Goal: Information Seeking & Learning: Learn about a topic

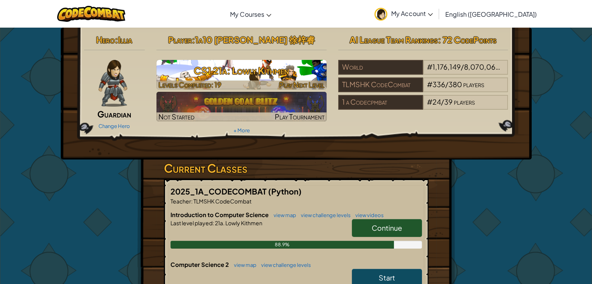
click at [274, 73] on h3 "CS1 21a: Lowly Kithmen" at bounding box center [241, 71] width 170 height 18
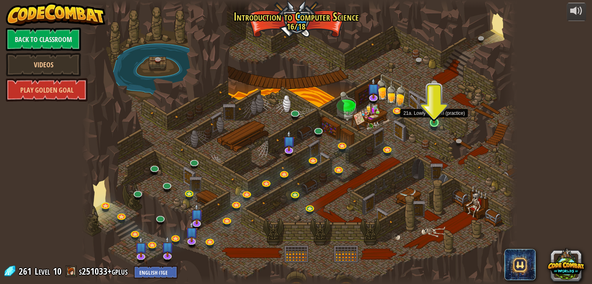
click at [435, 121] on img at bounding box center [433, 110] width 11 height 25
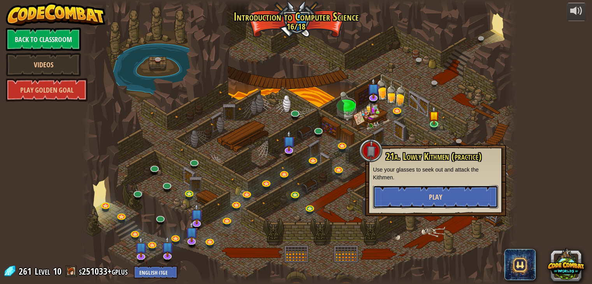
click at [427, 201] on button "Play" at bounding box center [435, 196] width 125 height 23
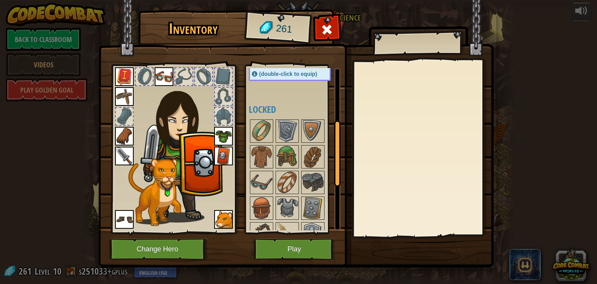
scroll to position [194, 0]
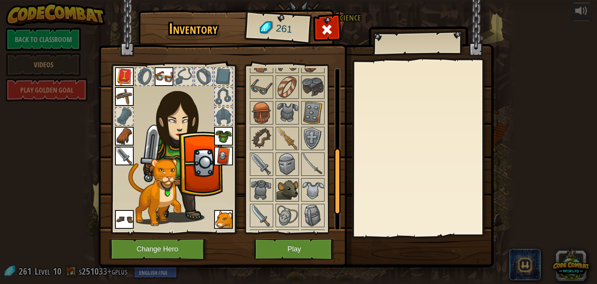
click at [288, 179] on img at bounding box center [288, 190] width 22 height 22
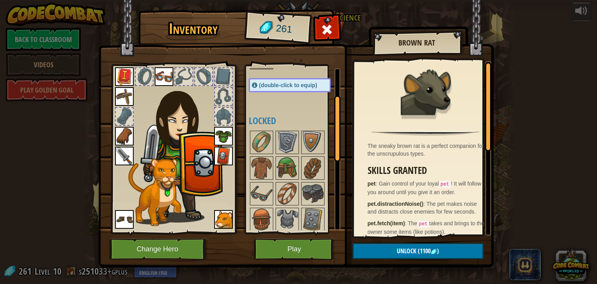
scroll to position [65, 0]
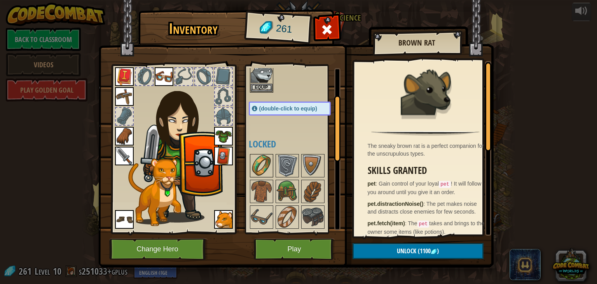
click at [255, 174] on img at bounding box center [262, 166] width 22 height 22
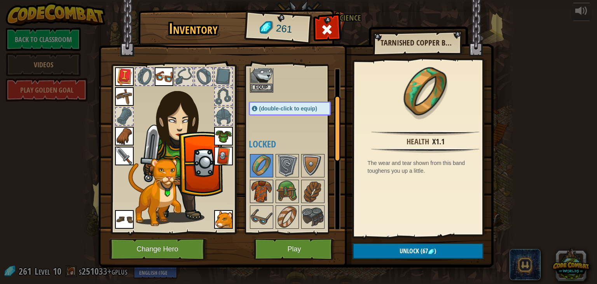
click at [257, 189] on img at bounding box center [262, 191] width 22 height 22
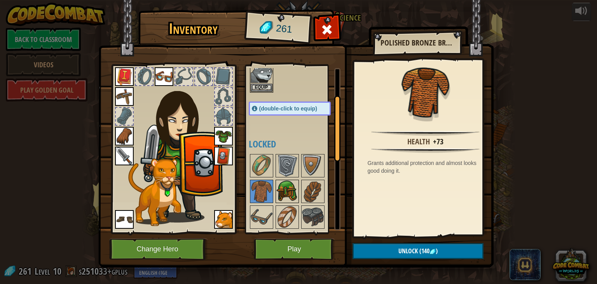
scroll to position [130, 0]
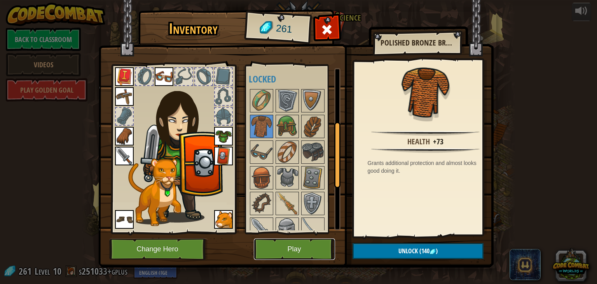
click at [307, 254] on button "Play" at bounding box center [294, 248] width 81 height 21
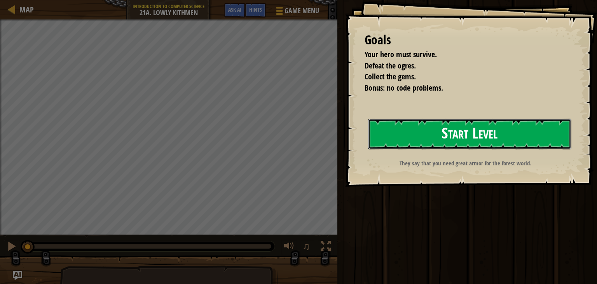
click at [450, 130] on button "Start Level" at bounding box center [469, 134] width 203 height 31
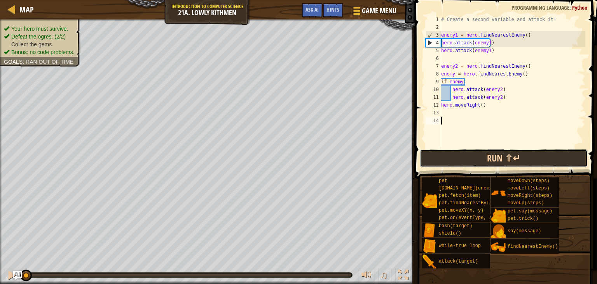
click at [499, 161] on button "Run ⇧↵" at bounding box center [504, 158] width 168 height 18
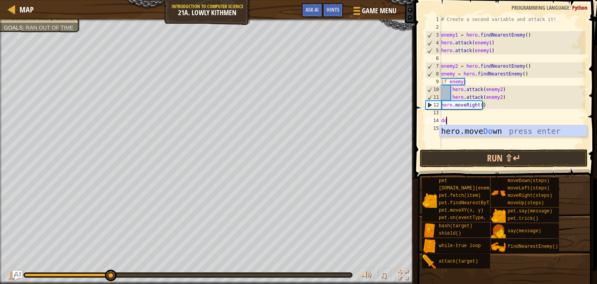
type textarea "down"
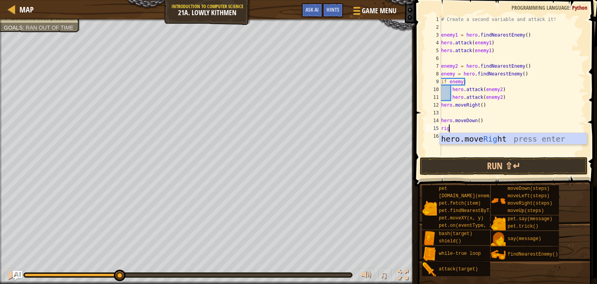
scroll to position [4, 0]
type textarea "right"
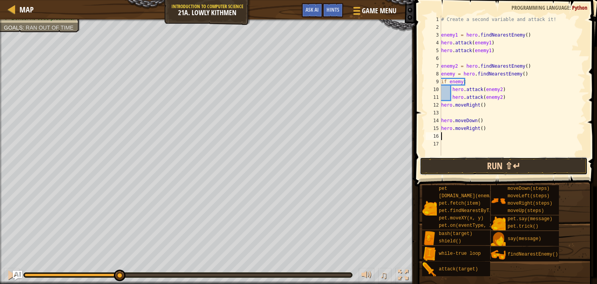
click at [456, 170] on button "Run ⇧↵" at bounding box center [504, 166] width 168 height 18
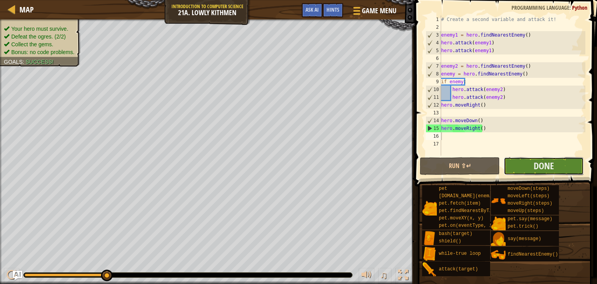
click at [556, 164] on button "Done" at bounding box center [544, 166] width 80 height 18
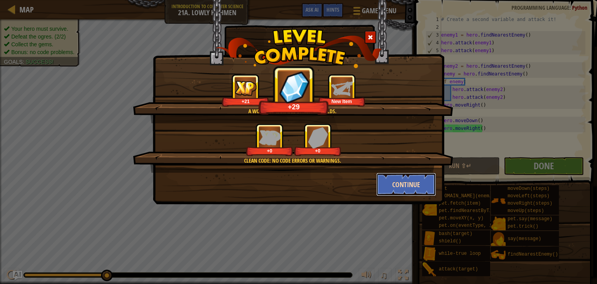
click at [419, 180] on button "Continue" at bounding box center [406, 184] width 60 height 23
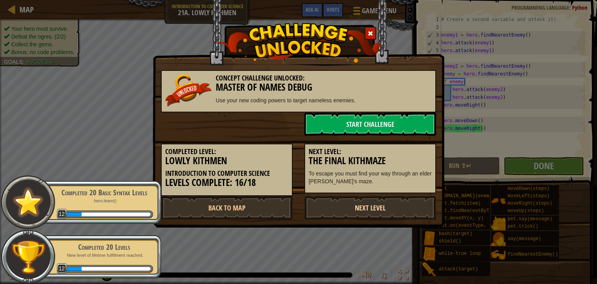
click at [338, 210] on link "Next Level" at bounding box center [371, 207] width 132 height 23
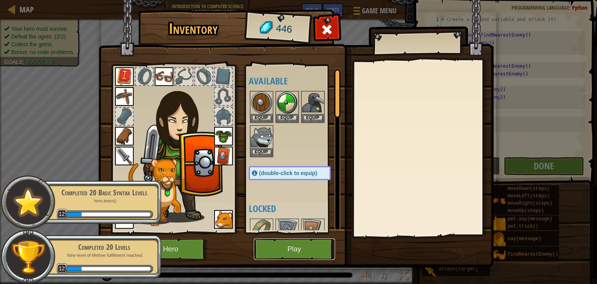
click at [310, 254] on button "Play" at bounding box center [294, 248] width 81 height 21
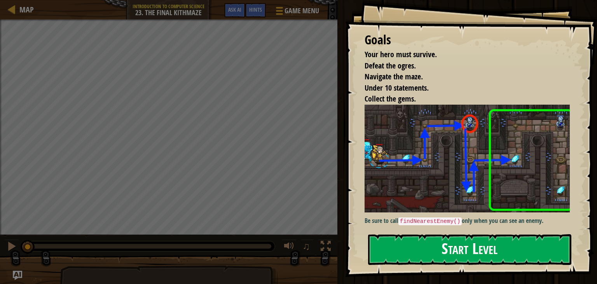
click at [487, 262] on button "Start Level" at bounding box center [469, 249] width 203 height 31
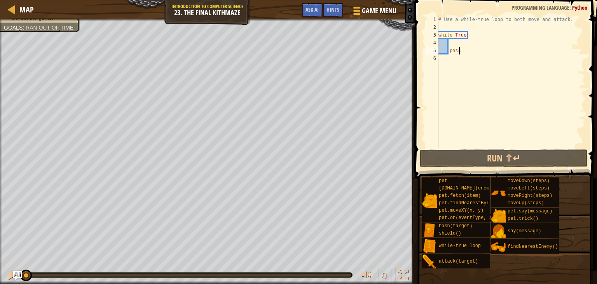
click at [591, 116] on div "Map Introduction to Computer Science 23. The Final Kithmaze Game Menu Done Hint…" at bounding box center [298, 142] width 597 height 284
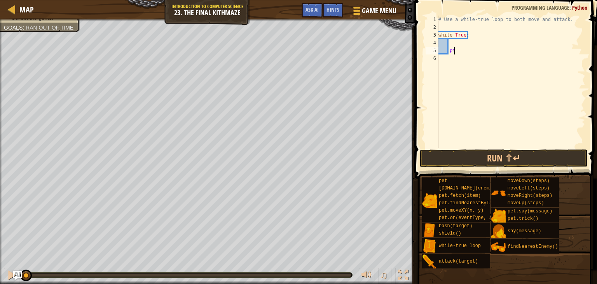
type textarea "p"
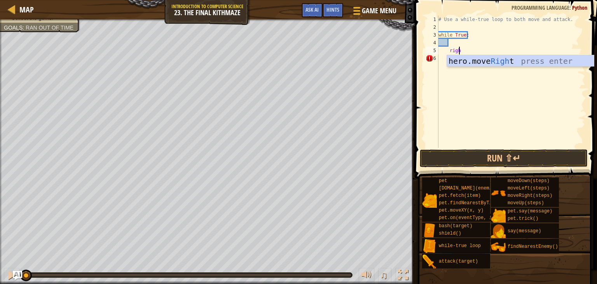
scroll to position [4, 1]
type textarea "right"
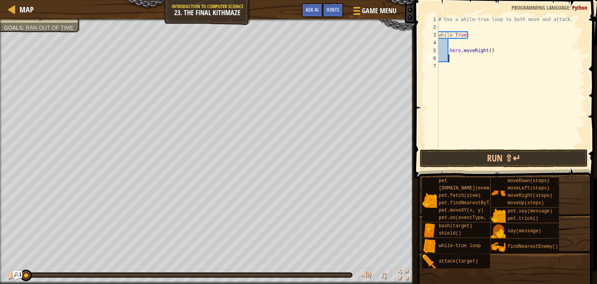
scroll to position [4, 0]
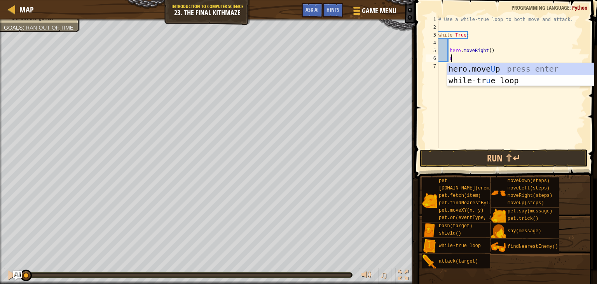
type textarea "up"
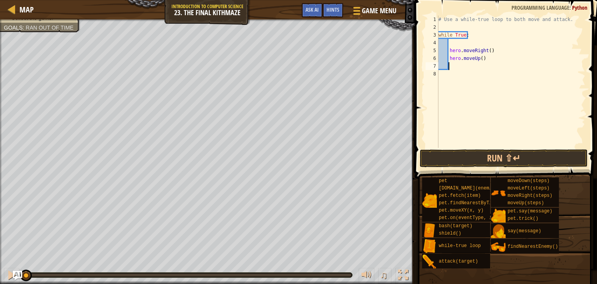
scroll to position [4, 0]
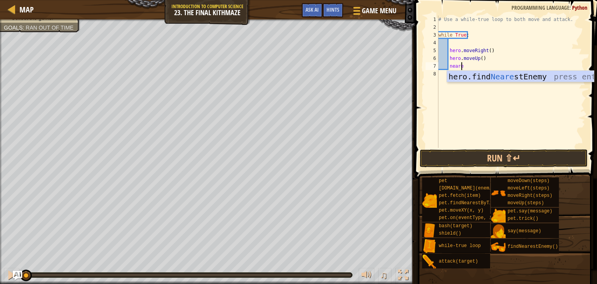
type textarea "nearest"
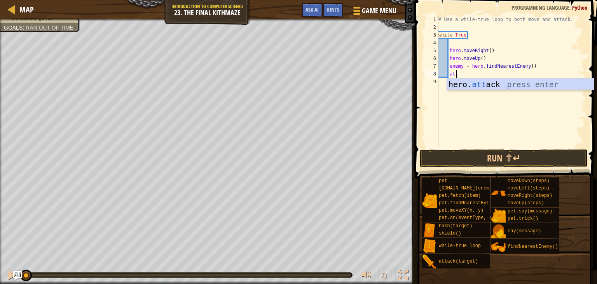
scroll to position [4, 1]
type textarea "hero.attack(enemy)"
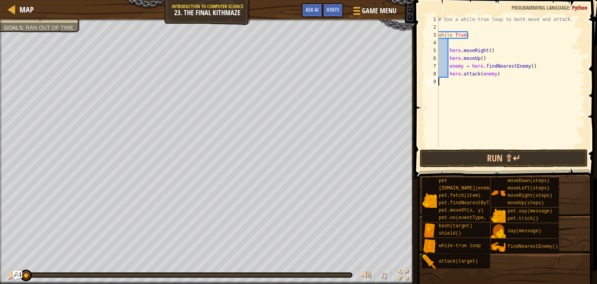
click at [521, 79] on div "# Use a while-true loop to both move and attack. while True : hero . moveRight …" at bounding box center [511, 90] width 149 height 148
click at [485, 167] on button "Run ⇧↵" at bounding box center [504, 158] width 168 height 18
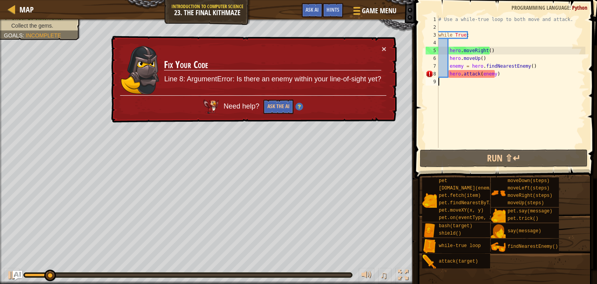
click at [378, 51] on td "Fix Your Code Line 8: ArgumentError: Is there an enemy within your line-of-sigh…" at bounding box center [273, 70] width 218 height 51
click at [382, 46] on button "×" at bounding box center [384, 49] width 5 height 8
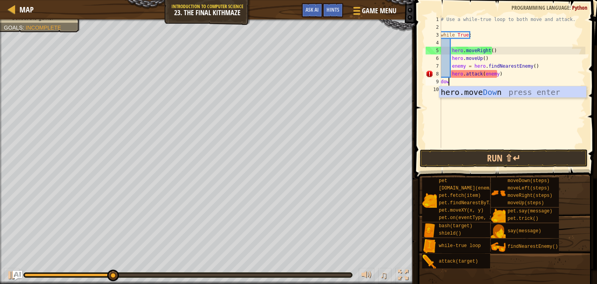
type textarea "down"
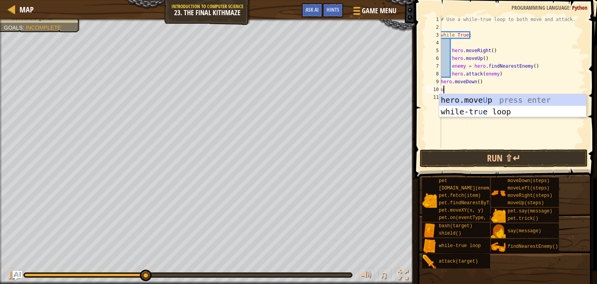
type textarea "up"
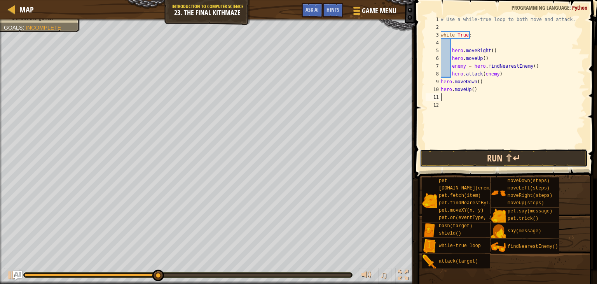
click at [442, 151] on button "Run ⇧↵" at bounding box center [504, 158] width 168 height 18
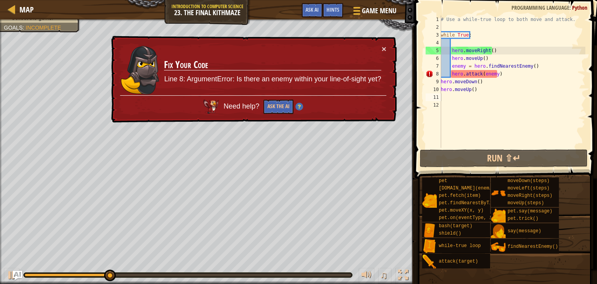
click at [381, 49] on td "Fix Your Code Line 8: ArgumentError: Is there an enemy within your line-of-sigh…" at bounding box center [273, 70] width 218 height 51
click at [387, 46] on div "× Fix Your Code Line 8: ArgumentError: Is there an enemy within your line-of-si…" at bounding box center [253, 79] width 287 height 87
click at [383, 49] on button "×" at bounding box center [384, 49] width 5 height 8
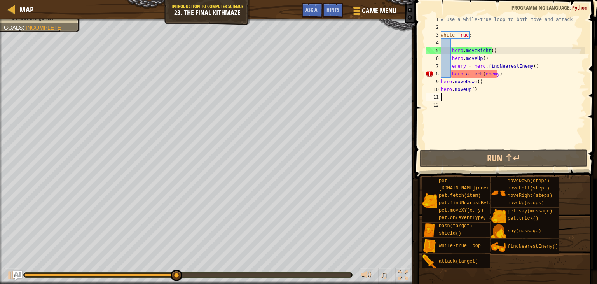
click at [507, 74] on div "# Use a while-true loop to both move and attack. while True : hero . moveRight …" at bounding box center [512, 90] width 146 height 148
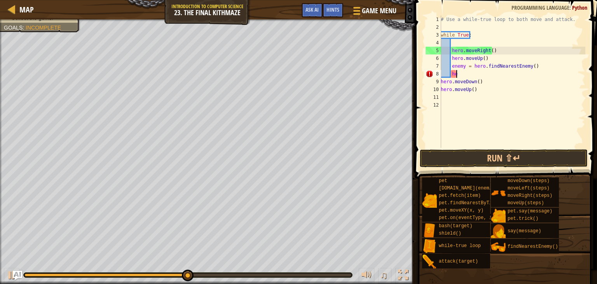
type textarea "h"
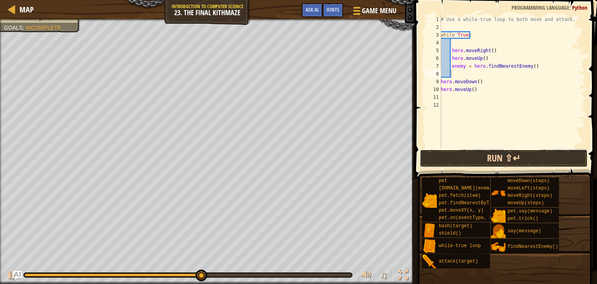
click at [478, 163] on button "Run ⇧↵" at bounding box center [504, 158] width 168 height 18
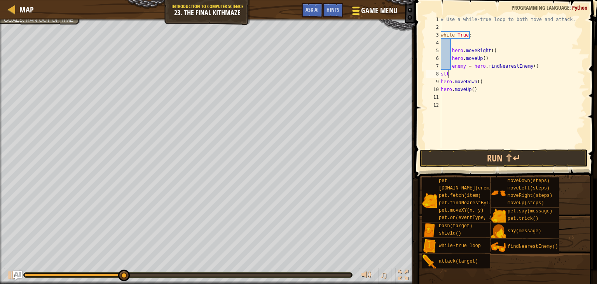
type textarea "s"
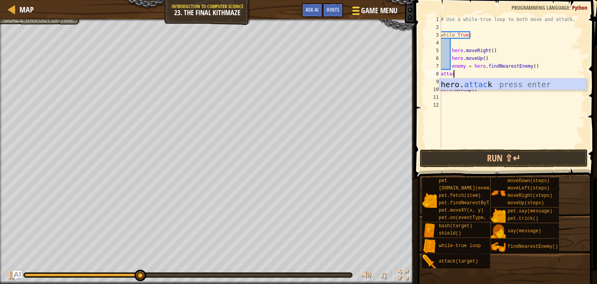
scroll to position [4, 0]
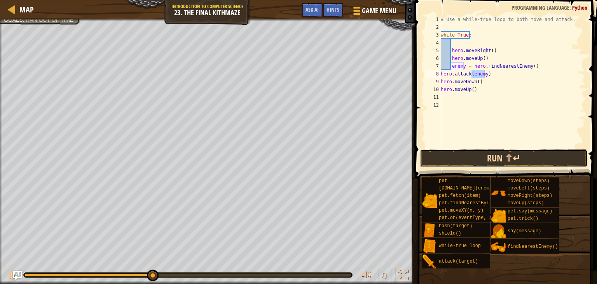
click at [522, 153] on button "Run ⇧↵" at bounding box center [504, 158] width 168 height 18
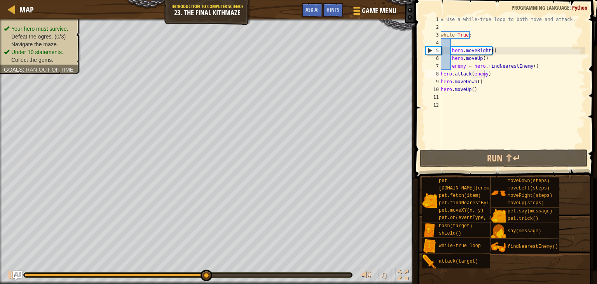
click at [19, 26] on ul "Your hero must survive. Defeat the ogres. (0/3) Navigate the maze. Under 10 sta…" at bounding box center [40, 44] width 73 height 39
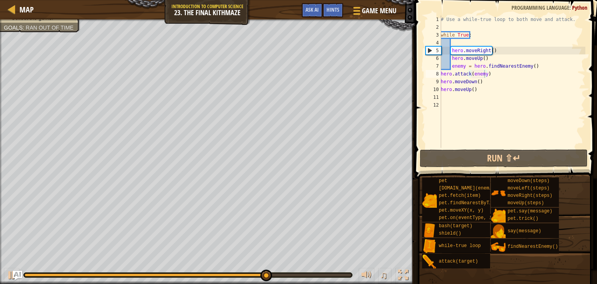
click at [493, 89] on div "# Use a while-true loop to both move and attack. while True : hero . moveRight …" at bounding box center [512, 90] width 146 height 148
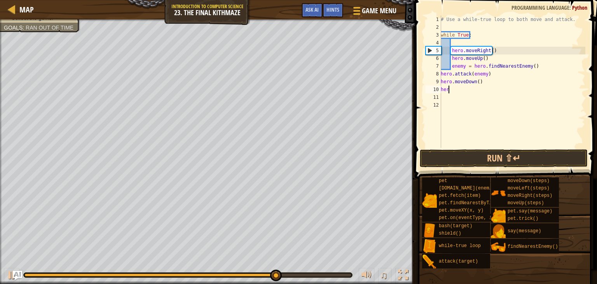
scroll to position [4, 0]
type textarea "h"
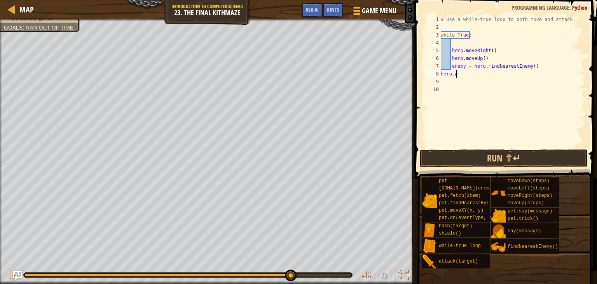
type textarea "h"
type textarea "e"
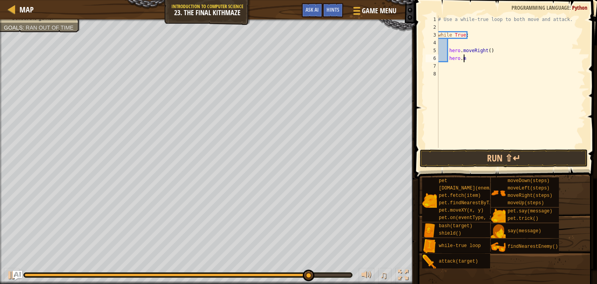
type textarea "h"
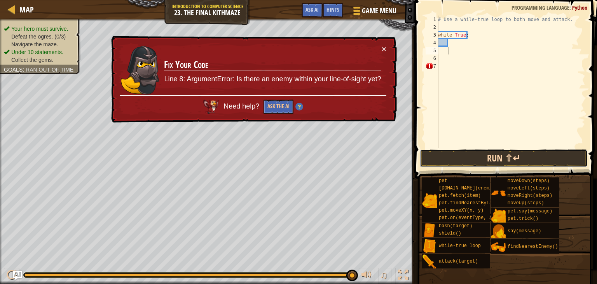
click at [429, 160] on button "Run ⇧↵" at bounding box center [504, 158] width 168 height 18
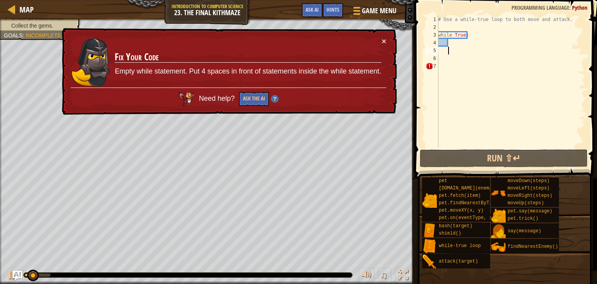
click at [486, 43] on div "# Use a while-true loop to both move and attack. while True :" at bounding box center [511, 90] width 149 height 148
click at [467, 68] on div "# Use a while-true loop to both move and attack. while True :" at bounding box center [511, 90] width 149 height 148
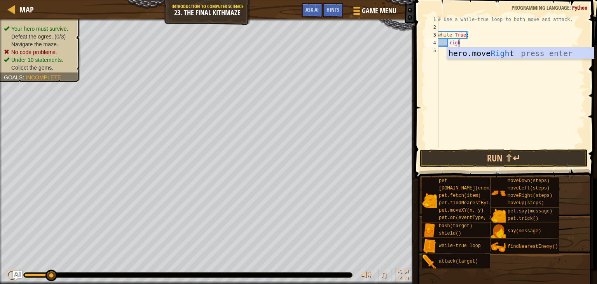
scroll to position [4, 1]
type textarea "right"
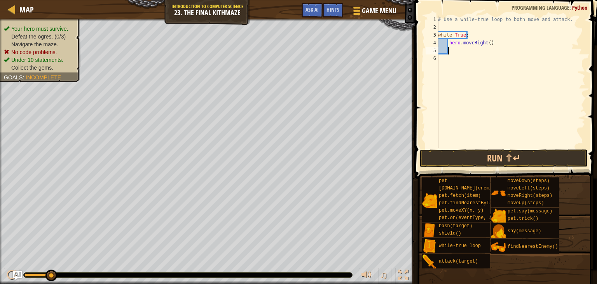
scroll to position [4, 0]
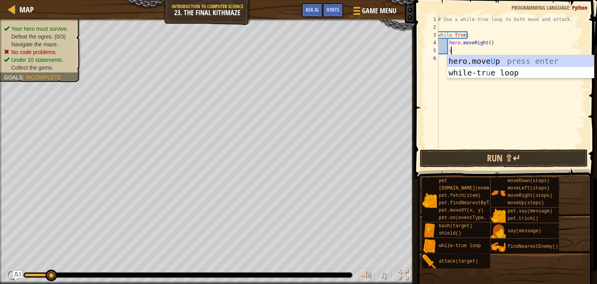
type textarea "up"
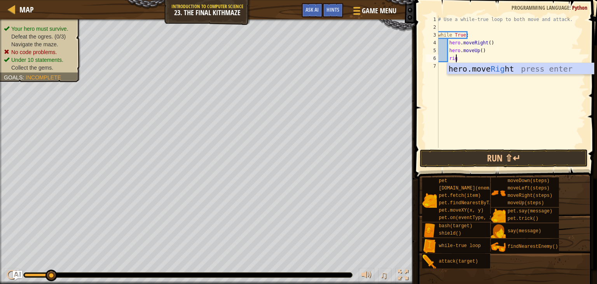
scroll to position [4, 1]
type textarea "right"
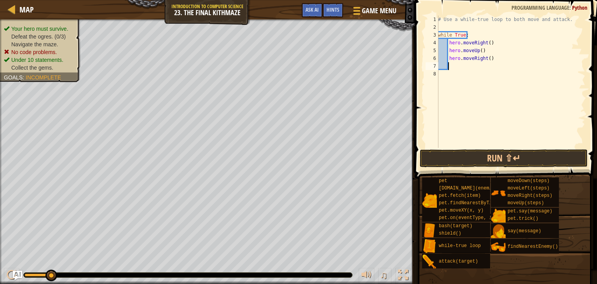
scroll to position [4, 0]
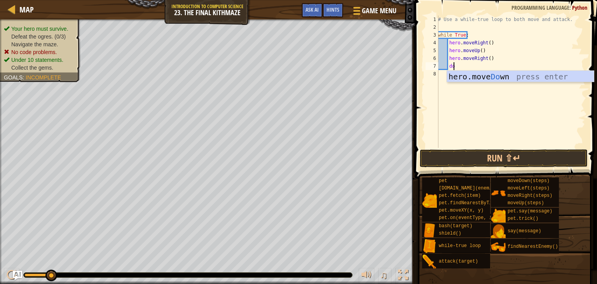
type textarea "down"
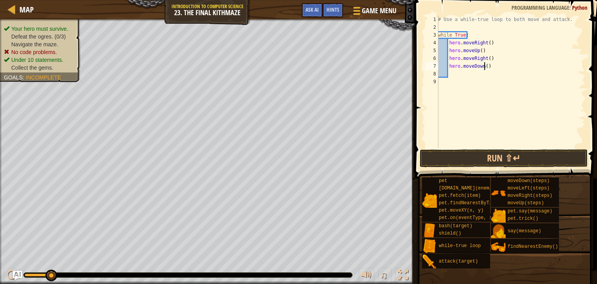
scroll to position [4, 4]
click at [505, 60] on div "# Use a while-true loop to both move and attack. while True : hero . moveRight …" at bounding box center [511, 90] width 149 height 148
type textarea "hero.moveRight()"
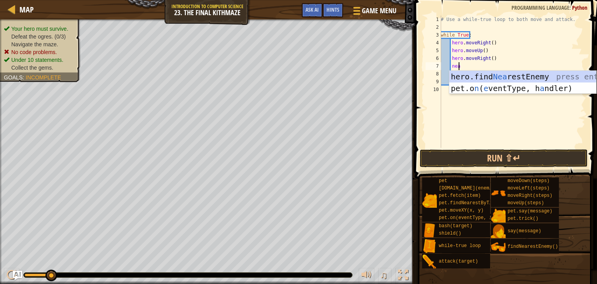
scroll to position [4, 1]
type textarea "near"
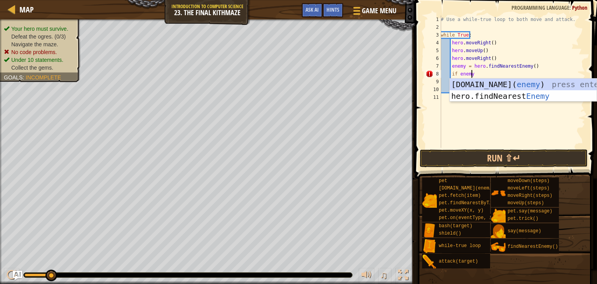
scroll to position [4, 2]
type textarea "if enemy:"
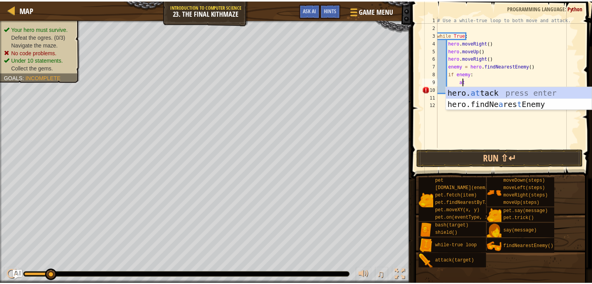
scroll to position [4, 2]
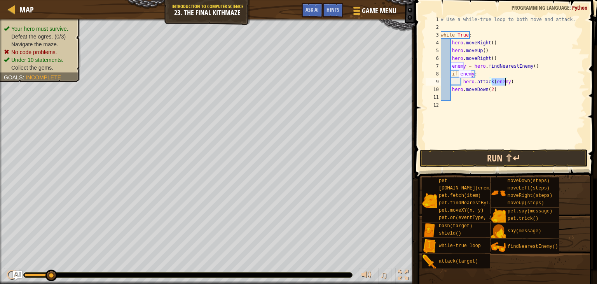
type textarea "hero.attack(enemy)"
click at [487, 159] on button "Run ⇧↵" at bounding box center [504, 158] width 168 height 18
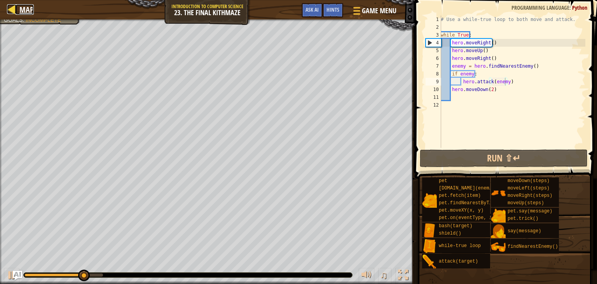
click at [8, 8] on div at bounding box center [12, 9] width 10 height 10
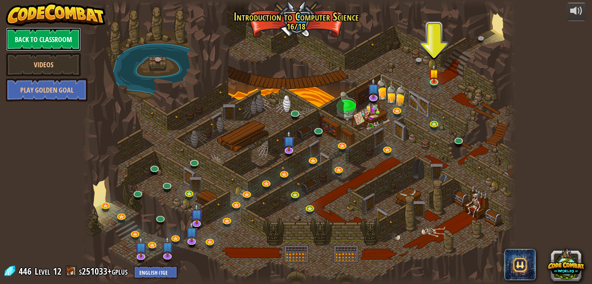
click at [47, 48] on link "Back to Classroom" at bounding box center [43, 39] width 75 height 23
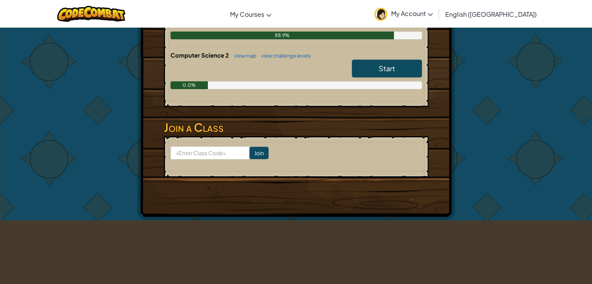
scroll to position [194, 0]
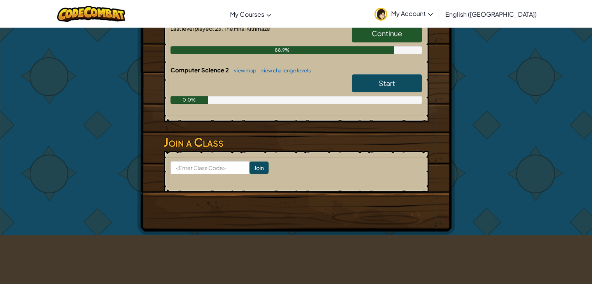
click at [408, 79] on link "Start" at bounding box center [387, 83] width 70 height 18
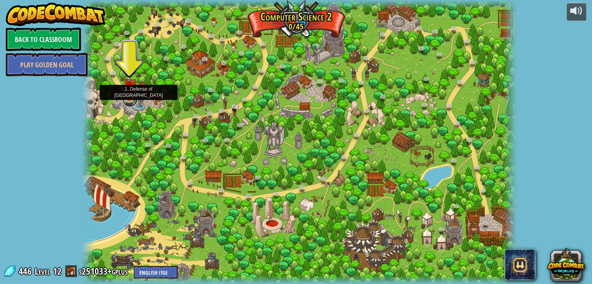
click at [130, 101] on link at bounding box center [130, 99] width 16 height 16
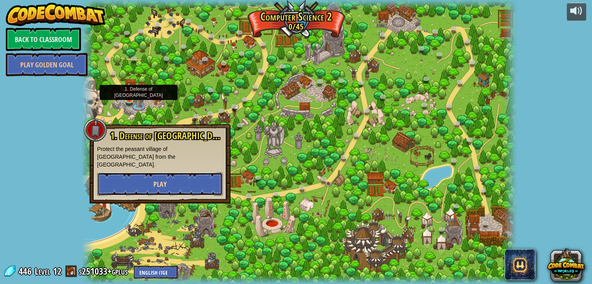
click at [109, 173] on button "Play" at bounding box center [159, 183] width 125 height 23
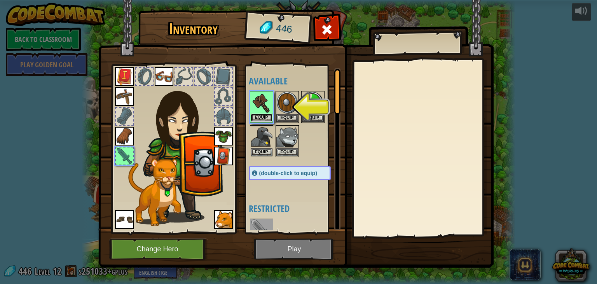
click at [265, 117] on button "Equip" at bounding box center [262, 118] width 22 height 8
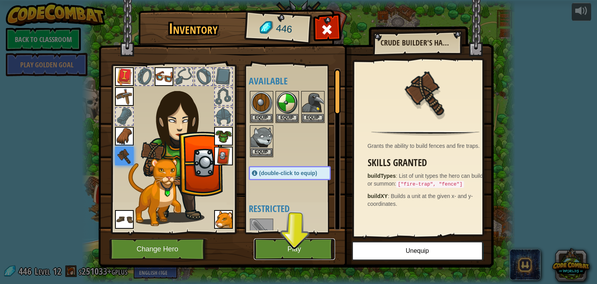
click at [281, 250] on button "Play" at bounding box center [294, 248] width 81 height 21
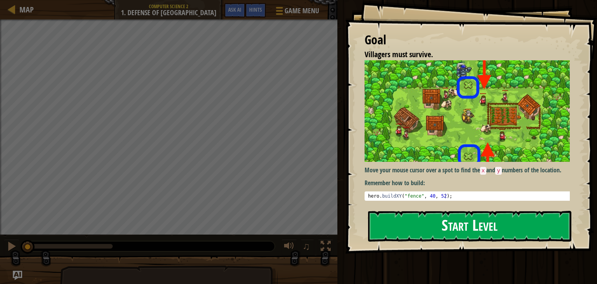
click at [495, 226] on button "Start Level" at bounding box center [469, 226] width 203 height 31
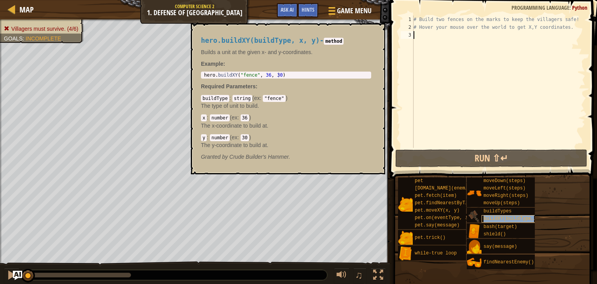
click at [494, 219] on span "buildXY(buildType, x, y)" at bounding box center [517, 218] width 67 height 5
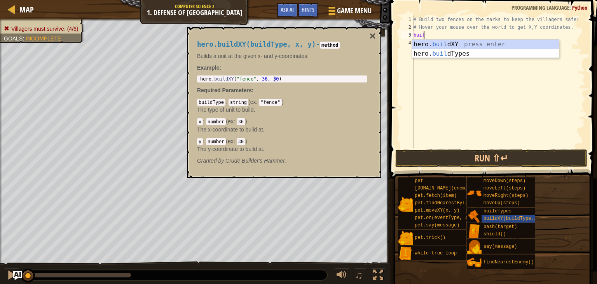
scroll to position [4, 0]
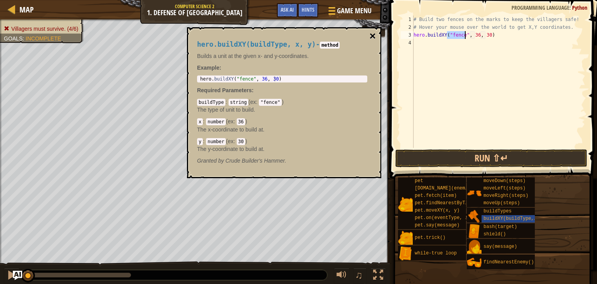
click at [371, 37] on button "×" at bounding box center [373, 36] width 6 height 11
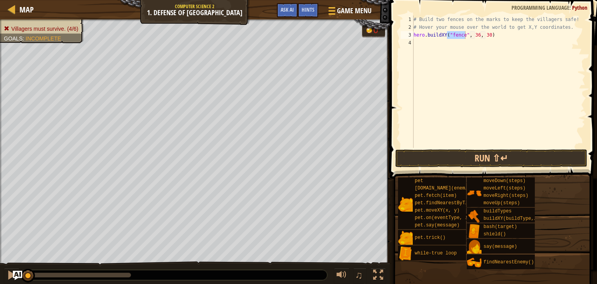
click at [496, 32] on div "# Build two fences on the marks to keep the villagers safe! # Hover your mouse …" at bounding box center [498, 90] width 173 height 148
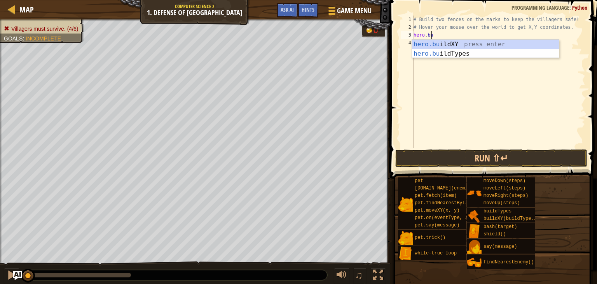
type textarea "h"
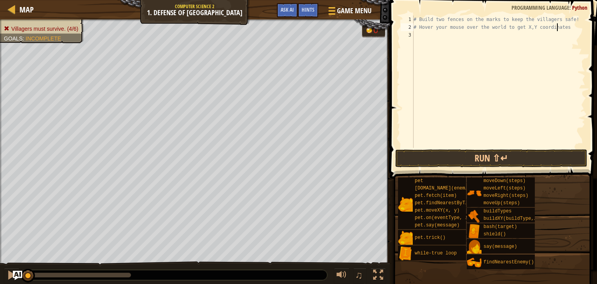
type textarea "# Hover your mouse over the world to get X,Y coordinat"
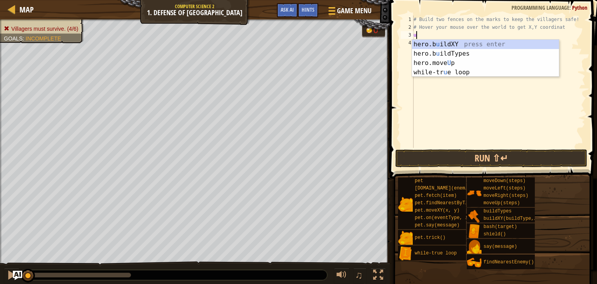
type textarea "up"
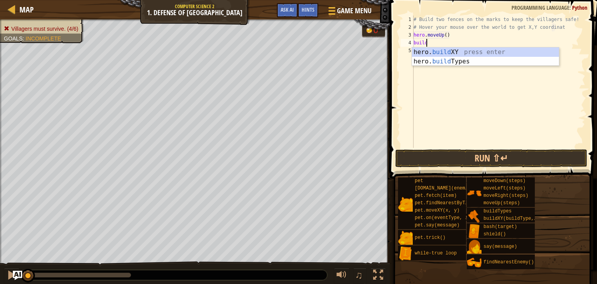
scroll to position [4, 0]
type textarea "hero.buildXY("fence", 36, 30)"
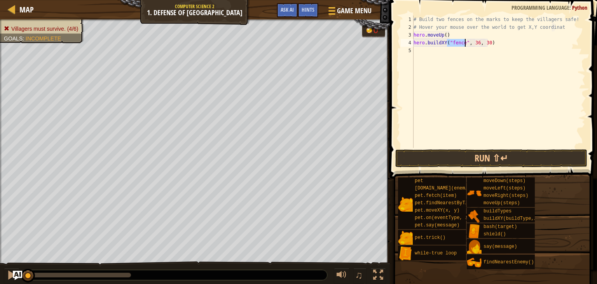
click at [415, 51] on div "# Build two fences on the marks to keep the villagers safe! # Hover your mouse …" at bounding box center [498, 90] width 173 height 148
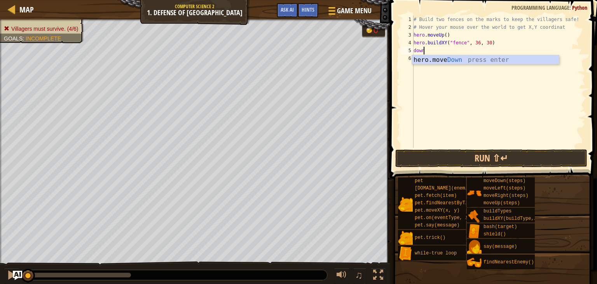
scroll to position [4, 0]
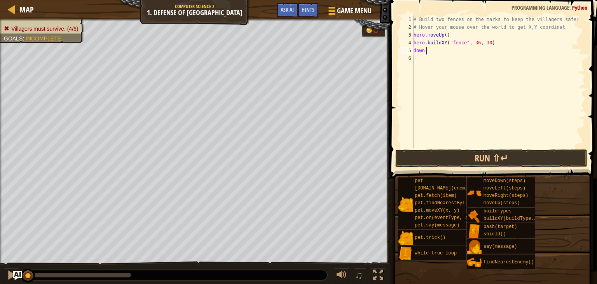
type textarea "down"
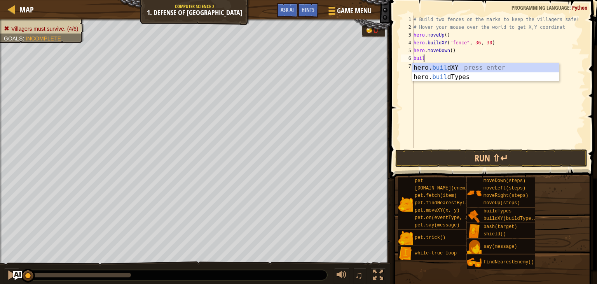
scroll to position [4, 0]
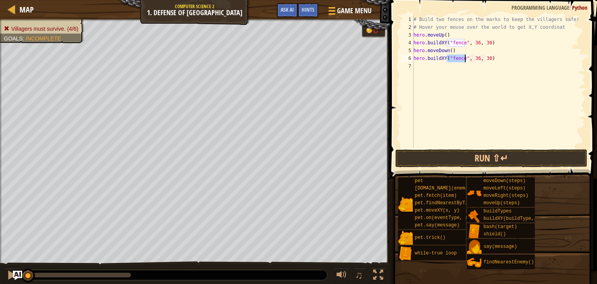
click at [443, 168] on span at bounding box center [495, 77] width 214 height 201
click at [437, 154] on button "Run ⇧↵" at bounding box center [492, 158] width 192 height 18
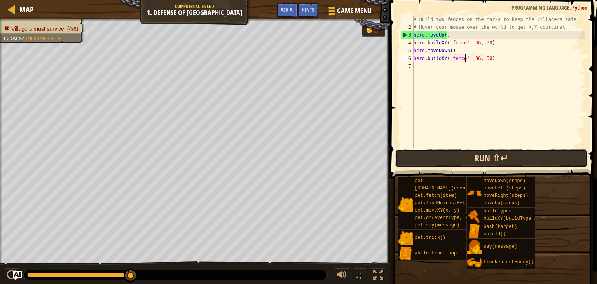
click at [466, 149] on button "Run ⇧↵" at bounding box center [492, 158] width 192 height 18
click at [453, 160] on button "Run ⇧↵" at bounding box center [492, 158] width 192 height 18
click at [501, 161] on button "Run ⇧↵" at bounding box center [492, 158] width 192 height 18
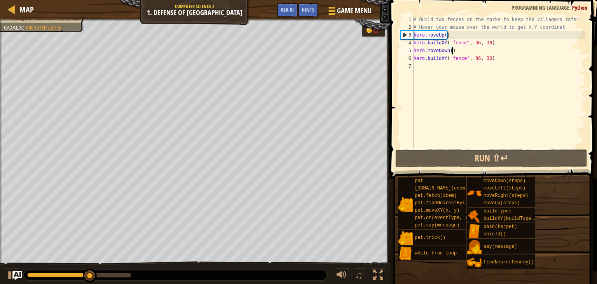
click at [478, 49] on div "# Build two fences on the marks to keep the villagers safe! # Hover your mouse …" at bounding box center [498, 90] width 173 height 148
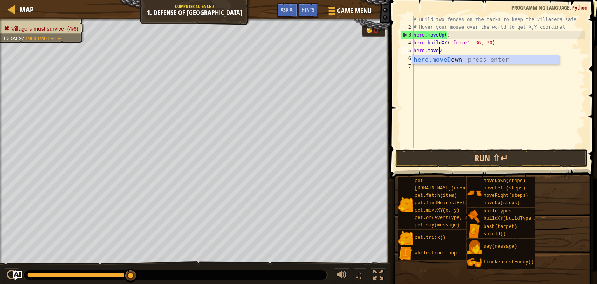
scroll to position [4, 0]
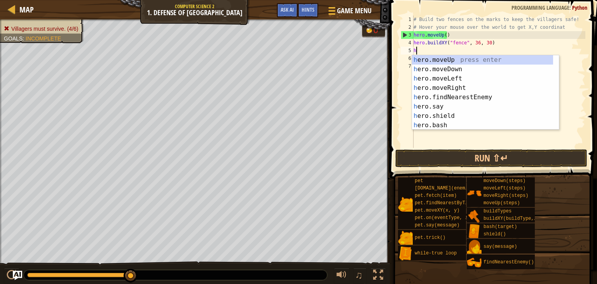
type textarea "h"
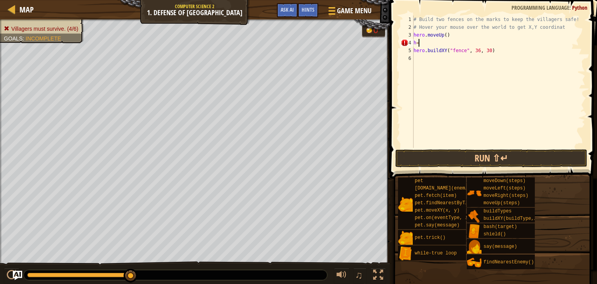
type textarea "h"
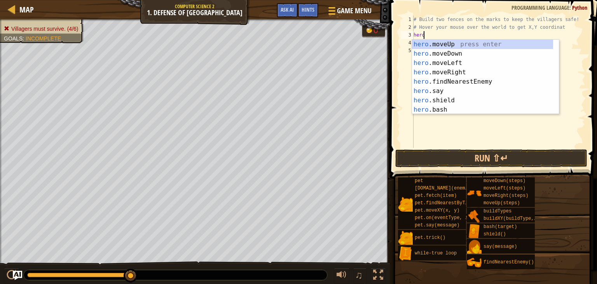
type textarea "h"
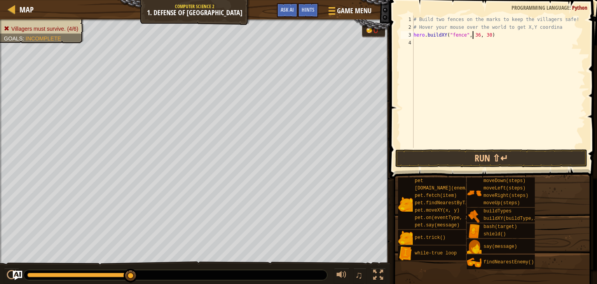
click at [474, 35] on div "# Build two fences on the marks to keep the villagers safe! # Hover your mouse …" at bounding box center [498, 90] width 173 height 148
type textarea "hero.buildXY("fence", 40, 52)"
click at [472, 158] on button "Run ⇧↵" at bounding box center [492, 158] width 192 height 18
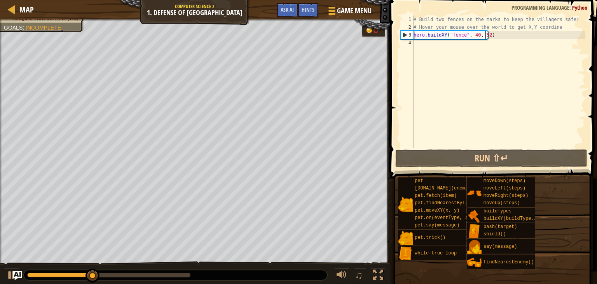
click at [530, 35] on div "# Build two fences on the marks to keep the villagers safe! # Hover your mouse …" at bounding box center [498, 90] width 173 height 148
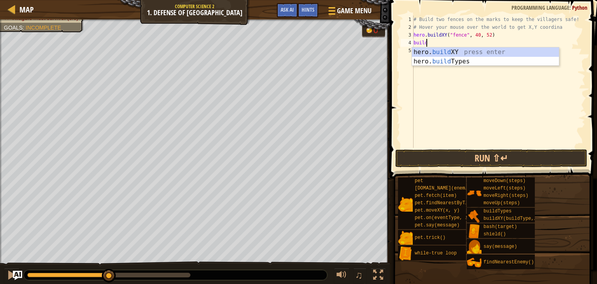
scroll to position [4, 0]
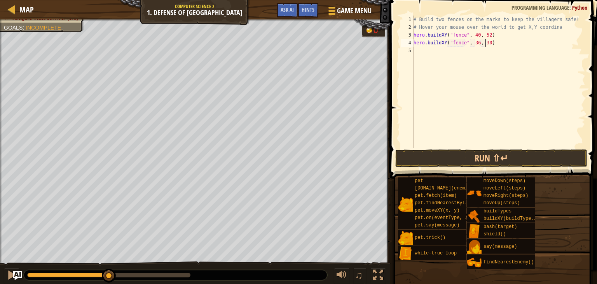
click at [485, 45] on div "# Build two fences on the marks to keep the villagers safe! # Hover your mouse …" at bounding box center [498, 90] width 173 height 148
click at [478, 42] on div "# Build two fences on the marks to keep the villagers safe! # Hover your mouse …" at bounding box center [498, 90] width 173 height 148
click at [473, 43] on div "# Build two fences on the marks to keep the villagers safe! # Hover your mouse …" at bounding box center [498, 90] width 173 height 148
click at [477, 42] on div "# Build two fences on the marks to keep the villagers safe! # Hover your mouse …" at bounding box center [498, 90] width 173 height 148
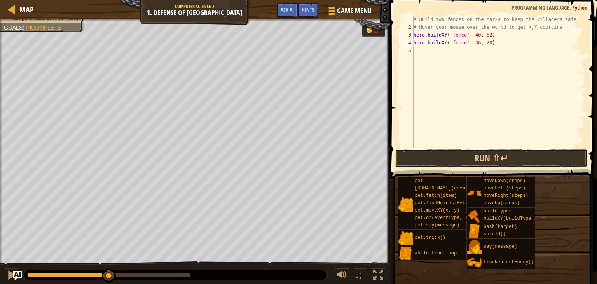
click at [473, 41] on div "# Build two fences on the marks to keep the villagers safe! # Hover your mouse …" at bounding box center [498, 90] width 173 height 148
click at [476, 42] on div "# Build two fences on the marks to keep the villagers safe! # Hover your mouse …" at bounding box center [498, 90] width 173 height 148
type textarea "hero.buildXY("fence", 40, 20)"
click at [398, 159] on button "Run ⇧↵" at bounding box center [492, 158] width 192 height 18
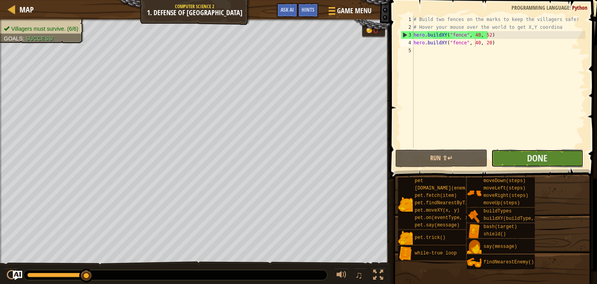
click at [522, 156] on button "Done" at bounding box center [538, 158] width 92 height 18
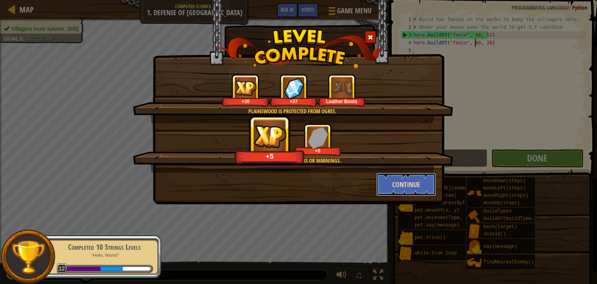
click at [394, 183] on button "Continue" at bounding box center [406, 184] width 60 height 23
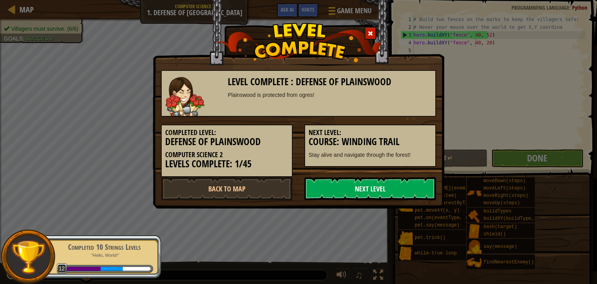
click at [360, 192] on link "Next Level" at bounding box center [371, 188] width 132 height 23
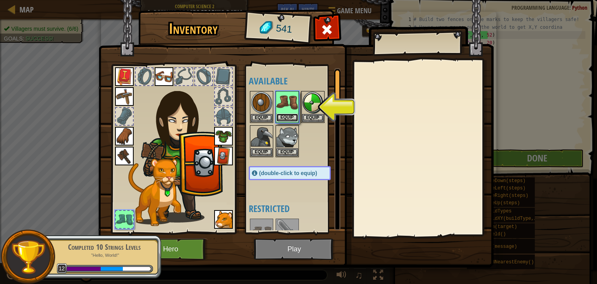
click at [285, 119] on button "Equip" at bounding box center [288, 118] width 22 height 8
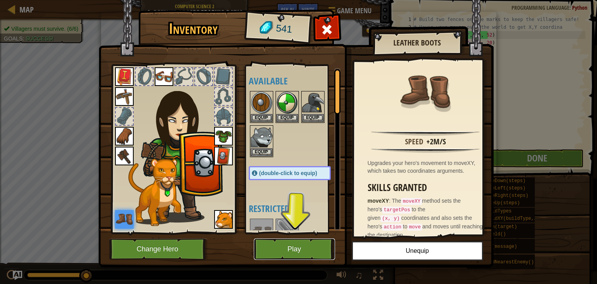
click at [285, 259] on button "Play" at bounding box center [294, 248] width 81 height 21
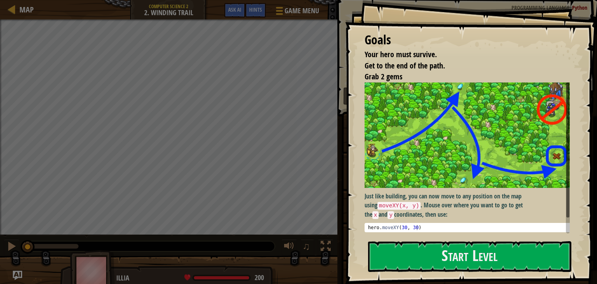
click at [459, 264] on button "Start Level" at bounding box center [469, 256] width 203 height 31
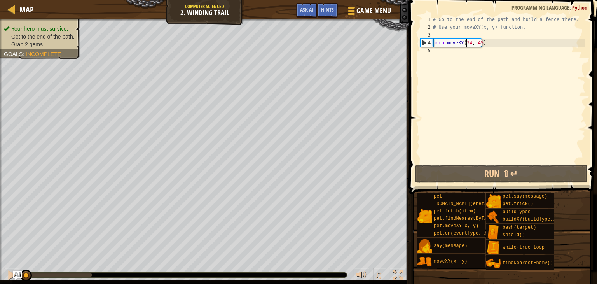
click at [467, 41] on div "# Go to the end of the path and build a fence there. # Use your moveXY(x, y) fu…" at bounding box center [509, 97] width 154 height 163
click at [468, 42] on div "# Go to the end of the path and build a fence there. # Use your moveXY(x, y) fu…" at bounding box center [509, 97] width 154 height 163
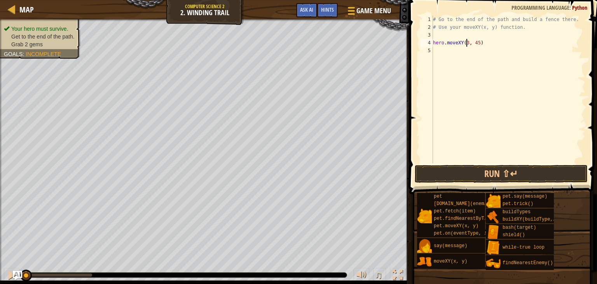
scroll to position [4, 3]
click at [479, 43] on div "# Go to the end of the path and build a fence there. # Use your moveXY(x, y) fu…" at bounding box center [509, 97] width 154 height 163
type textarea "hero.moveXY(35, 60)"
click at [448, 173] on button "Run ⇧↵" at bounding box center [501, 174] width 173 height 18
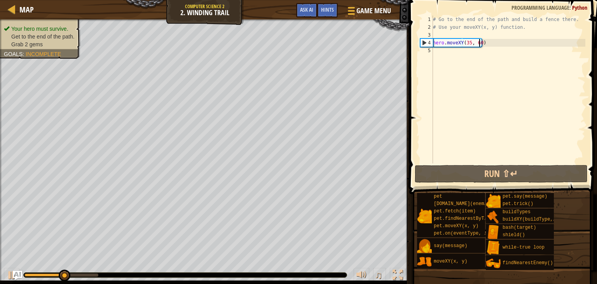
click at [47, 28] on div "Your hero must survive. Get to the end of the path. Grab 2 gems Goals : Incompl…" at bounding box center [35, 36] width 89 height 44
click at [445, 53] on div "# Go to the end of the path and build a fence there. # Use your moveXY(x, y) fu…" at bounding box center [509, 97] width 154 height 163
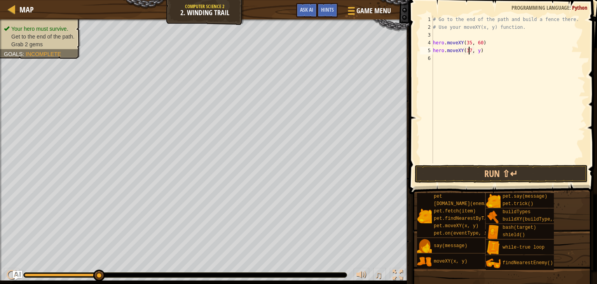
scroll to position [4, 3]
click at [476, 52] on div "# Go to the end of the path and build a fence there. # Use your moveXY(x, y) fu…" at bounding box center [509, 97] width 154 height 163
type textarea "hero.moveXY(37, 13)"
click at [484, 172] on button "Run ⇧↵" at bounding box center [501, 174] width 173 height 18
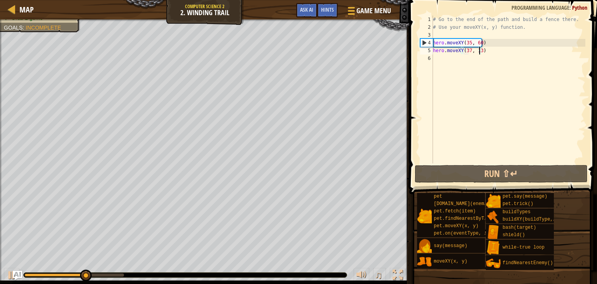
click at [439, 61] on div "# Go to the end of the path and build a fence there. # Use your moveXY(x, y) fu…" at bounding box center [509, 97] width 154 height 163
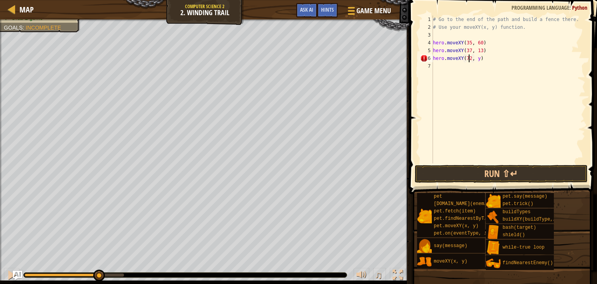
scroll to position [4, 3]
click at [477, 58] on div "# Go to the end of the path and build a fence there. # Use your moveXY(x, y) fu…" at bounding box center [509, 97] width 154 height 163
type textarea "hero.moveXY(72, 25)"
click at [435, 66] on div "# Go to the end of the path and build a fence there. # Use your moveXY(x, y) fu…" at bounding box center [509, 97] width 154 height 163
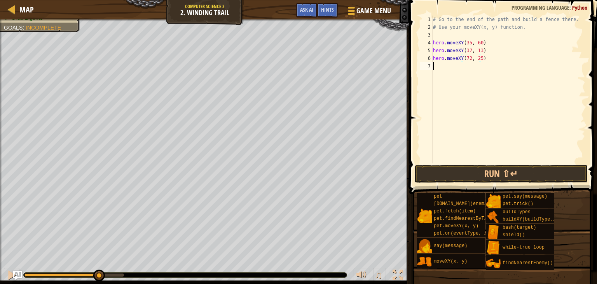
scroll to position [4, 0]
click at [495, 67] on div "# Go to the end of the path and build a fence there. # Use your moveXY(x, y) fu…" at bounding box center [509, 97] width 154 height 163
click at [504, 65] on div "# Go to the end of the path and build a fence there. # Use your moveXY(x, y) fu…" at bounding box center [509, 97] width 154 height 163
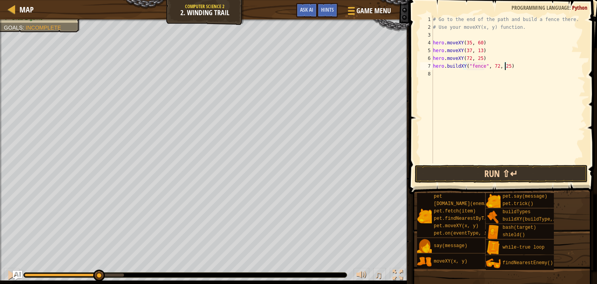
type textarea "hero.buildXY("fence", 72, 25)"
click at [512, 176] on button "Run ⇧↵" at bounding box center [501, 174] width 173 height 18
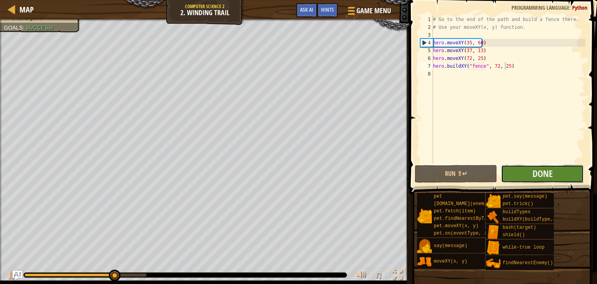
click at [522, 179] on button "Done" at bounding box center [542, 174] width 82 height 18
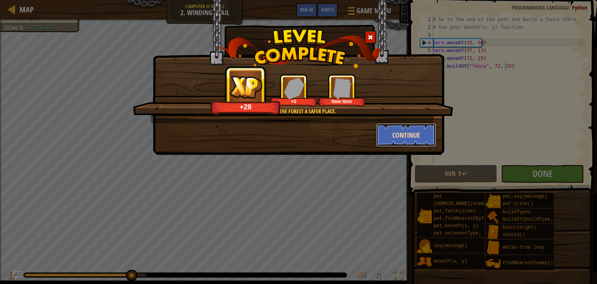
click at [406, 135] on button "Continue" at bounding box center [406, 134] width 60 height 23
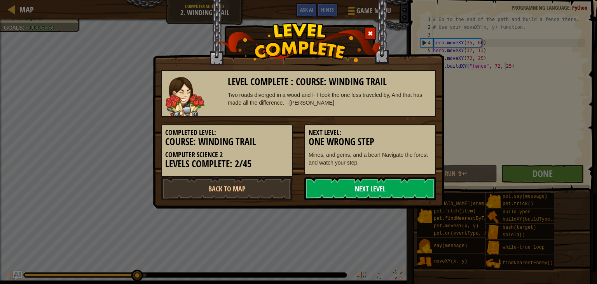
click at [387, 181] on link "Next Level" at bounding box center [371, 188] width 132 height 23
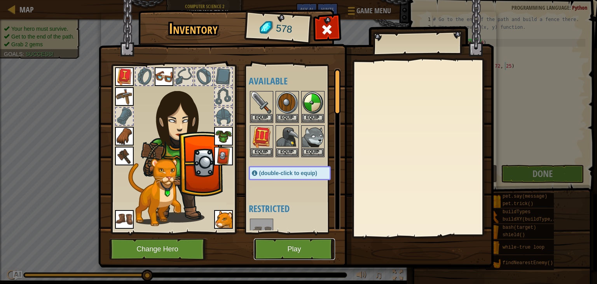
click at [320, 249] on button "Play" at bounding box center [294, 248] width 81 height 21
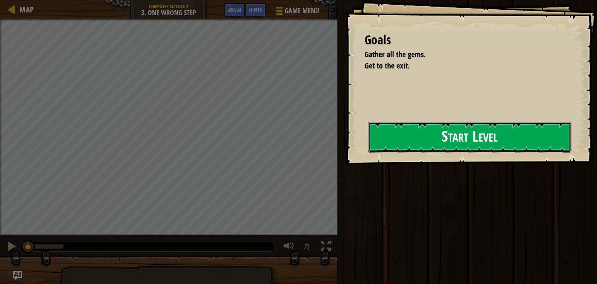
click at [471, 135] on div "Goals Gather all the gems. Get to the exit. Start Level Error loading from serv…" at bounding box center [471, 82] width 252 height 165
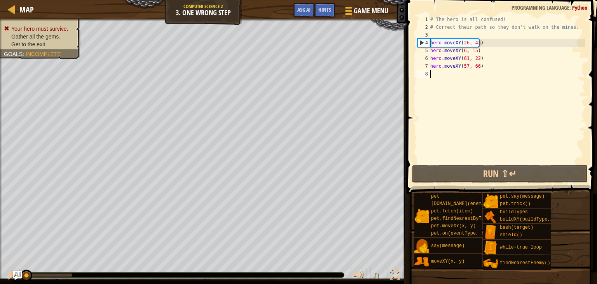
click at [476, 43] on div "# The hero is all confused! # Correct their path so they don't walk on the mine…" at bounding box center [507, 97] width 157 height 163
click at [465, 44] on div "# The hero is all confused! # Correct their path so they don't walk on the mine…" at bounding box center [507, 97] width 157 height 163
click at [467, 44] on div "# The hero is all confused! # Correct their path so they don't walk on the mine…" at bounding box center [507, 97] width 157 height 163
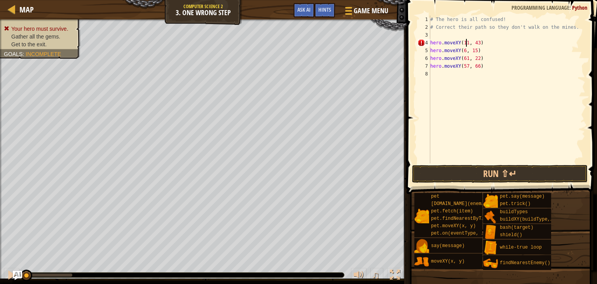
scroll to position [4, 3]
click at [476, 44] on div "# The hero is all confused! # Correct their path so they don't walk on the mine…" at bounding box center [507, 97] width 157 height 163
click at [464, 52] on div "# The hero is all confused! # Correct their path so they don't walk on the mine…" at bounding box center [507, 97] width 157 height 163
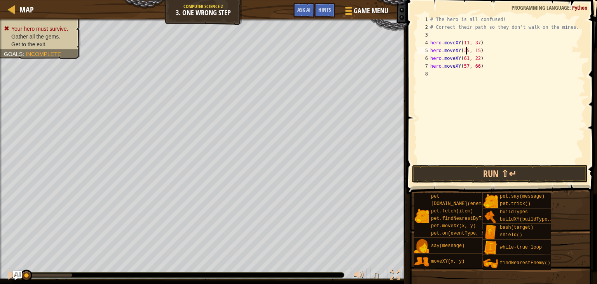
click at [476, 51] on div "# The hero is all confused! # Correct their path so they don't walk on the mine…" at bounding box center [507, 97] width 157 height 163
click at [465, 59] on div "# The hero is all confused! # Correct their path so they don't walk on the mine…" at bounding box center [507, 97] width 157 height 163
click at [466, 58] on div "# The hero is all confused! # Correct their path so they don't walk on the mine…" at bounding box center [507, 97] width 157 height 163
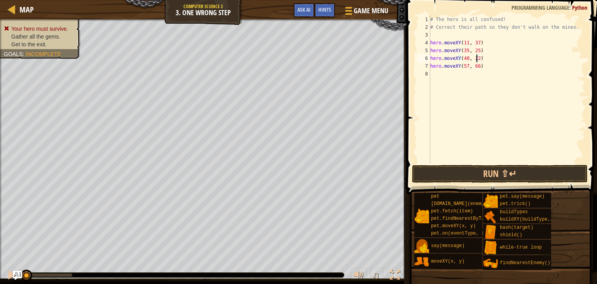
click at [476, 59] on div "# The hero is all confused! # Correct their path so they don't walk on the mine…" at bounding box center [507, 97] width 157 height 163
click at [465, 66] on div "# The hero is all confused! # Correct their path so they don't walk on the mine…" at bounding box center [507, 97] width 157 height 163
click at [467, 65] on div "# The hero is all confused! # Correct their path so they don't walk on the mine…" at bounding box center [507, 97] width 157 height 163
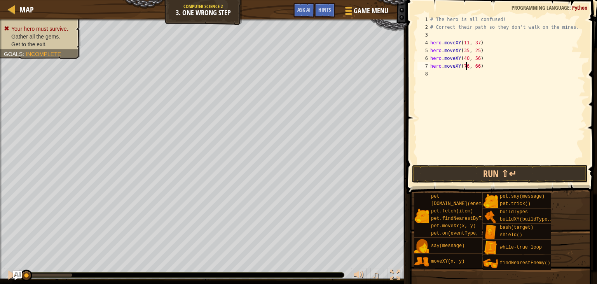
click at [476, 67] on div "# The hero is all confused! # Correct their path so they don't walk on the mine…" at bounding box center [507, 97] width 157 height 163
type textarea "hero.moveXY(76, 58)"
click at [451, 176] on button "Run ⇧↵" at bounding box center [500, 174] width 176 height 18
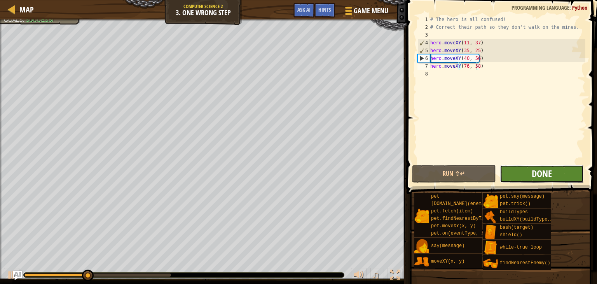
click at [548, 175] on span "Done" at bounding box center [542, 173] width 20 height 12
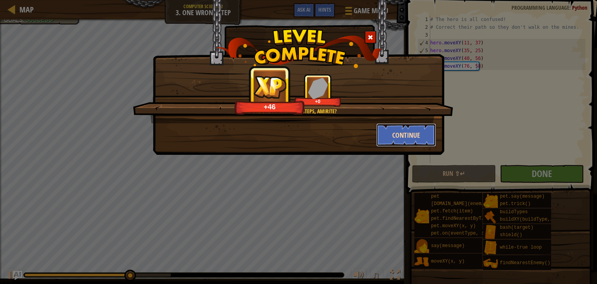
click at [400, 138] on button "Continue" at bounding box center [406, 134] width 60 height 23
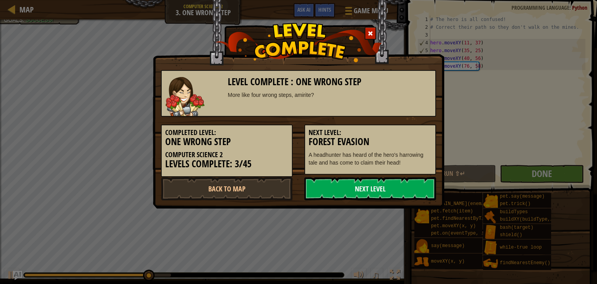
click at [373, 189] on link "Next Level" at bounding box center [371, 188] width 132 height 23
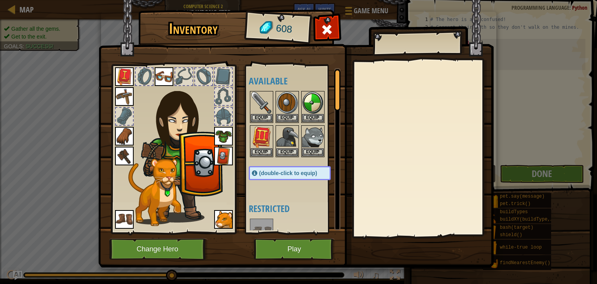
click at [306, 235] on img at bounding box center [296, 126] width 396 height 282
click at [303, 246] on button "Play" at bounding box center [294, 248] width 81 height 21
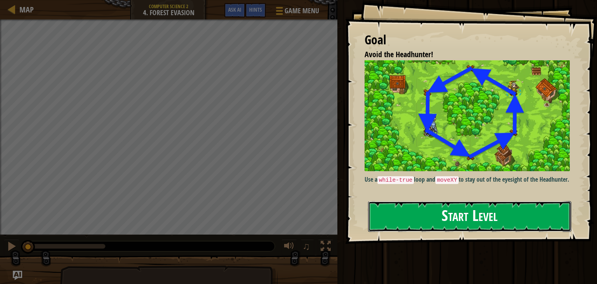
click at [439, 201] on button "Start Level" at bounding box center [469, 216] width 203 height 31
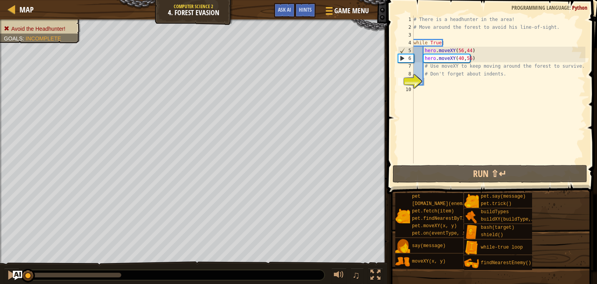
click at [52, 33] on div "Avoid the Headhunter! Goals : Incomplete" at bounding box center [35, 28] width 89 height 29
click at [68, 30] on li "Avoid the Headhunter!" at bounding box center [39, 29] width 71 height 8
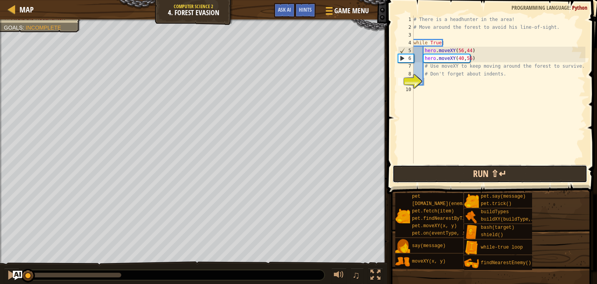
click at [457, 177] on button "Run ⇧↵" at bounding box center [490, 174] width 195 height 18
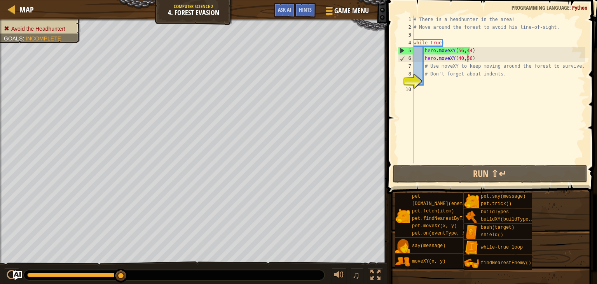
click at [469, 60] on div "# There is a headhunter in the area! # Move around the forest to avoid his line…" at bounding box center [498, 97] width 173 height 163
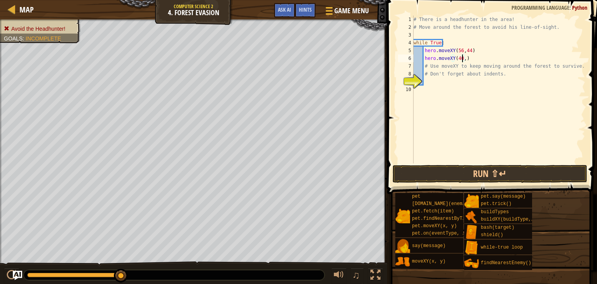
scroll to position [4, 4]
click at [458, 59] on div "# There is a headhunter in the area! # Move around the forest to avoid his line…" at bounding box center [498, 97] width 173 height 163
click at [460, 58] on div "# There is a headhunter in the area! # Move around the forest to avoid his line…" at bounding box center [498, 97] width 173 height 163
click at [434, 68] on div "# There is a headhunter in the area! # Move around the forest to avoid his line…" at bounding box center [498, 97] width 173 height 163
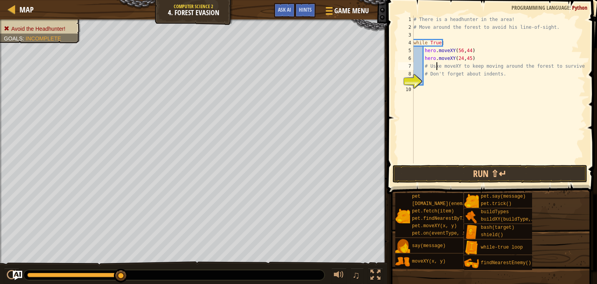
scroll to position [4, 2]
type textarea "# Use moveXY to keep moving around the forest to survive."
click at [429, 84] on div "# There is a headhunter in the area! # Move around the forest to avoid his line…" at bounding box center [498, 97] width 173 height 163
click at [466, 82] on div "# There is a headhunter in the area! # Move around the forest to avoid his line…" at bounding box center [498, 97] width 173 height 163
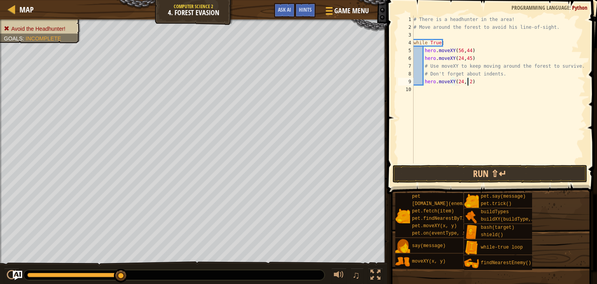
scroll to position [4, 4]
click at [424, 83] on div "# There is a headhunter in the area! # Move around the forest to avoid his line…" at bounding box center [498, 97] width 173 height 163
type textarea "hero.moveXY(24, 24)"
click at [424, 94] on div "# There is a headhunter in the area! # Move around the forest to avoid his line…" at bounding box center [498, 97] width 173 height 163
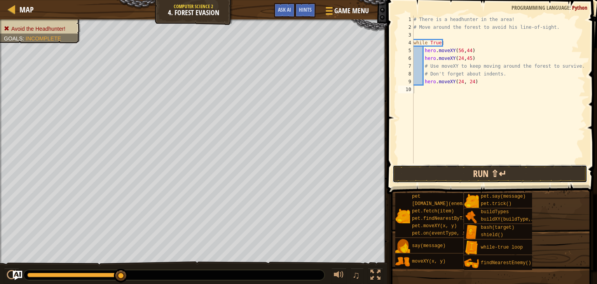
click at [445, 172] on button "Run ⇧↵" at bounding box center [490, 174] width 195 height 18
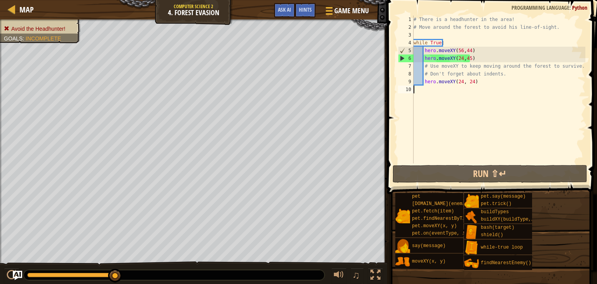
click at [459, 51] on div "# There is a headhunter in the area! # Move around the forest to avoid his line…" at bounding box center [498, 97] width 173 height 163
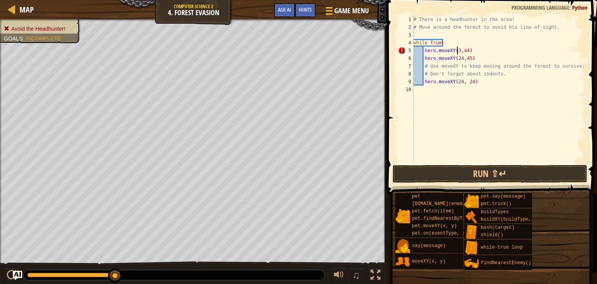
scroll to position [4, 4]
click at [466, 50] on div "# There is a headhunter in the area! # Move around the forest to avoid his line…" at bounding box center [498, 97] width 173 height 163
click at [430, 170] on button "Run ⇧↵" at bounding box center [490, 174] width 195 height 18
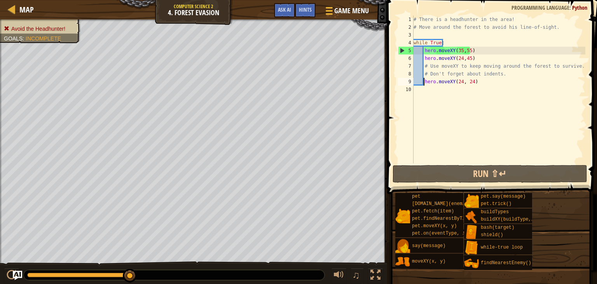
click at [425, 84] on div "# There is a headhunter in the area! # Move around the forest to avoid his line…" at bounding box center [498, 97] width 173 height 163
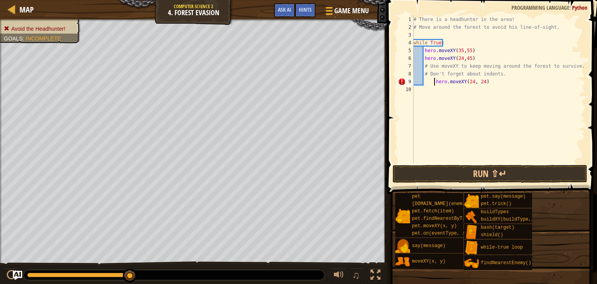
type textarea "hero.moveXY(24, 24)"
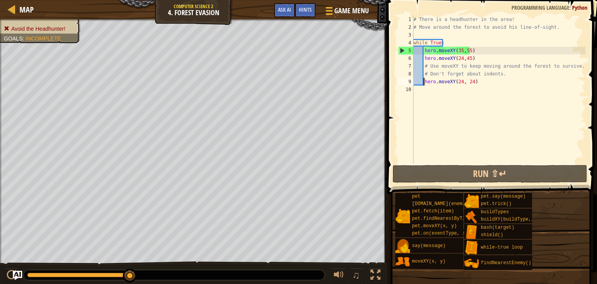
click at [428, 94] on div "# There is a headhunter in the area! # Move around the forest to avoid his line…" at bounding box center [498, 97] width 173 height 163
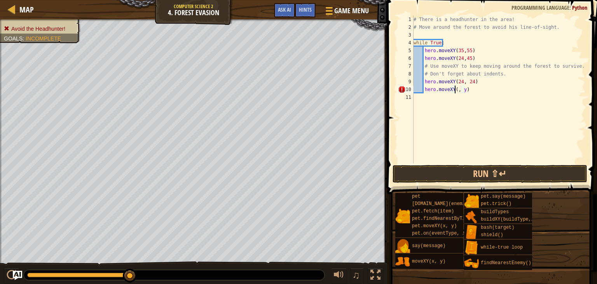
scroll to position [4, 4]
click at [468, 91] on div "# There is a headhunter in the area! # Move around the forest to avoid his line…" at bounding box center [498, 97] width 173 height 163
type textarea "hero.moveXY(42, 16)"
click at [417, 97] on div "# There is a headhunter in the area! # Move around the forest to avoid his line…" at bounding box center [498, 97] width 173 height 163
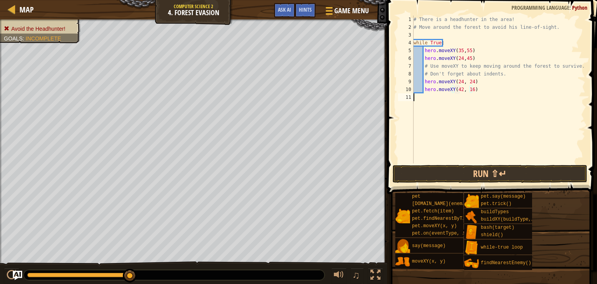
scroll to position [4, 0]
click at [434, 100] on div "# There is a headhunter in the area! # Move around the forest to avoid his line…" at bounding box center [498, 97] width 173 height 163
click at [488, 91] on div "# There is a headhunter in the area! # Move around the forest to avoid his line…" at bounding box center [498, 97] width 173 height 163
type textarea "hero.moveXY(42, 16)"
click at [426, 102] on div "# There is a headhunter in the area! # Move around the forest to avoid his line…" at bounding box center [498, 97] width 173 height 163
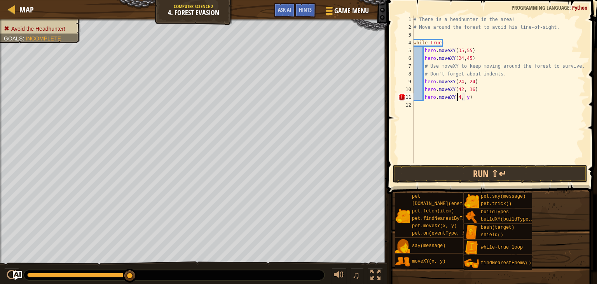
scroll to position [4, 4]
click at [467, 98] on div "# There is a headhunter in the area! # Move around the forest to avoid his line…" at bounding box center [498, 97] width 173 height 163
type textarea "hero.moveXY(56, 24)"
click at [427, 173] on button "Run ⇧↵" at bounding box center [490, 174] width 195 height 18
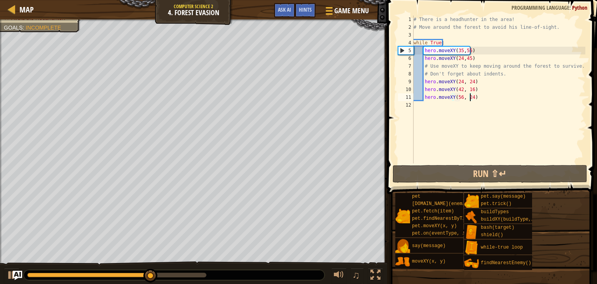
click at [478, 100] on div "# There is a headhunter in the area! # Move around the forest to avoid his line…" at bounding box center [498, 97] width 173 height 163
click at [425, 109] on div "# There is a headhunter in the area! # Move around the forest to avoid his line…" at bounding box center [498, 97] width 173 height 163
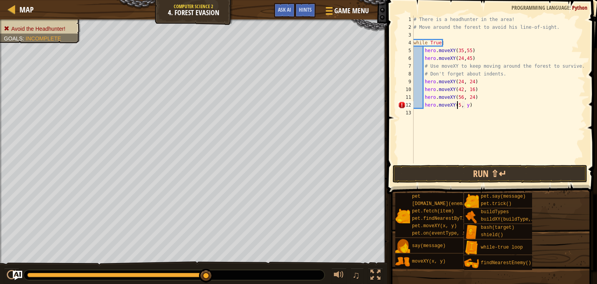
scroll to position [4, 4]
click at [468, 107] on div "# There is a headhunter in the area! # Move around the forest to avoid his line…" at bounding box center [498, 97] width 173 height 163
type textarea "hero.moveXY(58, 43)"
click at [441, 173] on button "Run ⇧↵" at bounding box center [490, 174] width 195 height 18
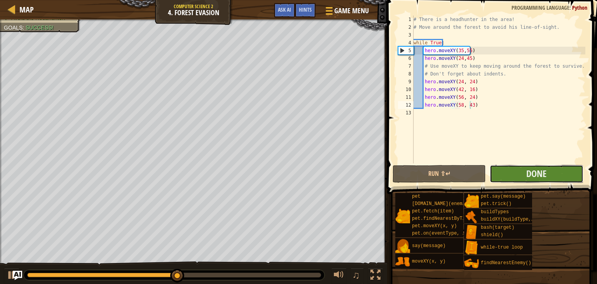
click at [506, 173] on button "Done" at bounding box center [536, 174] width 93 height 18
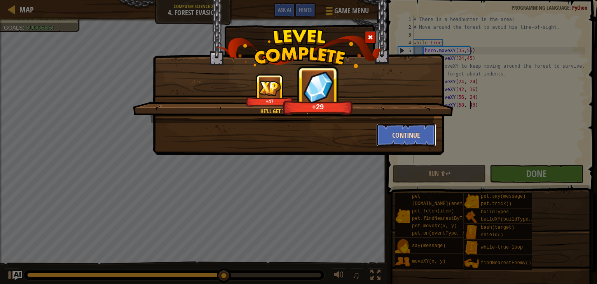
click at [417, 142] on button "Continue" at bounding box center [406, 134] width 60 height 23
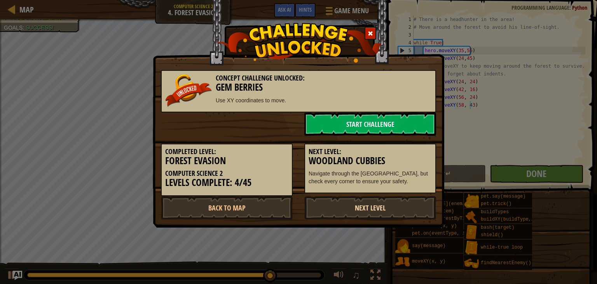
click at [359, 212] on link "Next Level" at bounding box center [371, 207] width 132 height 23
click at [348, 210] on link "Next Level" at bounding box center [371, 207] width 132 height 23
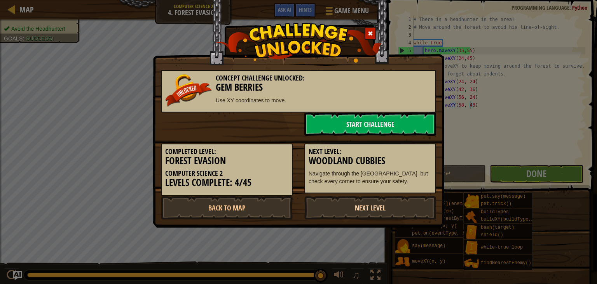
click at [348, 210] on link "Next Level" at bounding box center [371, 207] width 132 height 23
click at [347, 212] on link "Next Level" at bounding box center [371, 207] width 132 height 23
click at [346, 212] on link "Next Level" at bounding box center [371, 207] width 132 height 23
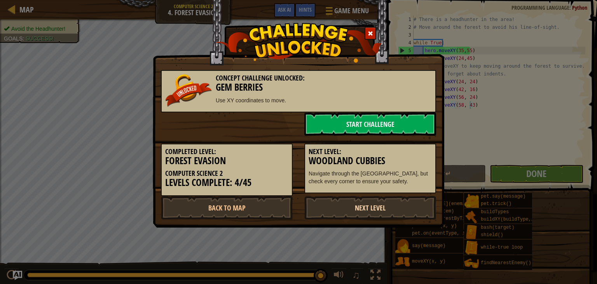
click at [346, 212] on link "Next Level" at bounding box center [371, 207] width 132 height 23
drag, startPoint x: 376, startPoint y: 201, endPoint x: 378, endPoint y: 182, distance: 18.8
click at [377, 188] on div "Concept Challenge Unlocked: Gem Berries Use XY coordinates to move. Start Chall…" at bounding box center [298, 140] width 275 height 157
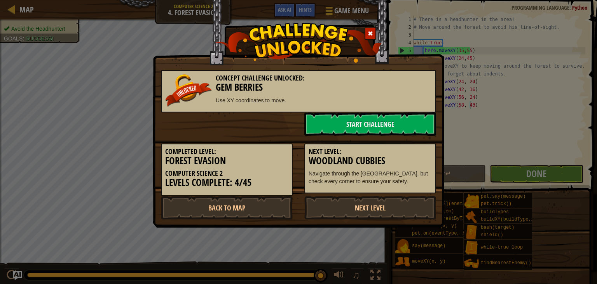
click at [378, 182] on p "Navigate through the [GEOGRAPHIC_DATA], but check every corner to ensure your s…" at bounding box center [370, 178] width 123 height 16
click at [369, 204] on link "Next Level" at bounding box center [371, 207] width 132 height 23
click at [372, 207] on link "Next Level" at bounding box center [371, 207] width 132 height 23
click at [373, 206] on link "Next Level" at bounding box center [371, 207] width 132 height 23
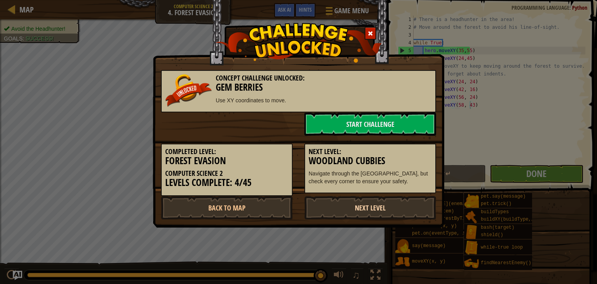
click at [373, 206] on link "Next Level" at bounding box center [371, 207] width 132 height 23
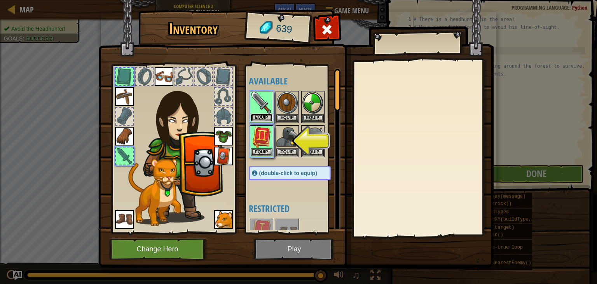
click at [259, 114] on button "Equip" at bounding box center [262, 118] width 22 height 8
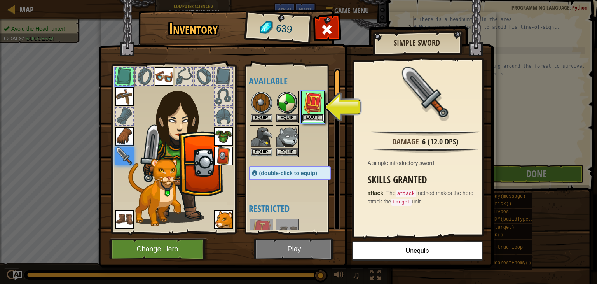
click at [320, 116] on button "Equip" at bounding box center [313, 118] width 22 height 8
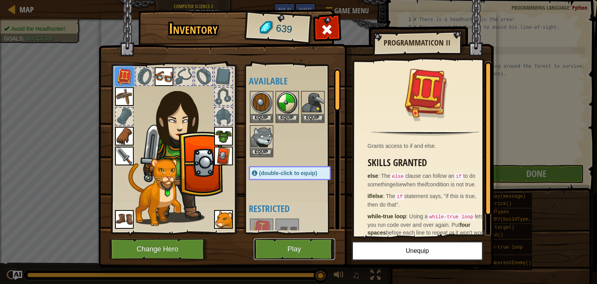
click at [292, 242] on button "Play" at bounding box center [294, 248] width 81 height 21
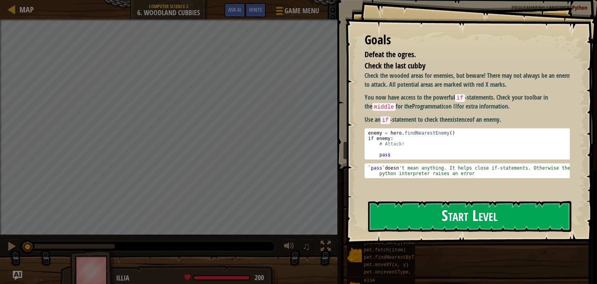
click at [424, 227] on button "Start Level" at bounding box center [469, 216] width 203 height 31
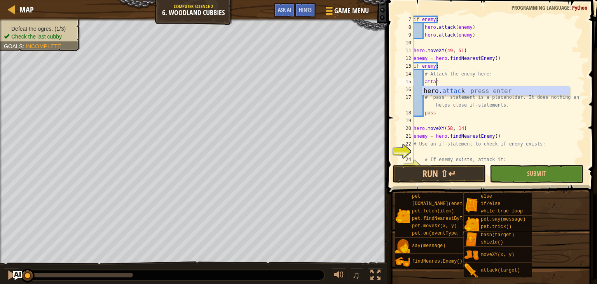
scroll to position [4, 2]
type textarea "hero.attack(enemy)"
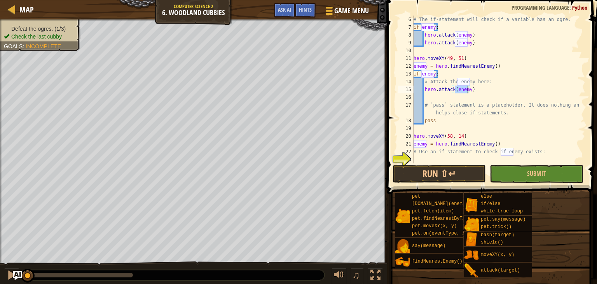
scroll to position [62, 0]
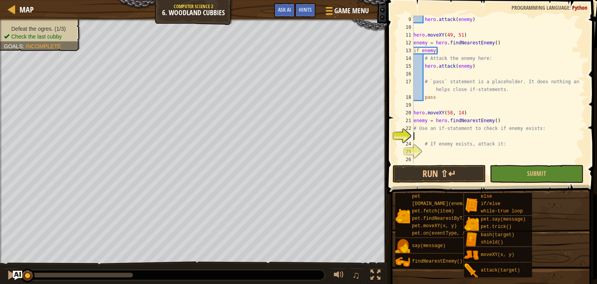
click at [427, 135] on div "hero . attack ( enemy ) hero . moveXY ( 49 , 51 ) enemy = hero . findNearestEne…" at bounding box center [496, 97] width 168 height 163
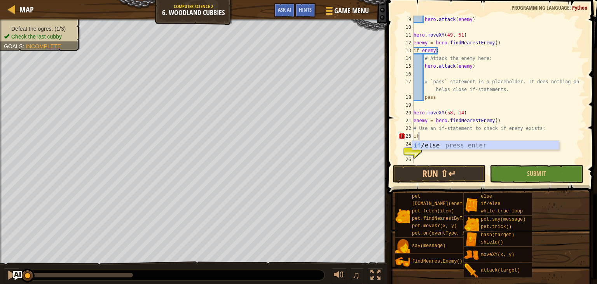
type textarea "if enemy:"
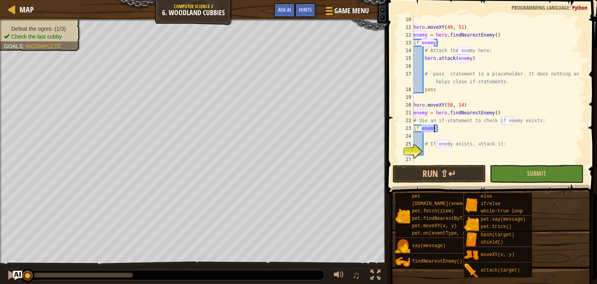
scroll to position [70, 0]
click at [431, 149] on div "hero . moveXY ( 49 , 51 ) enemy = hero . findNearestEnemy ( ) if enemy : # Atta…" at bounding box center [496, 97] width 168 height 163
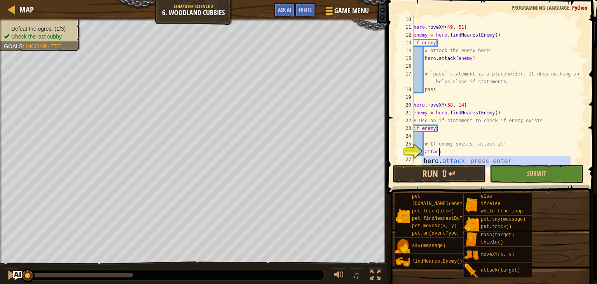
scroll to position [4, 2]
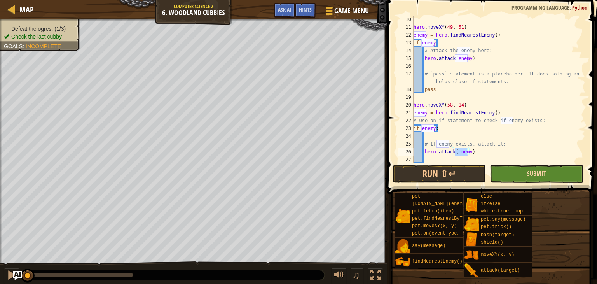
type textarea "hero.attack(enemy)"
click at [537, 168] on button "Submit" at bounding box center [536, 174] width 93 height 18
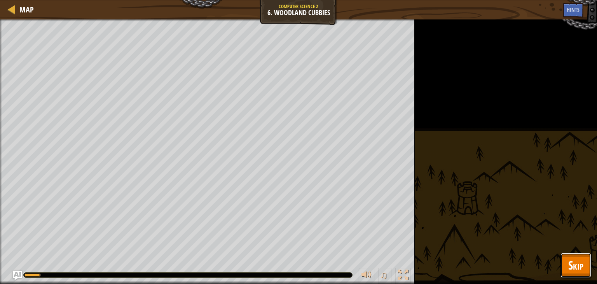
click at [576, 264] on span "Skip" at bounding box center [576, 265] width 15 height 16
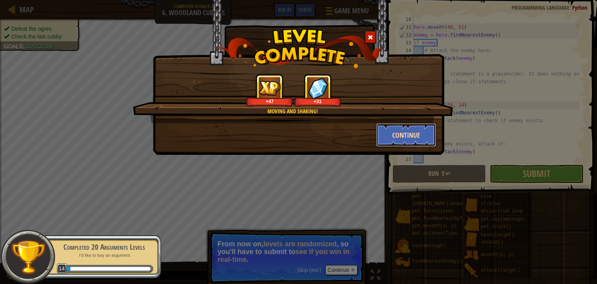
click at [395, 140] on button "Continue" at bounding box center [406, 134] width 60 height 23
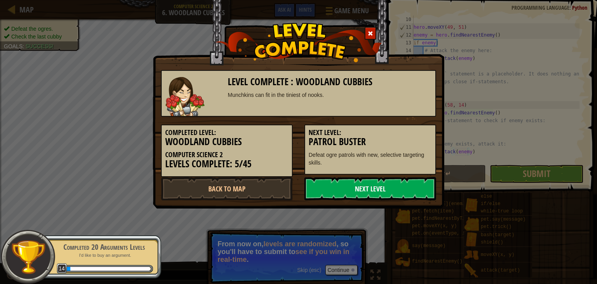
click at [365, 187] on link "Next Level" at bounding box center [371, 188] width 132 height 23
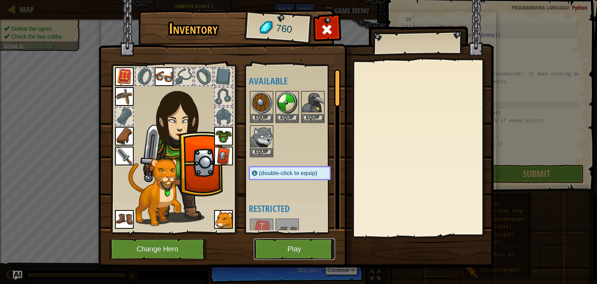
drag, startPoint x: 267, startPoint y: 232, endPoint x: 265, endPoint y: 219, distance: 13.4
click at [267, 230] on div "Inventory 760 Available Equip Equip Equip Equip Equip Equip Equip Equip Equip E…" at bounding box center [299, 140] width 396 height 257
click at [313, 242] on button "Play" at bounding box center [294, 248] width 81 height 21
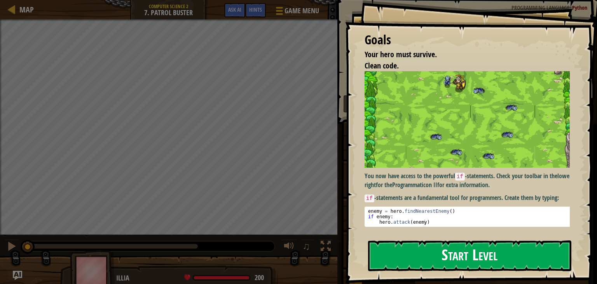
click at [410, 254] on button "Start Level" at bounding box center [469, 255] width 203 height 31
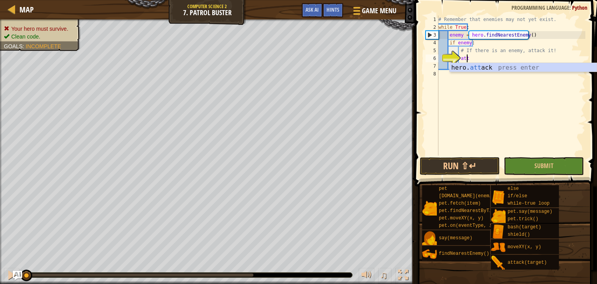
scroll to position [4, 2]
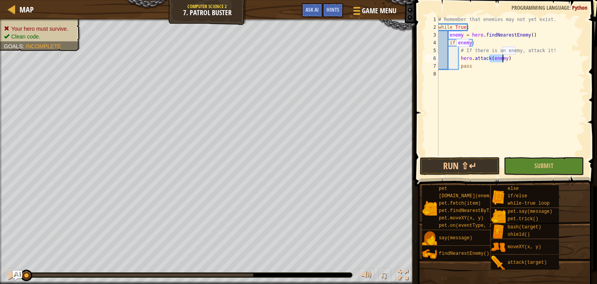
type textarea "hero.attack(enemy)"
click at [538, 175] on span at bounding box center [507, 81] width 189 height 209
click at [551, 169] on span "Submit" at bounding box center [544, 165] width 19 height 9
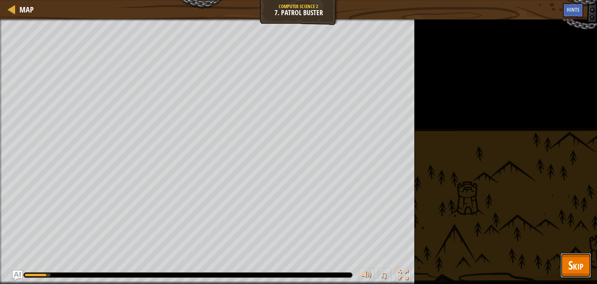
click at [569, 271] on span "Skip" at bounding box center [576, 265] width 15 height 16
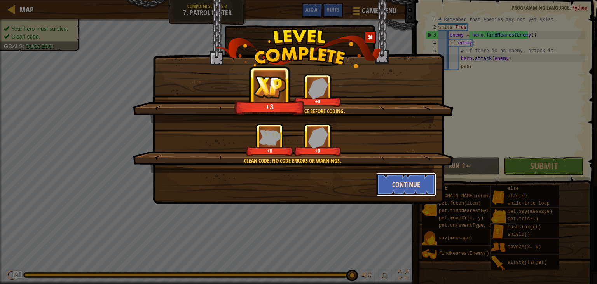
click at [414, 186] on button "Continue" at bounding box center [406, 184] width 60 height 23
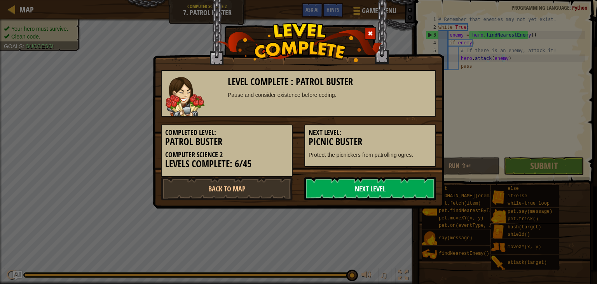
click at [380, 182] on link "Next Level" at bounding box center [371, 188] width 132 height 23
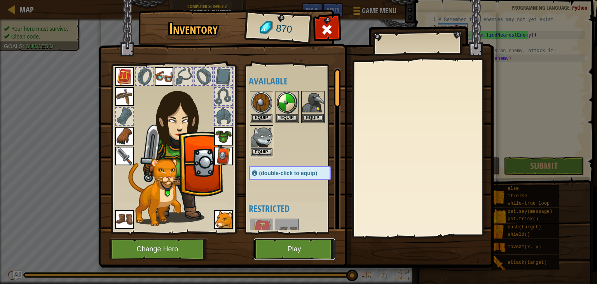
click at [299, 257] on button "Play" at bounding box center [294, 248] width 81 height 21
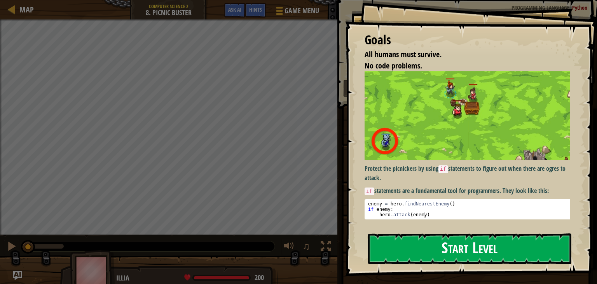
click at [421, 254] on button "Start Level" at bounding box center [469, 248] width 203 height 31
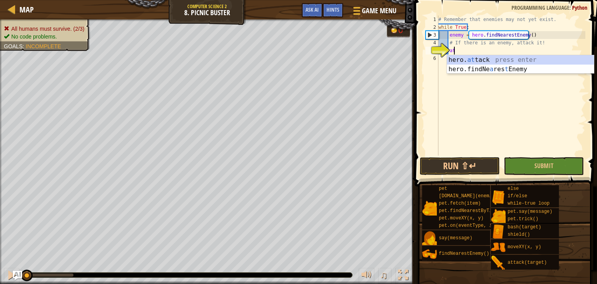
scroll to position [4, 1]
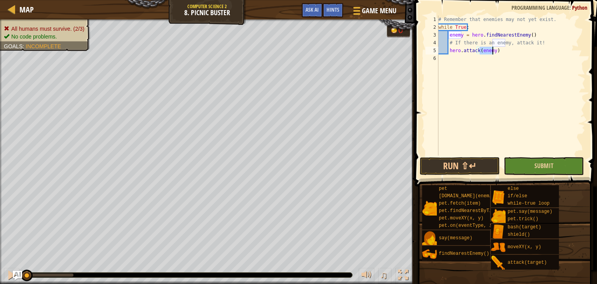
type textarea "hero.attack(enemy)"
click at [529, 159] on button "Submit" at bounding box center [544, 166] width 80 height 18
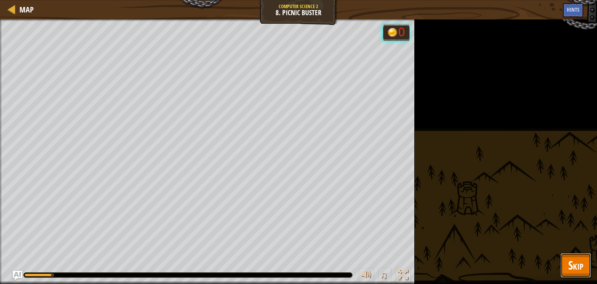
click at [566, 270] on button "Skip" at bounding box center [576, 265] width 31 height 25
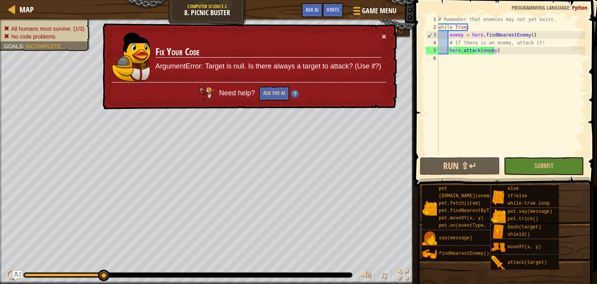
click at [384, 37] on button "×" at bounding box center [384, 36] width 5 height 8
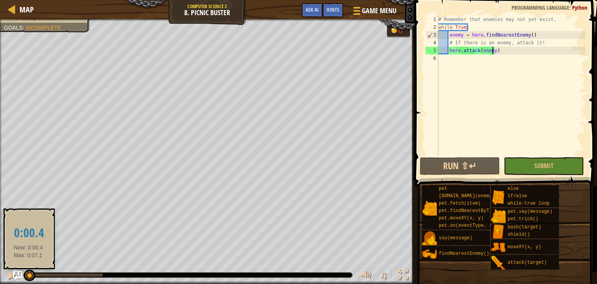
drag, startPoint x: 109, startPoint y: 273, endPoint x: 28, endPoint y: 280, distance: 80.7
click at [28, 280] on div at bounding box center [30, 276] width 12 height 12
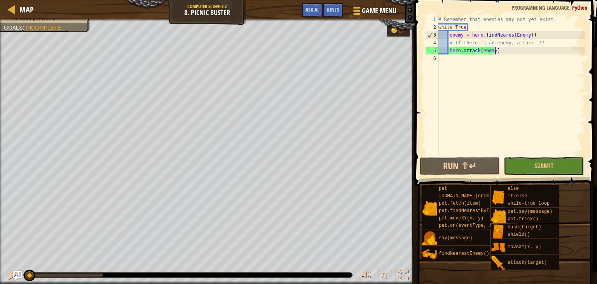
click at [504, 48] on div "# Remember that enemies may not yet exist. while True : enemy = hero . findNear…" at bounding box center [511, 94] width 149 height 156
click at [546, 170] on button "Submit" at bounding box center [544, 166] width 80 height 18
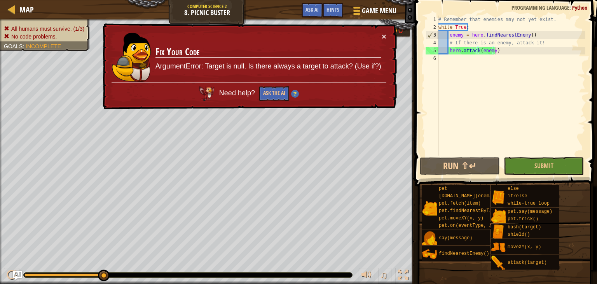
scroll to position [4, 0]
click at [506, 68] on div "# Remember that enemies may not yet exist. while True : enemy = hero . findNear…" at bounding box center [511, 94] width 149 height 156
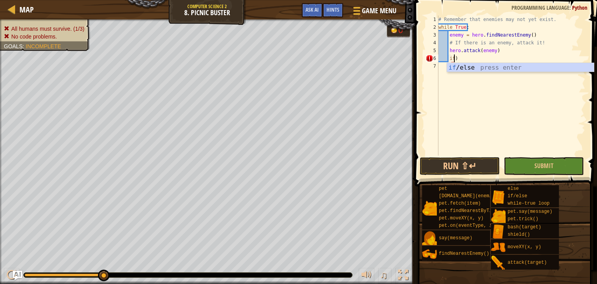
scroll to position [4, 1]
type textarea "if enemy:"
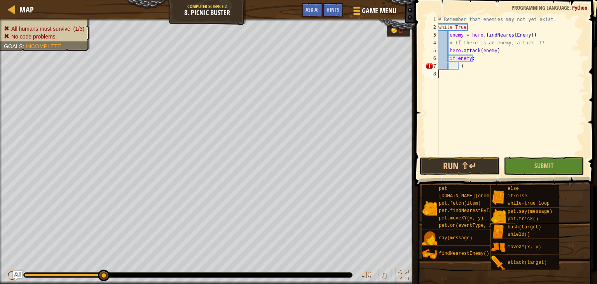
click at [469, 70] on div "# Remember that enemies may not yet exist. while True : enemy = hero . findNear…" at bounding box center [511, 94] width 149 height 156
click at [467, 69] on div "# Remember that enemies may not yet exist. while True : enemy = hero . findNear…" at bounding box center [511, 94] width 149 height 156
type textarea ")"
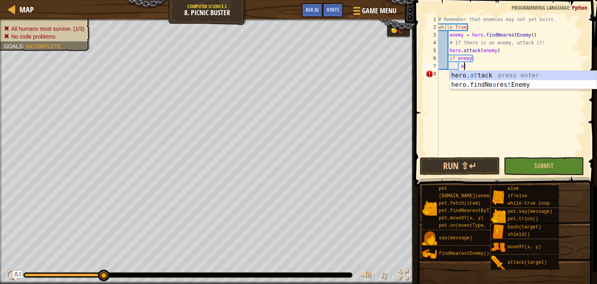
scroll to position [4, 2]
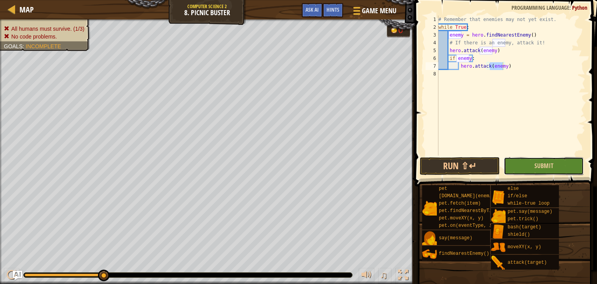
click at [531, 169] on button "Submit" at bounding box center [544, 166] width 80 height 18
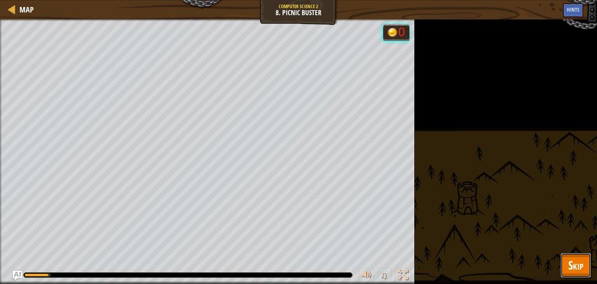
click at [574, 259] on span "Skip" at bounding box center [576, 265] width 15 height 16
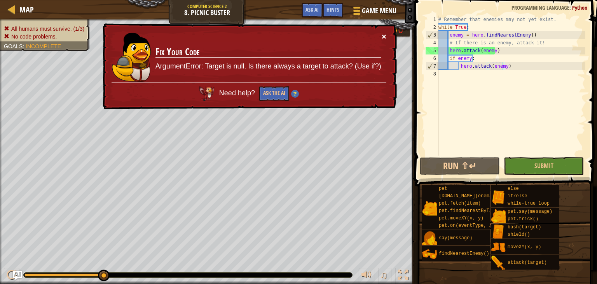
click at [385, 38] on button "×" at bounding box center [384, 36] width 5 height 8
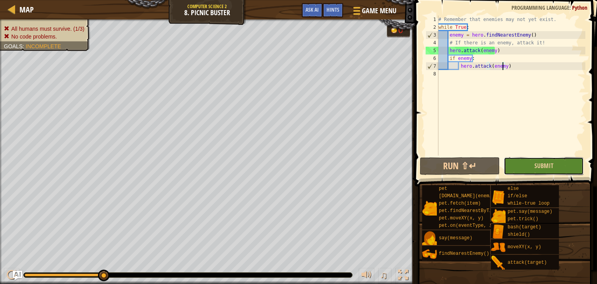
click at [527, 166] on button "Submit" at bounding box center [544, 166] width 80 height 18
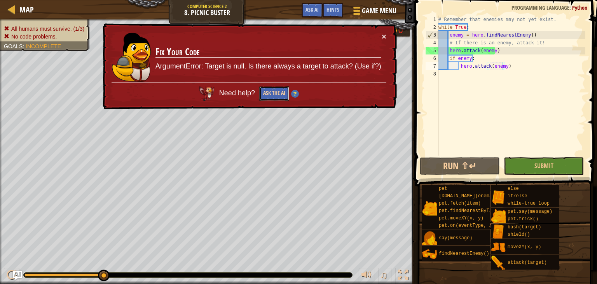
click at [271, 96] on button "Ask the AI" at bounding box center [274, 93] width 30 height 14
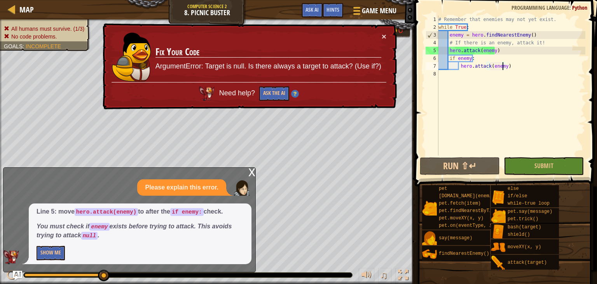
click at [252, 170] on div "x" at bounding box center [252, 172] width 7 height 8
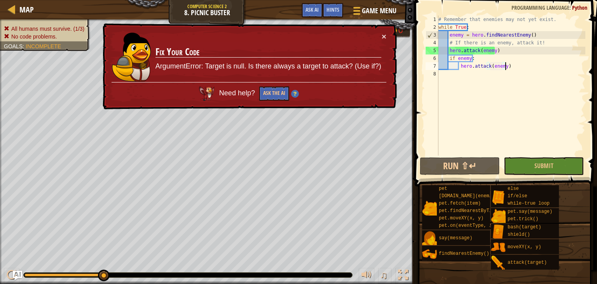
drag, startPoint x: 519, startPoint y: 66, endPoint x: 473, endPoint y: 65, distance: 45.9
click at [474, 65] on div "# Remember that enemies may not yet exist. while True : enemy = hero . findNear…" at bounding box center [511, 94] width 149 height 156
click at [454, 61] on div "# Remember that enemies may not yet exist. while True : enemy = hero . findNear…" at bounding box center [511, 94] width 149 height 156
click at [527, 67] on div "# Remember that enemies may not yet exist. while True : enemy = hero . findNear…" at bounding box center [511, 94] width 149 height 156
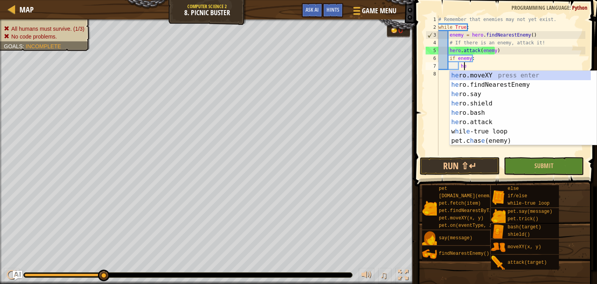
type textarea "h"
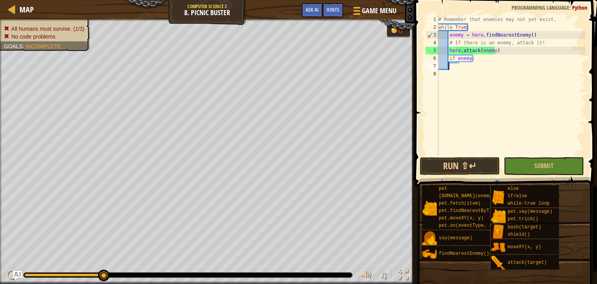
scroll to position [4, 0]
type textarea "i"
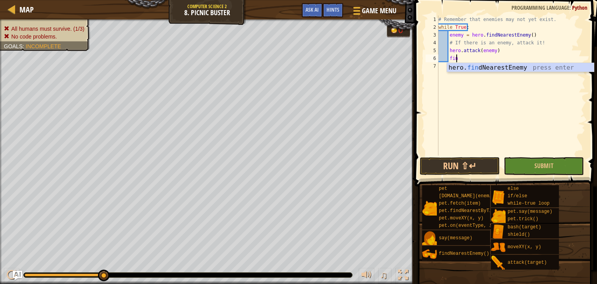
type textarea "find"
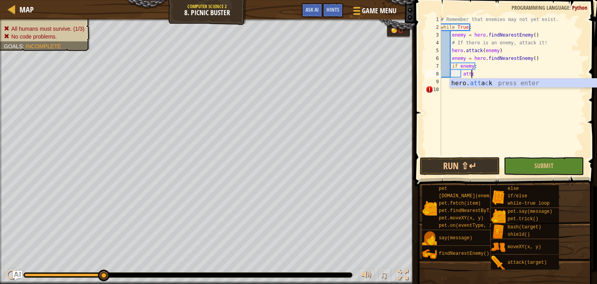
scroll to position [4, 3]
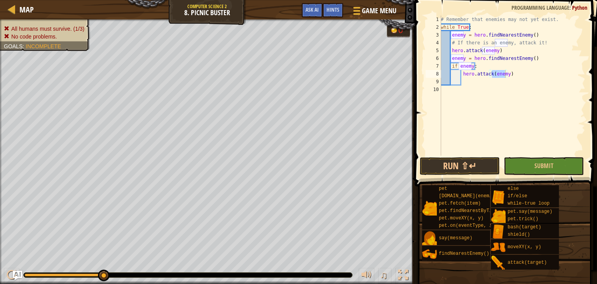
click at [530, 175] on span at bounding box center [507, 81] width 189 height 209
click at [531, 162] on button "Submit" at bounding box center [544, 166] width 80 height 18
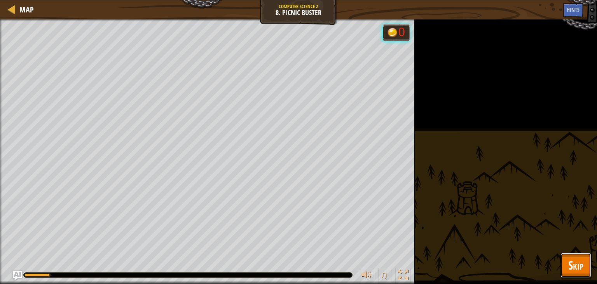
click at [574, 271] on span "Skip" at bounding box center [576, 265] width 15 height 16
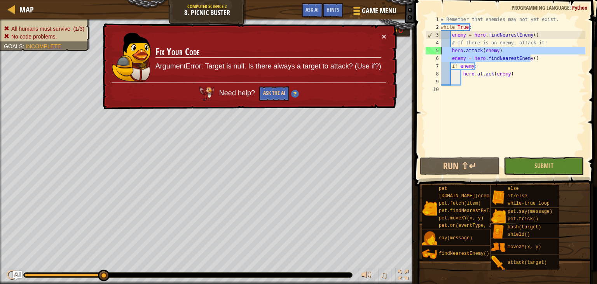
drag, startPoint x: 538, startPoint y: 59, endPoint x: 436, endPoint y: 52, distance: 102.9
click at [436, 52] on div "enemy = hero.findNearestEnemy() 1 2 3 4 5 6 7 8 9 10 # Remember that enemies ma…" at bounding box center [504, 86] width 161 height 140
type textarea "hero.attack(enemy) enemy = hero.findNearestEnemy()"
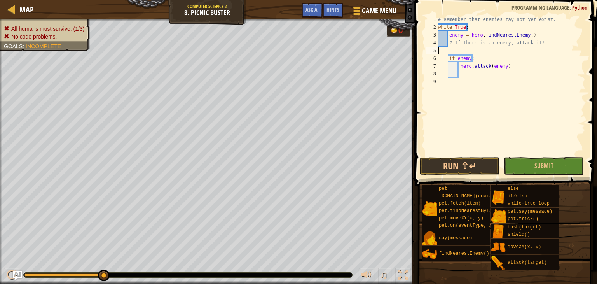
type textarea "# If there is an enemy, attack it!"
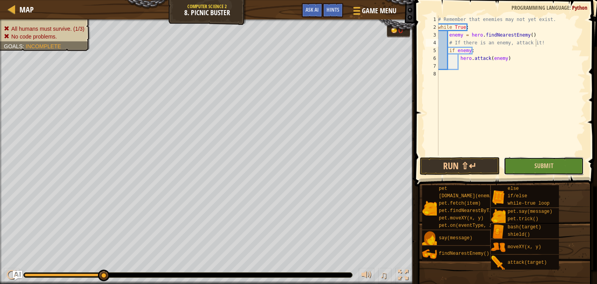
click at [539, 170] on button "Submit" at bounding box center [544, 166] width 80 height 18
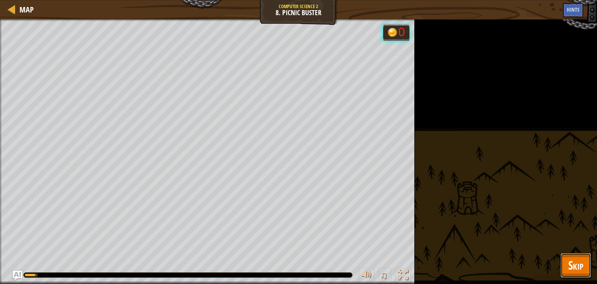
click at [565, 270] on button "Skip" at bounding box center [576, 265] width 31 height 25
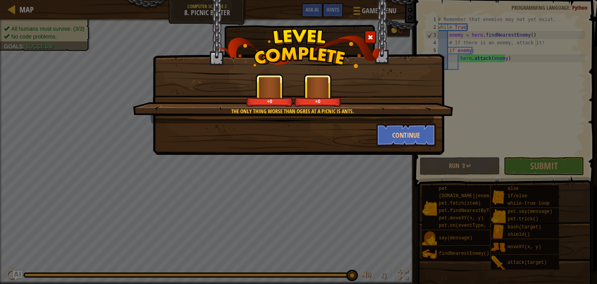
click at [477, 147] on div "The only thing worse than ogres at a picnic is ants. +0 +0 Continue" at bounding box center [298, 142] width 597 height 284
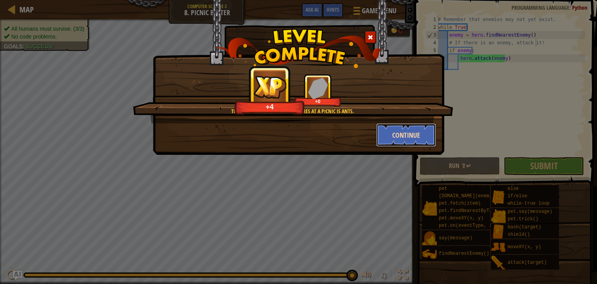
click at [403, 133] on button "Continue" at bounding box center [406, 134] width 60 height 23
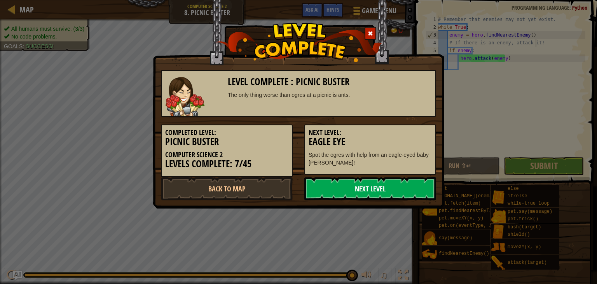
click at [415, 190] on link "Next Level" at bounding box center [371, 188] width 132 height 23
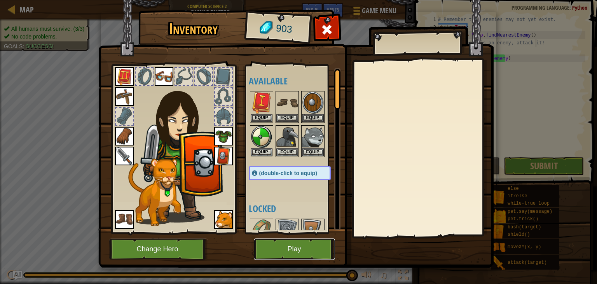
click at [301, 247] on button "Play" at bounding box center [294, 248] width 81 height 21
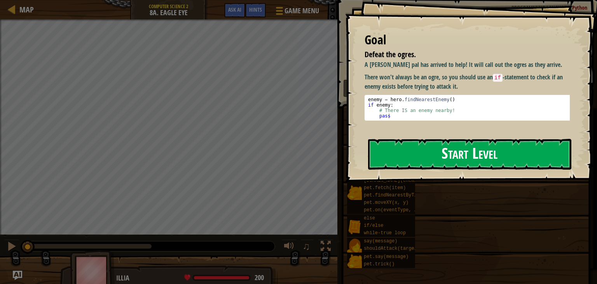
click at [424, 149] on button "Start Level" at bounding box center [469, 154] width 203 height 31
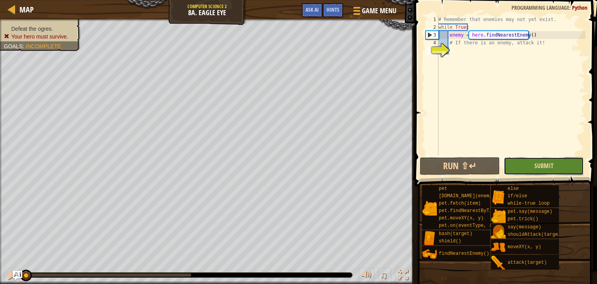
click at [543, 166] on span "Submit" at bounding box center [544, 165] width 19 height 9
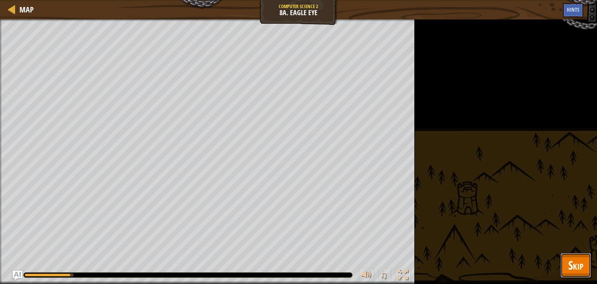
click at [567, 268] on button "Skip" at bounding box center [576, 265] width 31 height 25
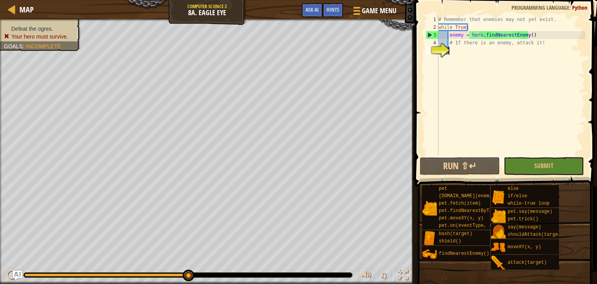
click at [451, 50] on div "# Remember that enemies may not yet exist. while True : enemy = hero . findNear…" at bounding box center [511, 94] width 149 height 156
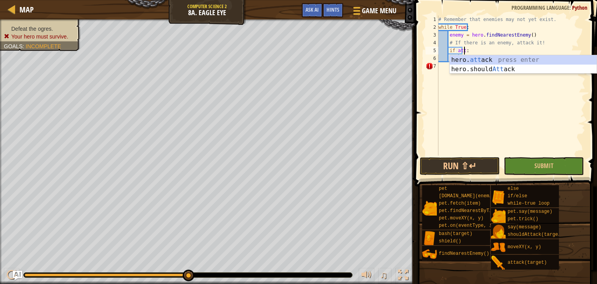
scroll to position [4, 2]
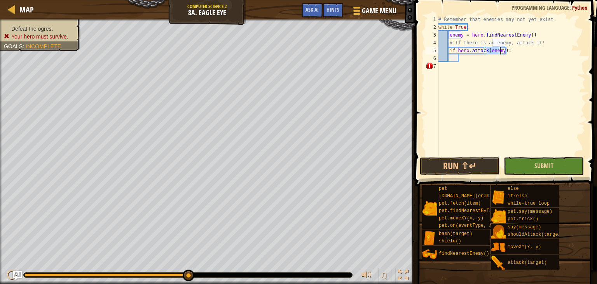
type textarea "if hero.attack(enemy):"
click at [506, 166] on button "Submit" at bounding box center [544, 166] width 80 height 18
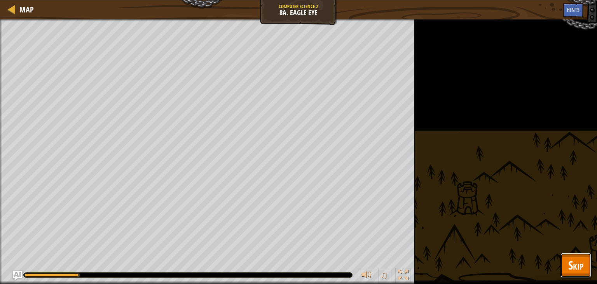
click at [583, 262] on span "Skip" at bounding box center [576, 265] width 15 height 16
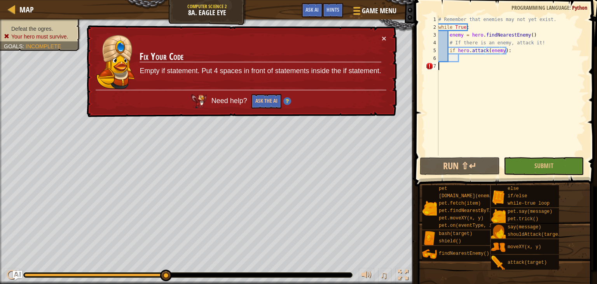
scroll to position [4, 0]
click at [474, 64] on div "# Remember that enemies may not yet exist. while True : enemy = hero . findNear…" at bounding box center [511, 94] width 149 height 156
click at [452, 61] on div "# Remember that enemies may not yet exist. while True : enemy = hero . findNear…" at bounding box center [511, 94] width 149 height 156
click at [507, 55] on div "# Remember that enemies may not yet exist. while True : enemy = hero . findNear…" at bounding box center [511, 94] width 149 height 156
click at [508, 50] on div "# Remember that enemies may not yet exist. while True : enemy = hero . findNear…" at bounding box center [511, 94] width 149 height 156
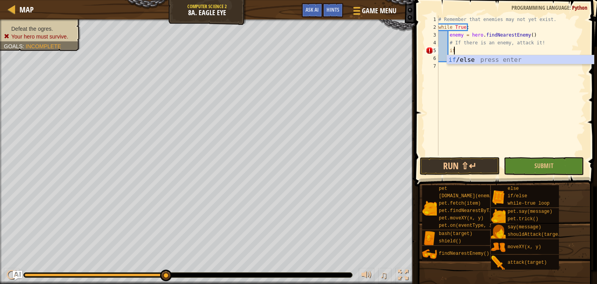
type textarea "if enemy:"
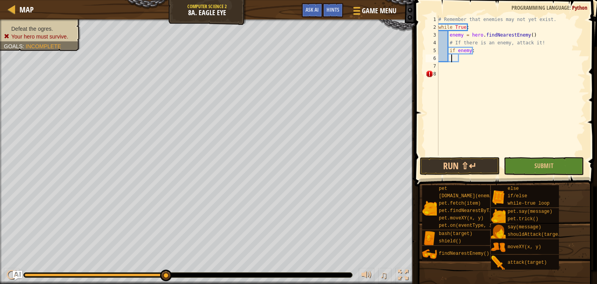
click at [452, 60] on div "# Remember that enemies may not yet exist. while True : enemy = hero . findNear…" at bounding box center [511, 94] width 149 height 156
click at [445, 57] on div "# Remember that enemies may not yet exist. while True : enemy = hero . findNear…" at bounding box center [511, 94] width 149 height 156
type textarea "hero.attack(enemy)"
click at [458, 63] on div "# Remember that enemies may not yet exist. while True : enemy = hero . findNear…" at bounding box center [511, 94] width 149 height 156
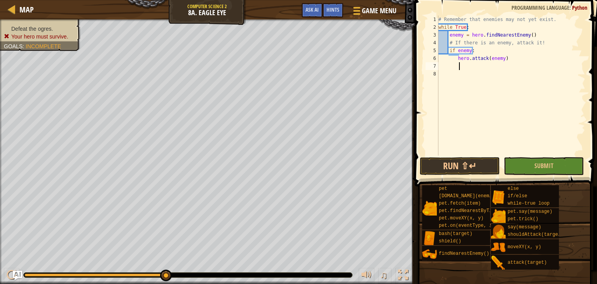
click at [451, 57] on div "# Remember that enemies may not yet exist. while True : enemy = hero . findNear…" at bounding box center [511, 94] width 149 height 156
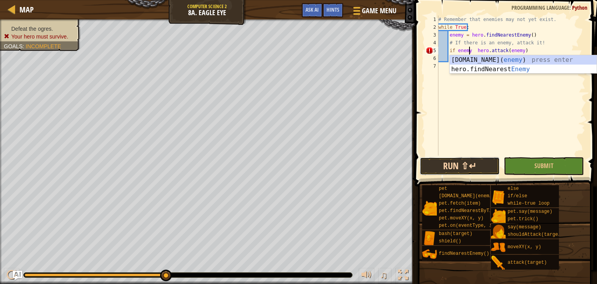
click at [481, 170] on button "Run ⇧↵" at bounding box center [460, 166] width 80 height 18
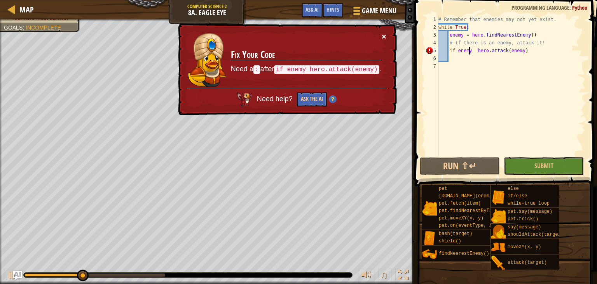
click at [384, 32] on button "×" at bounding box center [384, 36] width 5 height 8
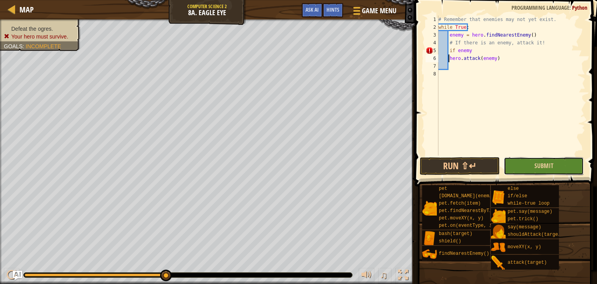
click at [532, 162] on button "Submit" at bounding box center [544, 166] width 80 height 18
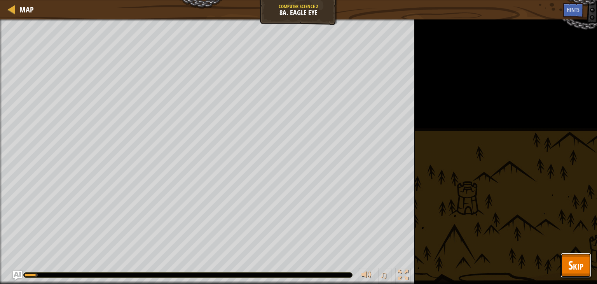
click at [569, 261] on span "Skip" at bounding box center [576, 265] width 15 height 16
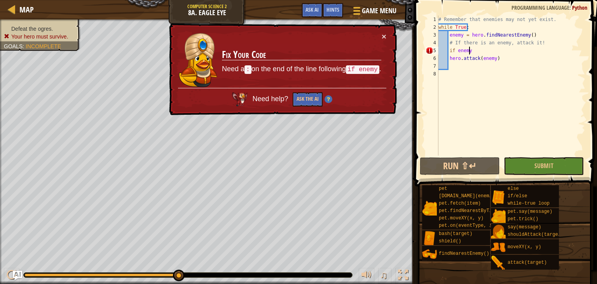
click at [476, 51] on div "# Remember that enemies may not yet exist. while True : enemy = hero . findNear…" at bounding box center [511, 94] width 149 height 156
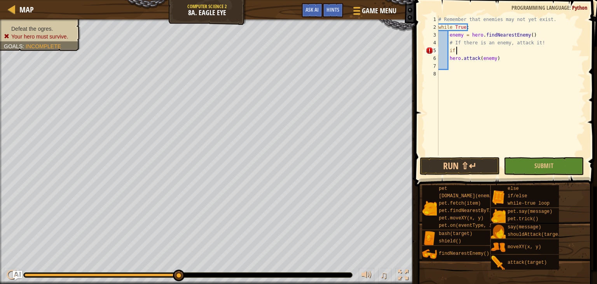
scroll to position [4, 0]
type textarea "i"
click at [476, 51] on div "# Remember that enemies may not yet exist. while True : enemy = hero . findNear…" at bounding box center [511, 94] width 149 height 156
type textarea ":if"
type textarea ":"
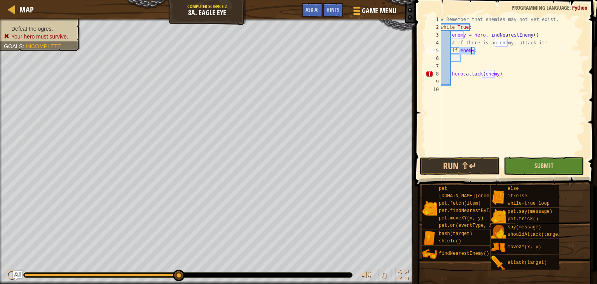
type textarea "if enemy:"
click at [529, 172] on button "Submit" at bounding box center [544, 166] width 80 height 18
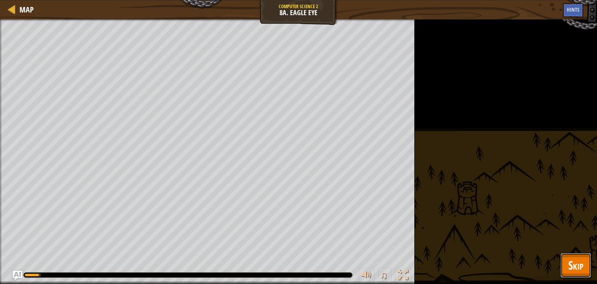
click at [571, 266] on span "Skip" at bounding box center [576, 265] width 15 height 16
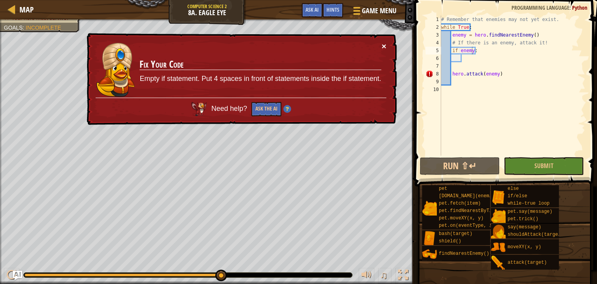
click at [385, 46] on button "×" at bounding box center [384, 46] width 5 height 8
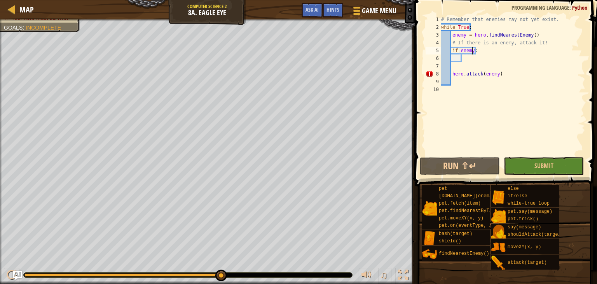
click at [485, 59] on div "# Remember that enemies may not yet exist. while True : enemy = hero . findNear…" at bounding box center [513, 94] width 146 height 156
click at [488, 67] on div "# Remember that enemies may not yet exist. while True : enemy = hero . findNear…" at bounding box center [513, 94] width 146 height 156
click at [525, 171] on button "Submit" at bounding box center [544, 166] width 80 height 18
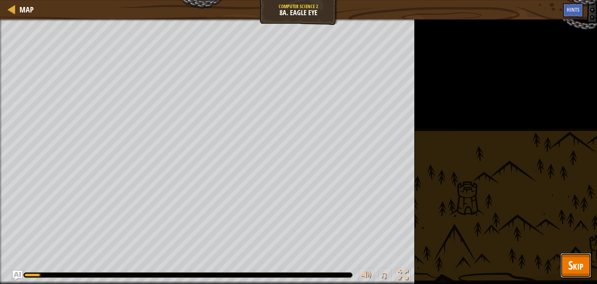
click at [562, 265] on button "Skip" at bounding box center [576, 265] width 31 height 25
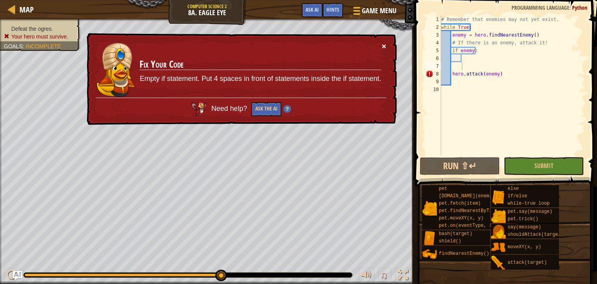
click at [385, 46] on button "×" at bounding box center [384, 46] width 5 height 8
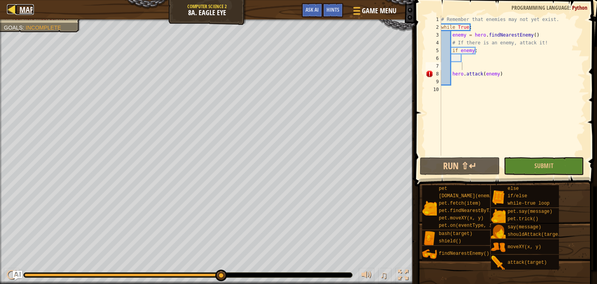
click at [19, 11] on span "Map" at bounding box center [26, 9] width 14 height 11
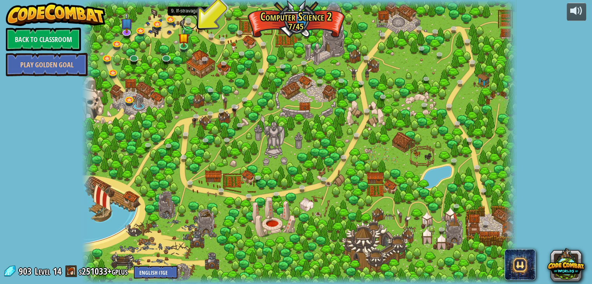
click at [188, 19] on link at bounding box center [190, 22] width 16 height 16
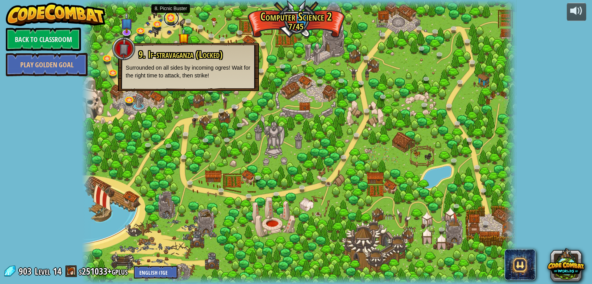
click at [171, 21] on link at bounding box center [171, 19] width 16 height 16
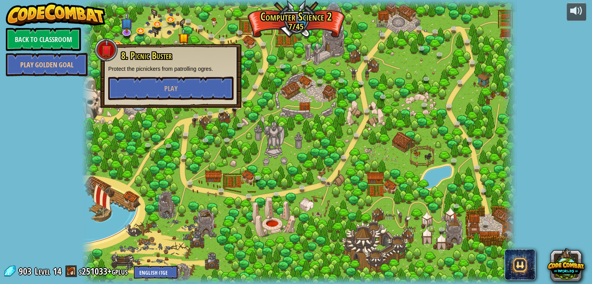
click at [290, 81] on div at bounding box center [299, 142] width 434 height 284
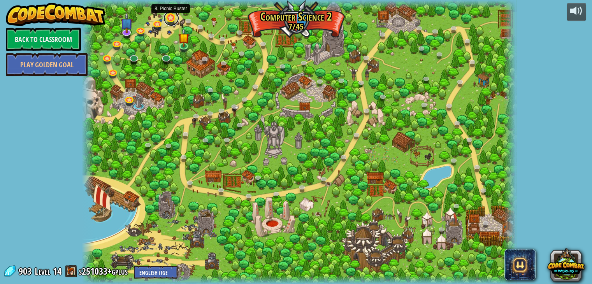
click at [168, 17] on link at bounding box center [171, 19] width 16 height 16
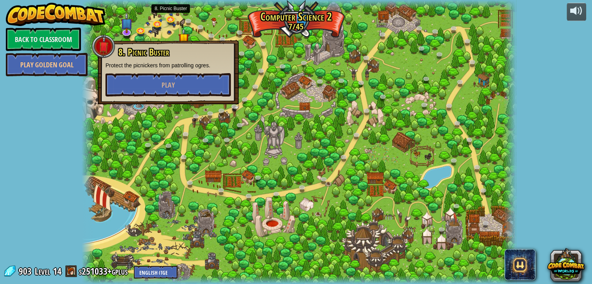
click at [275, 100] on div at bounding box center [299, 142] width 434 height 284
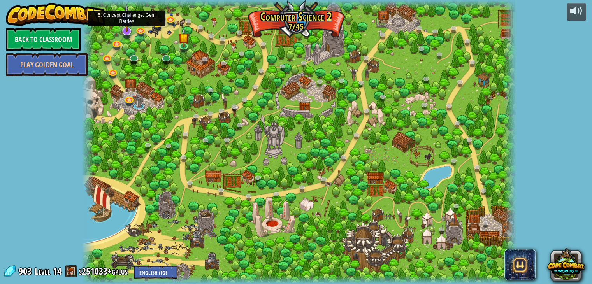
click at [122, 27] on img at bounding box center [127, 18] width 12 height 28
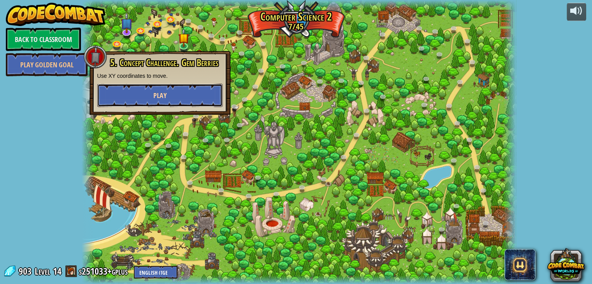
click at [168, 95] on button "Play" at bounding box center [159, 95] width 125 height 23
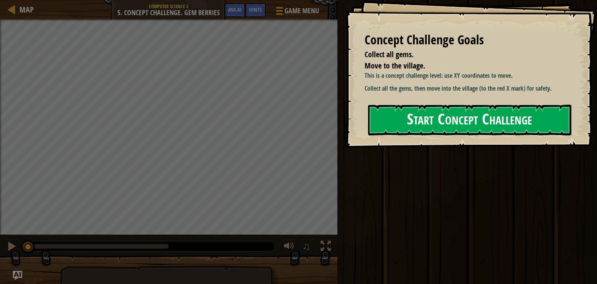
click at [416, 135] on button "Start Concept Challenge" at bounding box center [469, 120] width 203 height 31
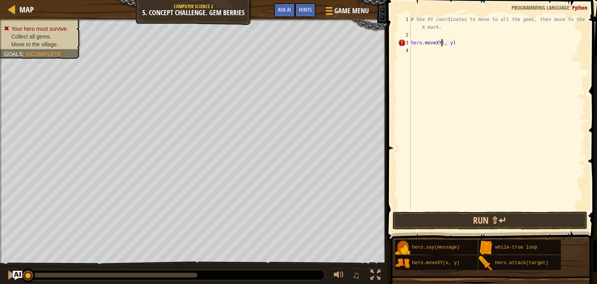
scroll to position [4, 2]
click at [450, 44] on div "# Use XY coordinates to move to all the gems, then move to the red X mark. hero…" at bounding box center [498, 125] width 176 height 218
click at [452, 43] on div "# Use XY coordinates to move to all the gems, then move to the red X mark. hero…" at bounding box center [498, 125] width 176 height 218
type textarea "hero.moveXY(8, 47)"
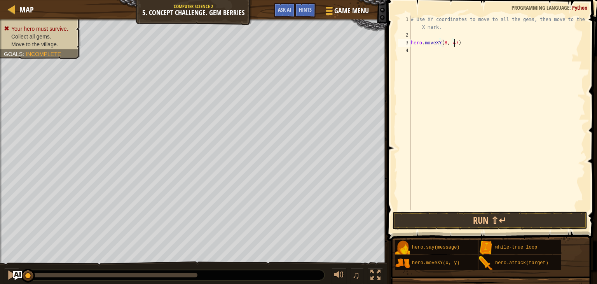
scroll to position [4, 3]
click at [414, 54] on div "# Use XY coordinates to move to all the gems, then move to the red X mark. hero…" at bounding box center [498, 125] width 176 height 218
click at [452, 51] on div "# Use XY coordinates to move to all the gems, then move to the red X mark. hero…" at bounding box center [498, 125] width 176 height 218
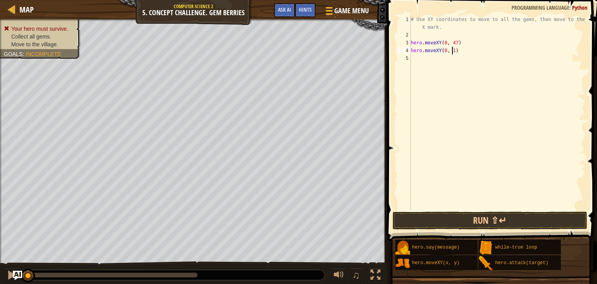
type textarea "hero.moveXY(8, 13)"
click at [417, 60] on div "# Use XY coordinates to move to all the gems, then move to the red X mark. hero…" at bounding box center [498, 125] width 176 height 218
click at [458, 221] on button "Run ⇧↵" at bounding box center [490, 221] width 195 height 18
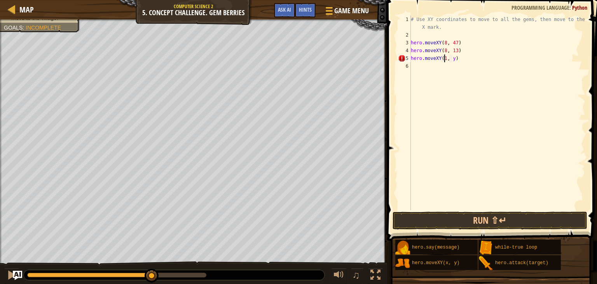
scroll to position [4, 3]
click at [454, 60] on div "# Use XY coordinates to move to all the gems, then move to the red X mark. hero…" at bounding box center [498, 125] width 176 height 218
type textarea "hero.moveXY(12, 25)"
click at [414, 64] on div "# Use XY coordinates to move to all the gems, then move to the red X mark. hero…" at bounding box center [498, 125] width 176 height 218
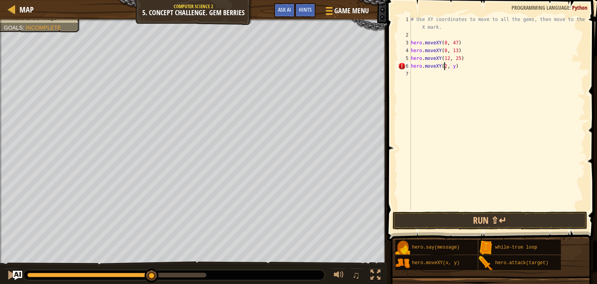
scroll to position [4, 3]
click at [454, 67] on div "# Use XY coordinates to move to all the gems, then move to the red X mark. hero…" at bounding box center [498, 125] width 176 height 218
type textarea "hero.moveXY(24, 26)"
click at [422, 77] on div "# Use XY coordinates to move to all the gems, then move to the red X mark. hero…" at bounding box center [498, 125] width 176 height 218
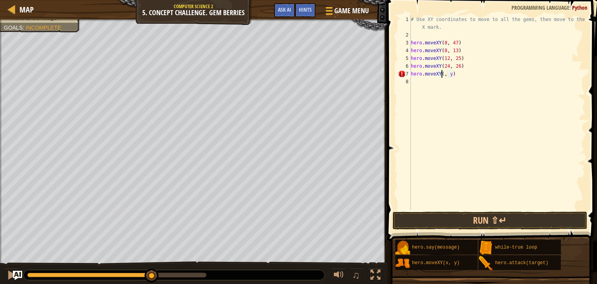
scroll to position [4, 3]
click at [455, 74] on div "# Use XY coordinates to move to all the gems, then move to the red X mark. hero…" at bounding box center [498, 125] width 176 height 218
type textarea "hero.moveXY(34, 14)"
click at [418, 86] on div "# Use XY coordinates to move to all the gems, then move to the red X mark. hero…" at bounding box center [498, 125] width 176 height 218
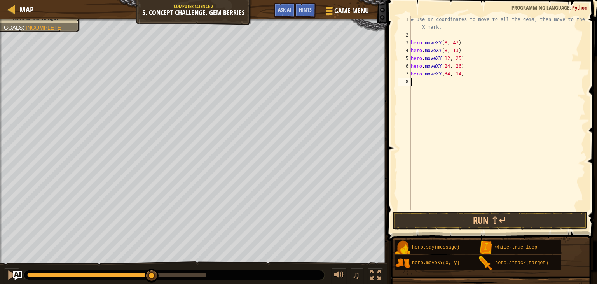
scroll to position [4, 0]
click at [460, 222] on button "Run ⇧↵" at bounding box center [490, 221] width 195 height 18
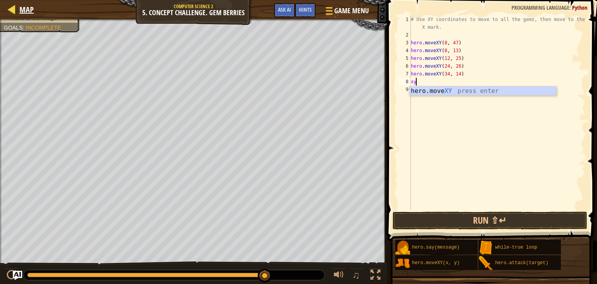
type textarea "xy"
click at [28, 16] on div "Map" at bounding box center [25, 9] width 18 height 19
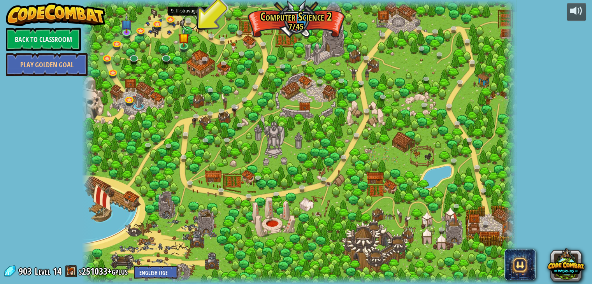
click at [188, 19] on link at bounding box center [190, 22] width 16 height 16
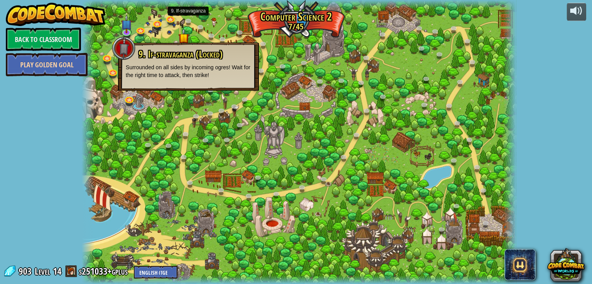
click at [86, 56] on link "Play Golden Goal" at bounding box center [47, 64] width 82 height 23
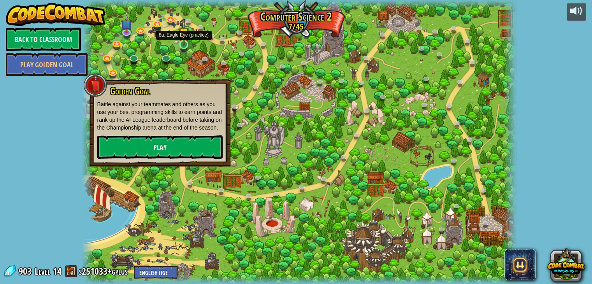
click at [188, 39] on img at bounding box center [183, 33] width 11 height 25
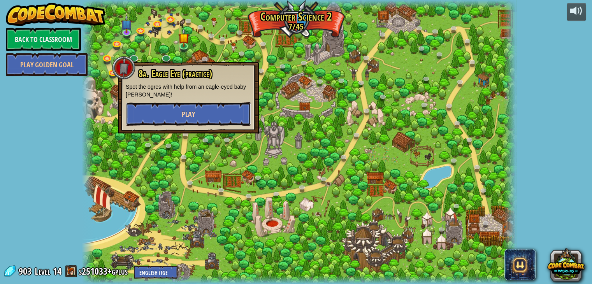
click at [189, 115] on span "Play" at bounding box center [188, 114] width 13 height 10
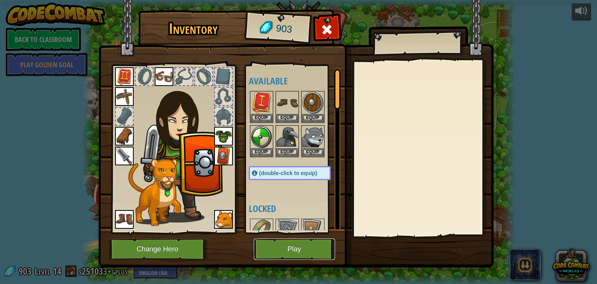
click at [305, 252] on button "Play" at bounding box center [294, 248] width 81 height 21
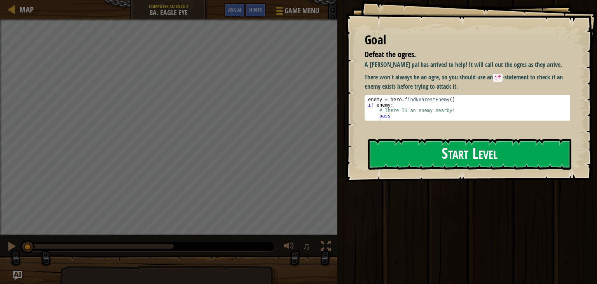
click at [419, 165] on button "Start Level" at bounding box center [469, 154] width 203 height 31
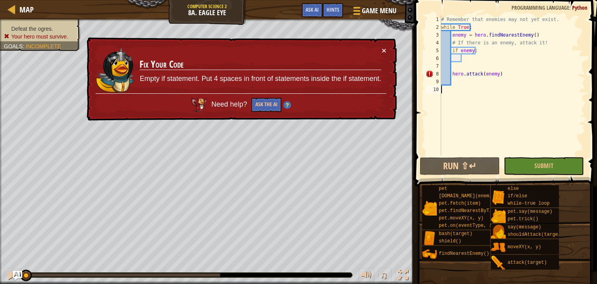
click at [522, 119] on div "# Remember that enemies may not yet exist. while True : enemy = hero . findNear…" at bounding box center [513, 94] width 146 height 156
click at [525, 170] on button "Submit" at bounding box center [544, 166] width 80 height 18
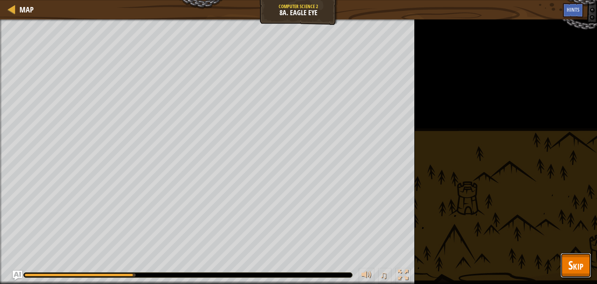
click at [585, 273] on button "Skip" at bounding box center [576, 265] width 31 height 25
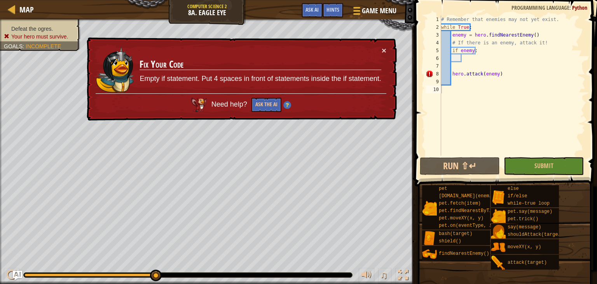
click at [462, 65] on div "# Remember that enemies may not yet exist. while True : enemy = hero . findNear…" at bounding box center [513, 94] width 146 height 156
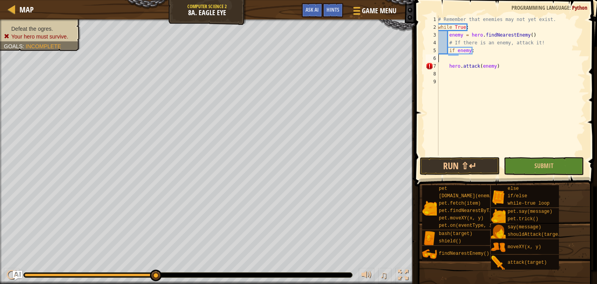
type textarea "if enemy:"
click at [528, 156] on span at bounding box center [507, 81] width 189 height 209
click at [522, 172] on button "Submit" at bounding box center [544, 166] width 80 height 18
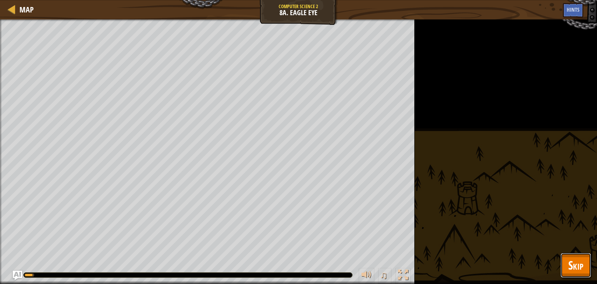
click at [567, 268] on button "Skip" at bounding box center [576, 265] width 31 height 25
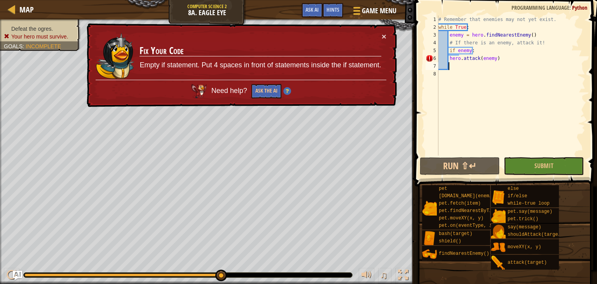
click at [448, 63] on div "# Remember that enemies may not yet exist. while True : enemy = hero . findNear…" at bounding box center [511, 94] width 149 height 156
click at [448, 61] on div "# Remember that enemies may not yet exist. while True : enemy = hero . findNear…" at bounding box center [511, 94] width 149 height 156
type textarea "hero.attack(enemy)"
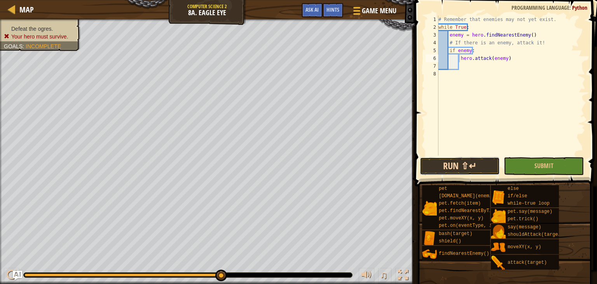
click at [467, 162] on button "Run ⇧↵" at bounding box center [460, 166] width 80 height 18
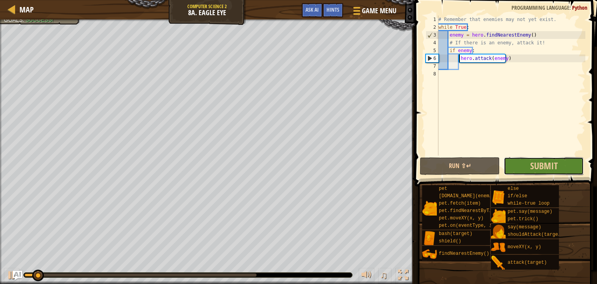
click at [529, 167] on button "Submit" at bounding box center [544, 166] width 80 height 18
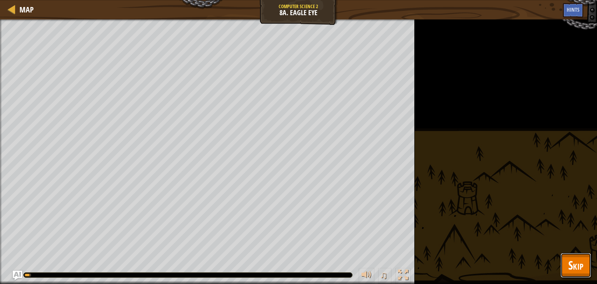
click at [581, 269] on span "Skip" at bounding box center [576, 265] width 15 height 16
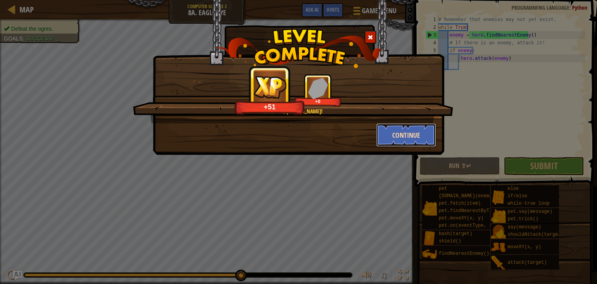
click at [411, 142] on button "Continue" at bounding box center [406, 134] width 60 height 23
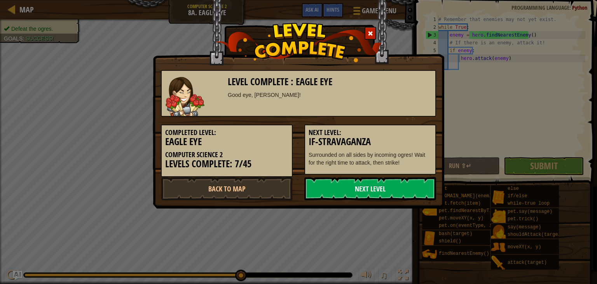
click at [315, 193] on link "Next Level" at bounding box center [371, 188] width 132 height 23
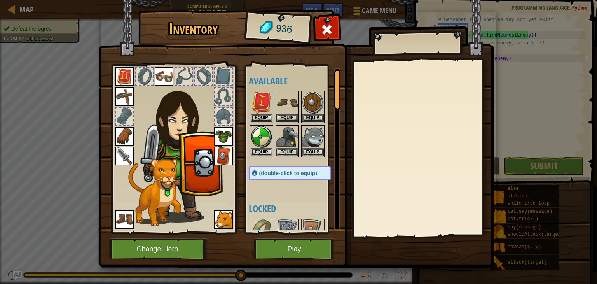
scroll to position [65, 0]
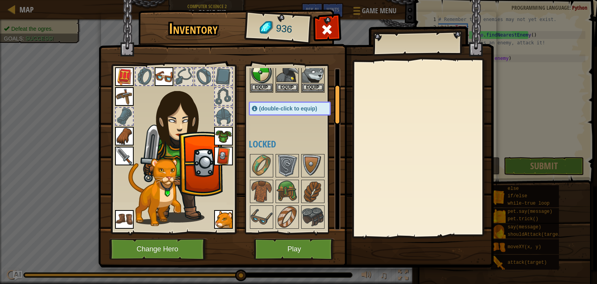
click at [294, 265] on img at bounding box center [296, 126] width 396 height 282
click at [297, 257] on button "Play" at bounding box center [294, 248] width 81 height 21
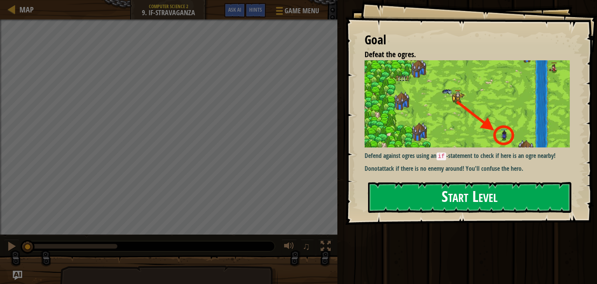
click at [394, 207] on button "Start Level" at bounding box center [469, 197] width 203 height 31
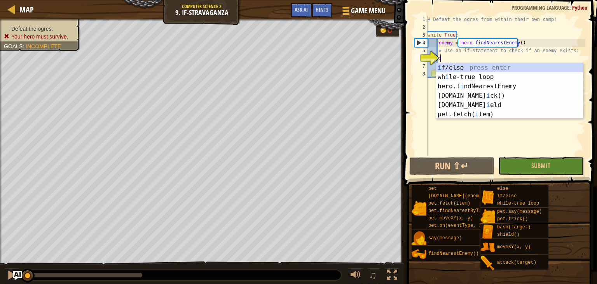
scroll to position [4, 0]
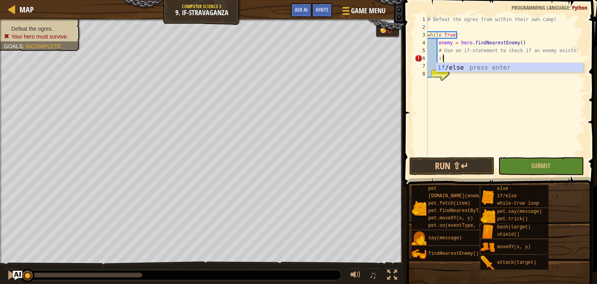
type textarea "if enemy:"
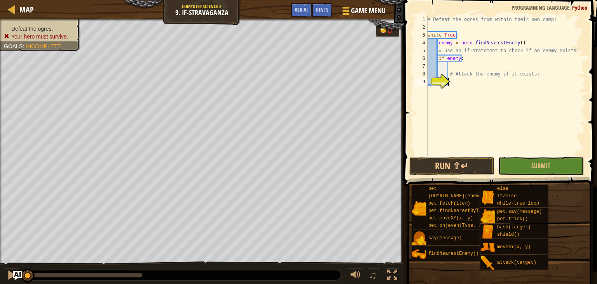
click at [454, 80] on div "# Defeat the ogres from within their own camp! while True : enemy = hero . find…" at bounding box center [505, 94] width 159 height 156
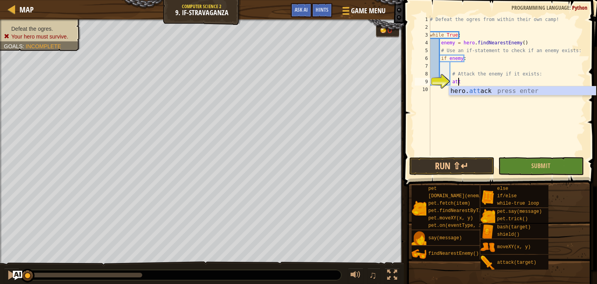
scroll to position [4, 2]
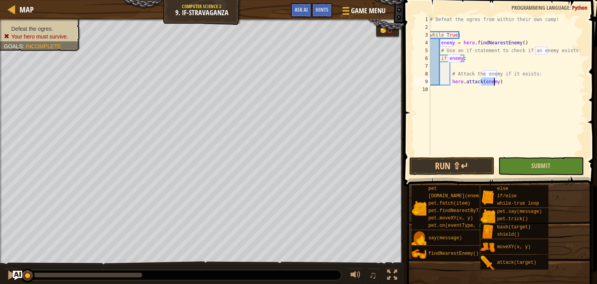
type textarea "hero.attack(enemy)"
click at [525, 173] on button "Submit" at bounding box center [541, 166] width 85 height 18
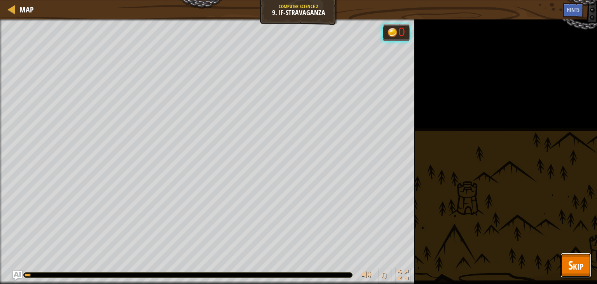
click at [572, 273] on span "Skip" at bounding box center [576, 265] width 15 height 16
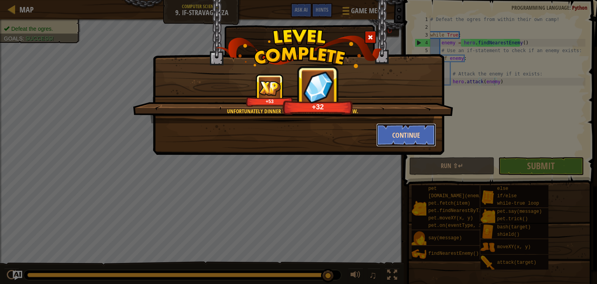
click at [389, 130] on button "Continue" at bounding box center [406, 134] width 60 height 23
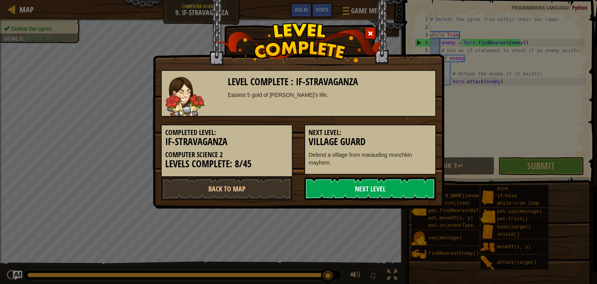
click at [352, 181] on link "Next Level" at bounding box center [371, 188] width 132 height 23
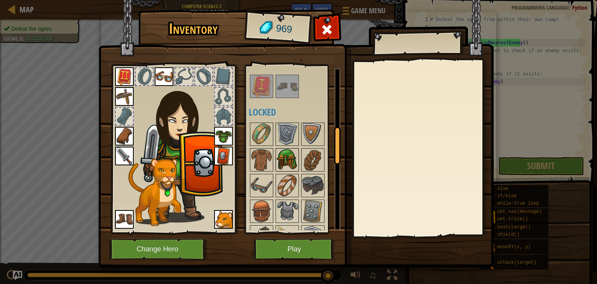
scroll to position [259, 0]
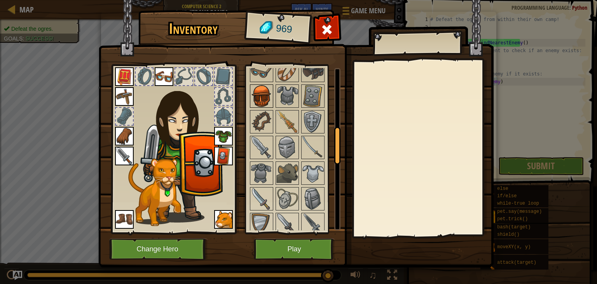
click at [261, 96] on img at bounding box center [262, 96] width 22 height 22
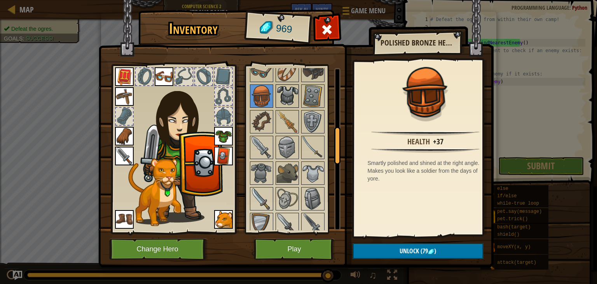
click at [287, 96] on img at bounding box center [288, 96] width 22 height 22
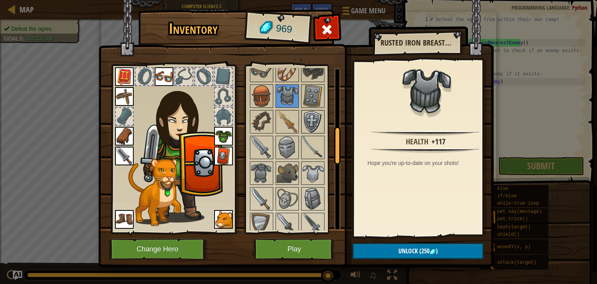
scroll to position [324, 0]
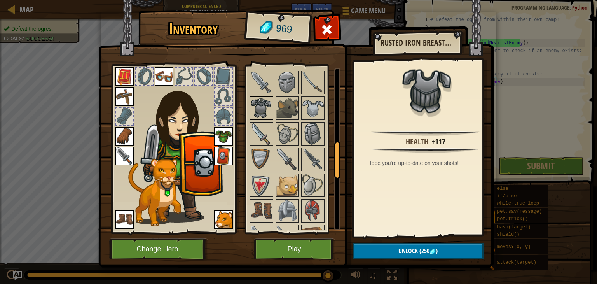
click at [266, 111] on img at bounding box center [262, 108] width 22 height 22
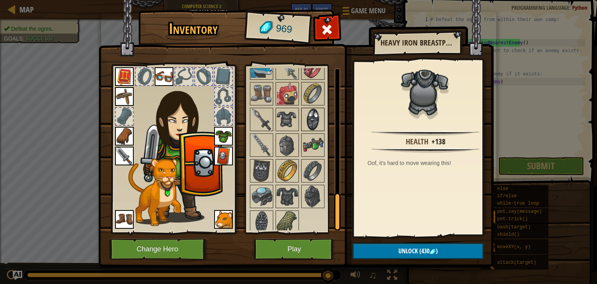
scroll to position [504, 0]
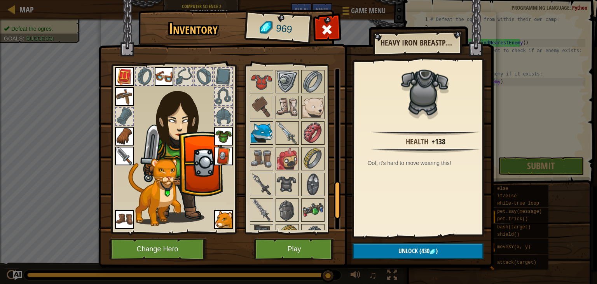
click at [258, 132] on img at bounding box center [262, 133] width 22 height 22
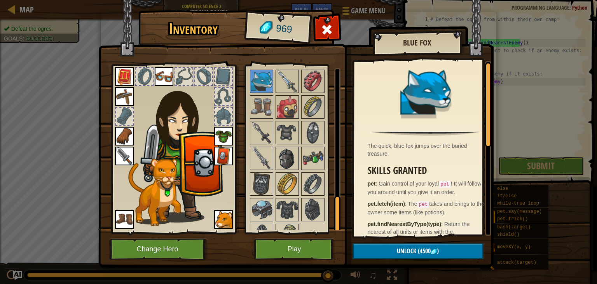
scroll to position [569, 0]
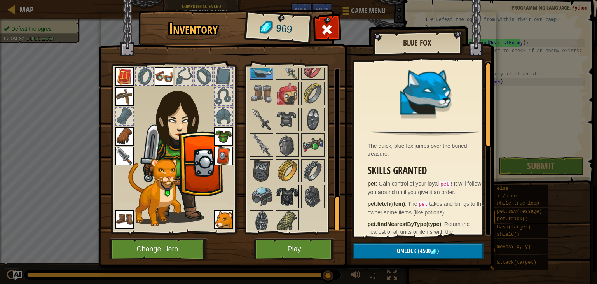
click at [286, 197] on img at bounding box center [288, 197] width 22 height 22
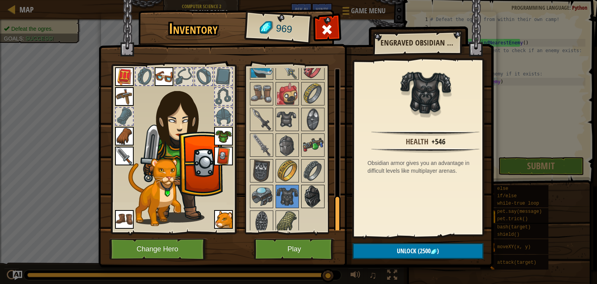
click at [319, 196] on img at bounding box center [313, 197] width 22 height 22
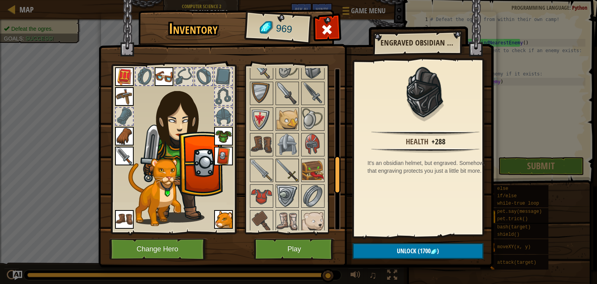
scroll to position [375, 0]
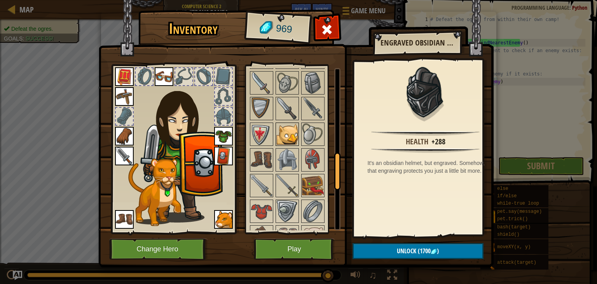
click at [284, 136] on img at bounding box center [288, 134] width 22 height 22
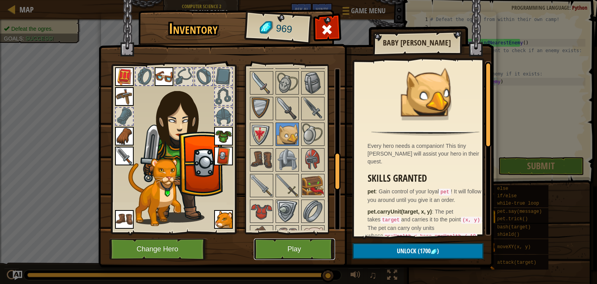
click at [319, 257] on button "Play" at bounding box center [294, 248] width 81 height 21
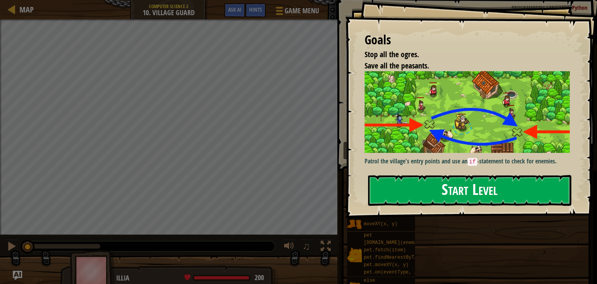
click at [492, 200] on button "Start Level" at bounding box center [469, 190] width 203 height 31
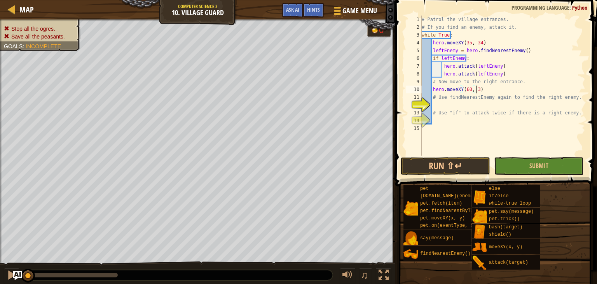
scroll to position [4, 4]
type textarea "hero.moveXY(60, 31)"
click at [441, 106] on div "# Patrol the village entrances. # If you find an enemy, attack it. while True :…" at bounding box center [502, 94] width 165 height 156
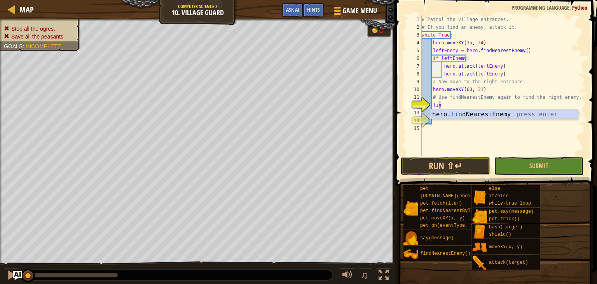
scroll to position [4, 1]
type textarea "find"
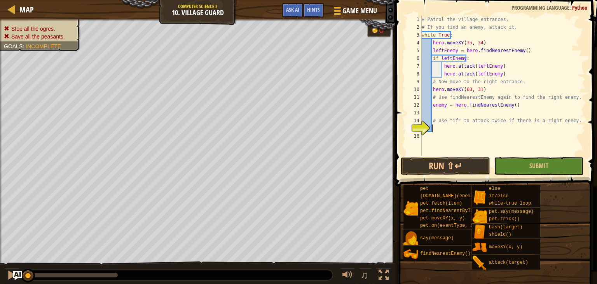
click at [446, 126] on div "# Patrol the village entrances. # If you find an enemy, attack it. while True :…" at bounding box center [502, 94] width 165 height 156
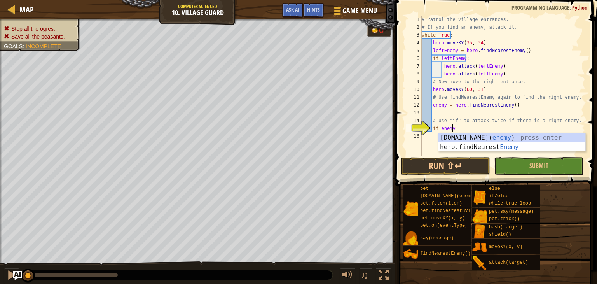
type textarea "if enemy:"
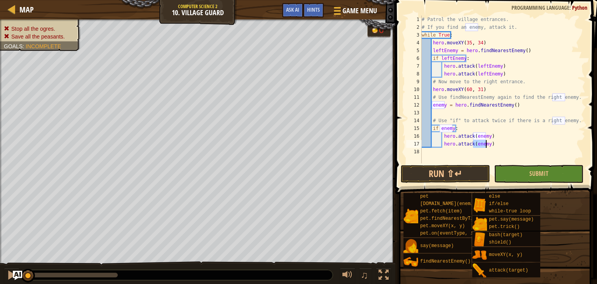
scroll to position [4, 5]
type textarea "hero.attack(enemy)"
click at [462, 176] on button "Run ⇧↵" at bounding box center [445, 174] width 89 height 18
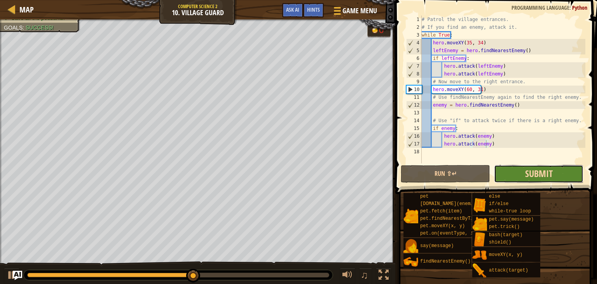
click at [532, 168] on span "Submit" at bounding box center [539, 173] width 28 height 12
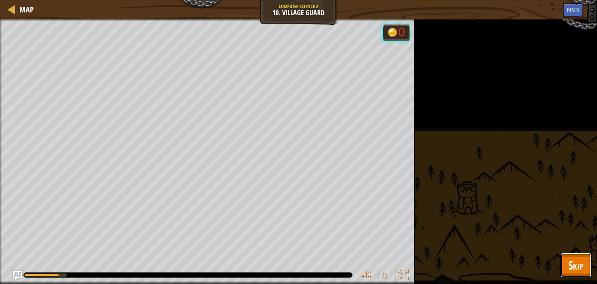
drag, startPoint x: 572, startPoint y: 263, endPoint x: 571, endPoint y: 257, distance: 6.0
click at [572, 263] on span "Skip" at bounding box center [576, 265] width 15 height 16
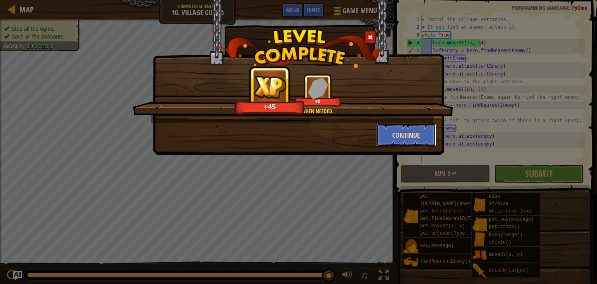
click at [390, 134] on button "Continue" at bounding box center [406, 134] width 60 height 23
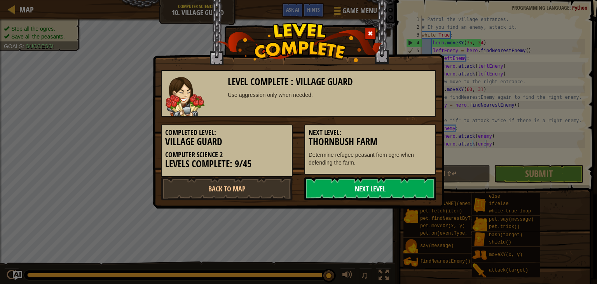
click at [397, 196] on link "Next Level" at bounding box center [371, 188] width 132 height 23
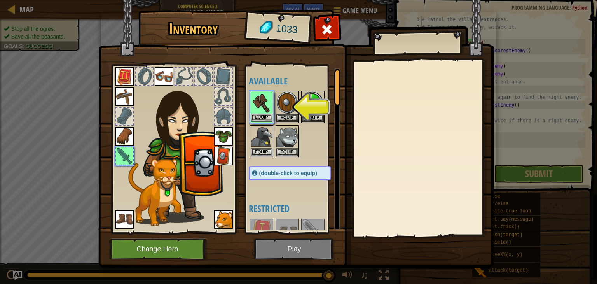
click at [269, 112] on div "Inventory 1033 Available Equip Equip Equip Equip Equip Equip Equip Equip Equip …" at bounding box center [298, 142] width 597 height 284
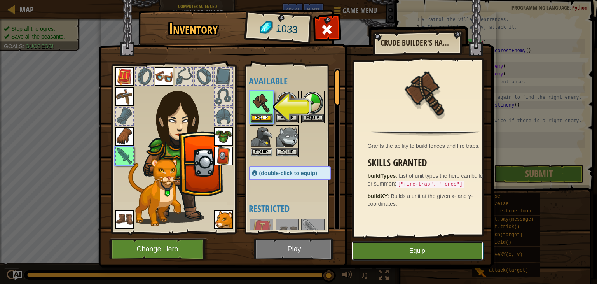
click at [432, 251] on button "Equip" at bounding box center [417, 250] width 131 height 19
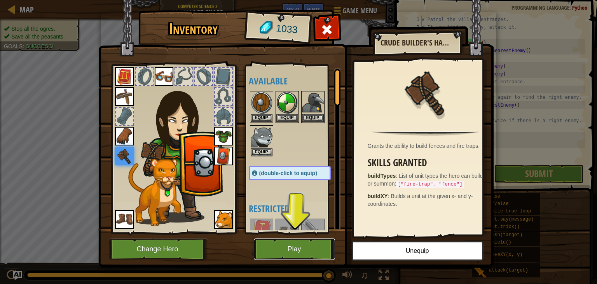
click at [273, 244] on button "Play" at bounding box center [294, 248] width 81 height 21
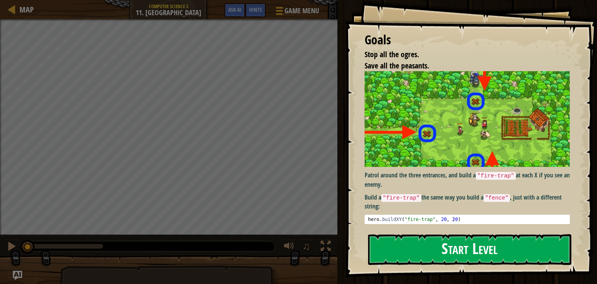
click at [417, 249] on button "Start Level" at bounding box center [469, 249] width 203 height 31
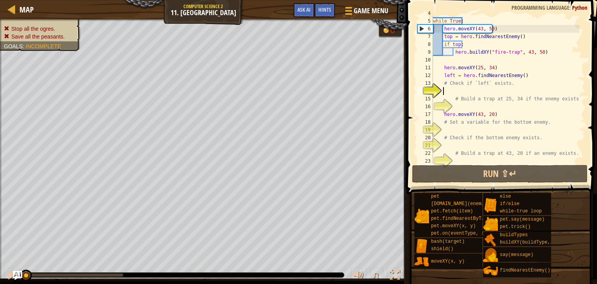
scroll to position [31, 0]
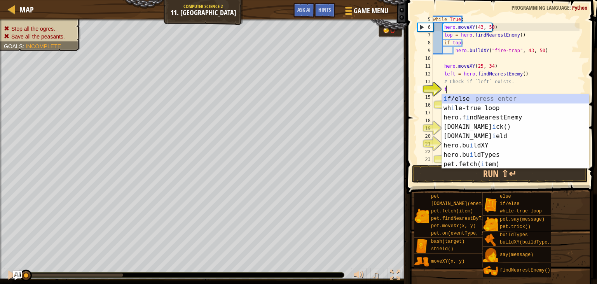
type textarea "iff"
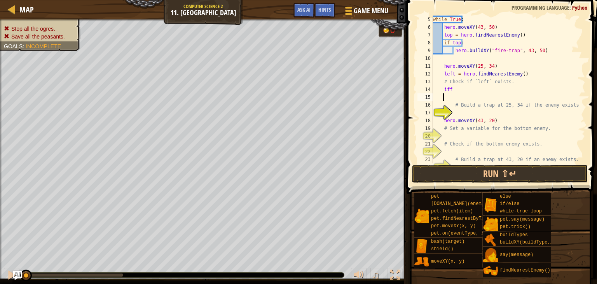
scroll to position [4, 0]
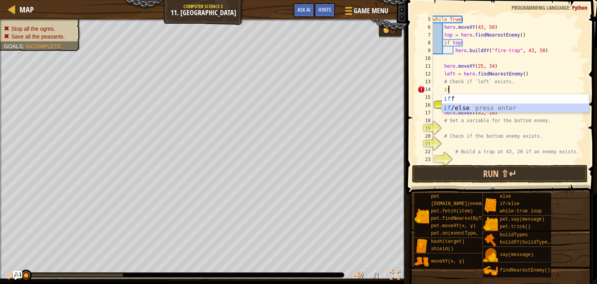
click at [476, 109] on div "if f press enter if /else press enter" at bounding box center [515, 112] width 147 height 37
type textarea "if enemy:"
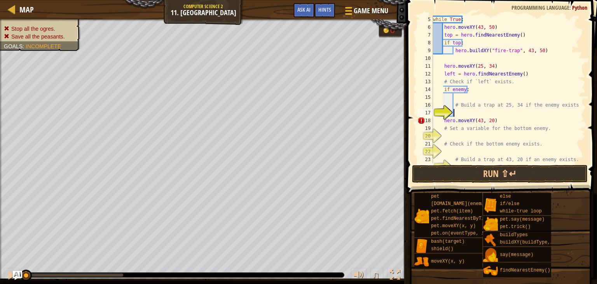
click at [476, 109] on div "while True : hero . moveXY ( 43 , 50 ) top = hero . findNearestEnemy ( ) if top…" at bounding box center [506, 97] width 148 height 163
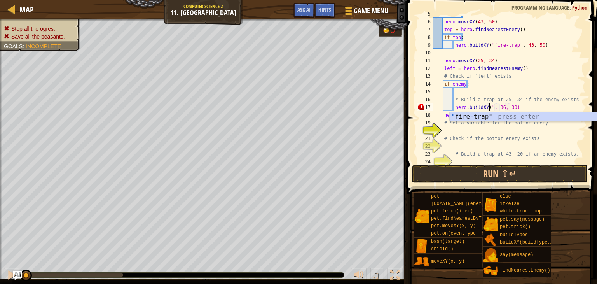
scroll to position [4, 5]
click at [526, 108] on div "while True : hero . moveXY ( 43 , 50 ) top = hero . findNearestEnemy ( ) if top…" at bounding box center [506, 91] width 148 height 163
click at [535, 108] on div "while True : hero . moveXY ( 43 , 50 ) top = hero . findNearestEnemy ( ) if top…" at bounding box center [506, 91] width 148 height 163
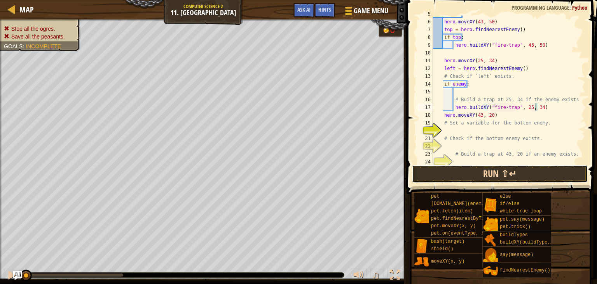
click at [482, 175] on button "Run ⇧↵" at bounding box center [500, 174] width 176 height 18
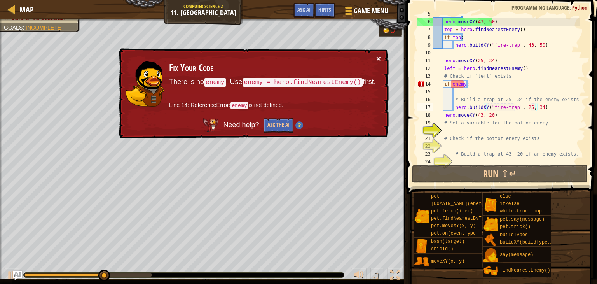
click at [377, 53] on div "× Fix Your Code There is no enemy . Use enemy = hero.findNearestEnemy() first. …" at bounding box center [252, 93] width 271 height 91
click at [378, 58] on button "×" at bounding box center [378, 58] width 5 height 8
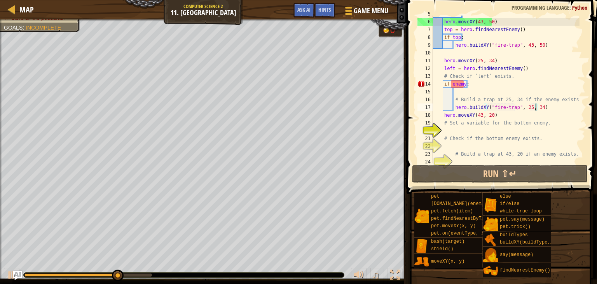
click at [471, 88] on div "while True : hero . moveXY ( 43 , 50 ) top = hero . findNearestEnemy ( ) if top…" at bounding box center [506, 91] width 148 height 163
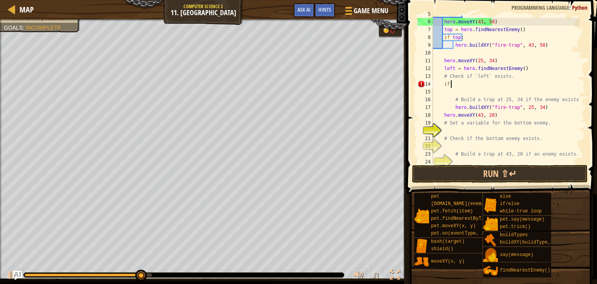
scroll to position [4, 0]
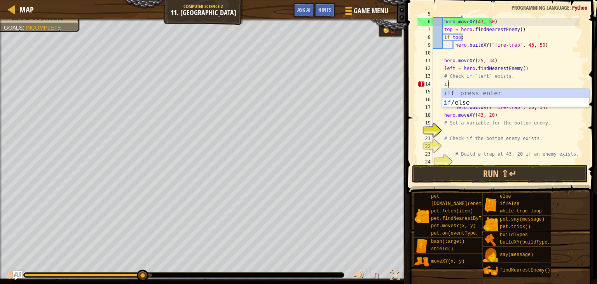
type textarea "i"
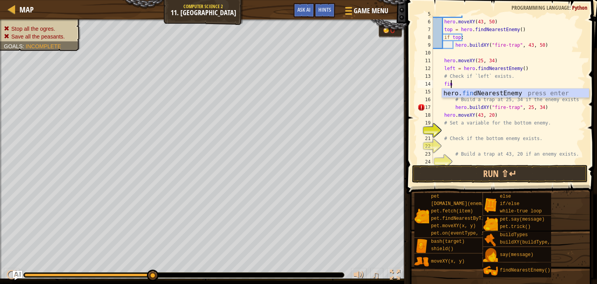
type textarea "find"
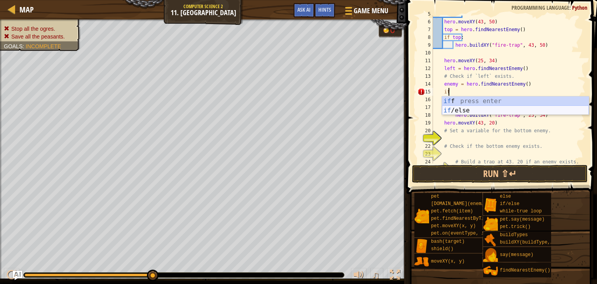
click at [462, 109] on div "if f press enter if /else press enter" at bounding box center [515, 114] width 147 height 37
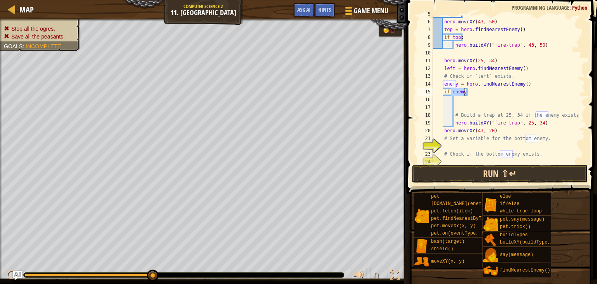
type textarea "if enemy:"
click at [503, 172] on button "Run ⇧↵" at bounding box center [500, 174] width 176 height 18
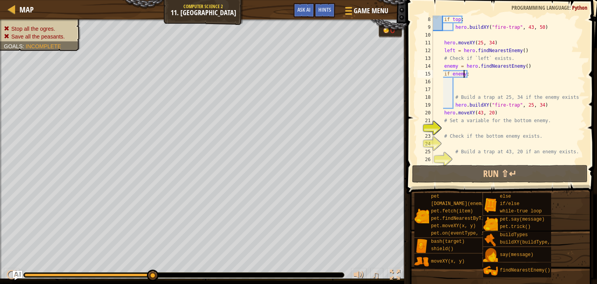
scroll to position [54, 0]
click at [450, 127] on div "if top : hero . buildXY ( "fire-trap" , 43 , 50 ) hero . moveXY ( 25 , 34 ) lef…" at bounding box center [506, 97] width 148 height 163
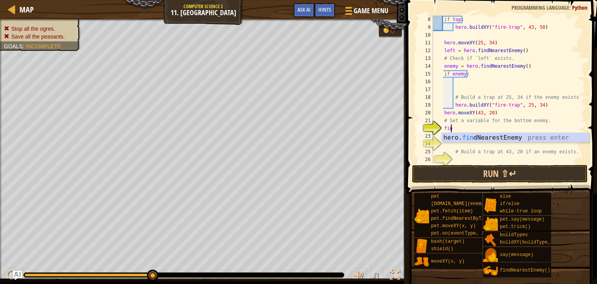
type textarea "find"
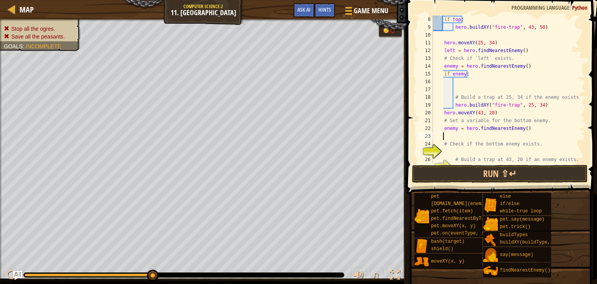
click at [446, 154] on div "if top : hero . buildXY ( "fire-trap" , 43 , 50 ) hero . moveXY ( 25 , 34 ) lef…" at bounding box center [506, 97] width 148 height 163
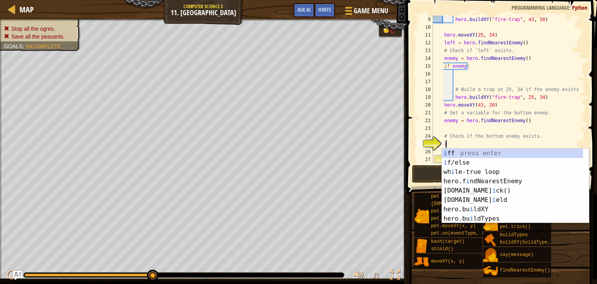
scroll to position [4, 0]
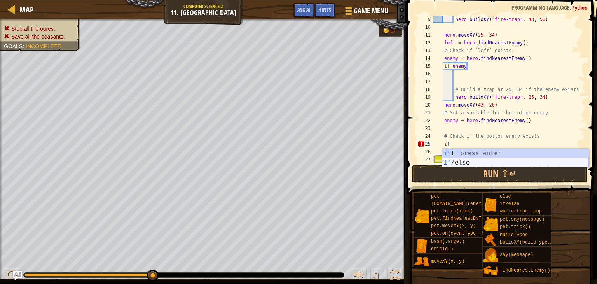
click at [451, 159] on div "if f press enter if /else press enter" at bounding box center [515, 167] width 147 height 37
type textarea "if enemy:"
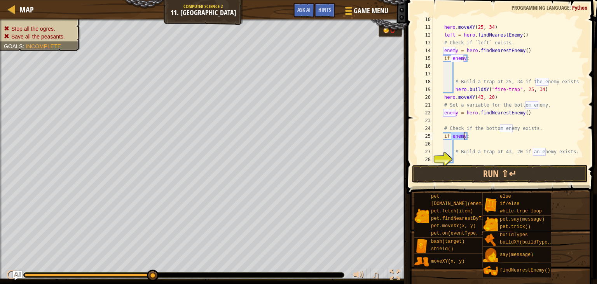
scroll to position [70, 0]
click at [460, 158] on div "hero . moveXY ( 25 , 34 ) left = hero . findNearestEnemy ( ) # Check if `left` …" at bounding box center [506, 97] width 148 height 163
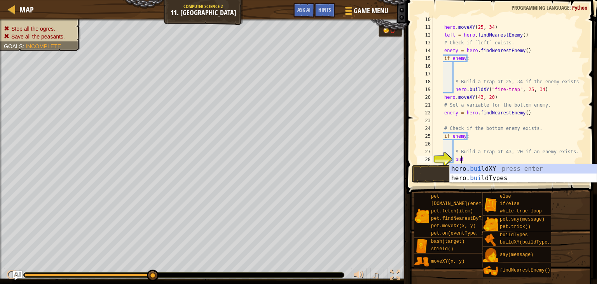
scroll to position [4, 2]
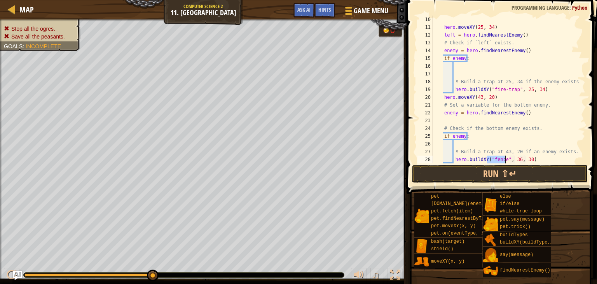
click at [502, 159] on div "hero . moveXY ( 25 , 34 ) left = hero . findNearestEnemy ( ) # Check if `left` …" at bounding box center [506, 90] width 148 height 148
click at [502, 159] on div "hero . moveXY ( 25 , 34 ) left = hero . findNearestEnemy ( ) # Check if `left` …" at bounding box center [506, 97] width 148 height 163
click at [498, 177] on button "Run ⇧↵" at bounding box center [500, 174] width 176 height 18
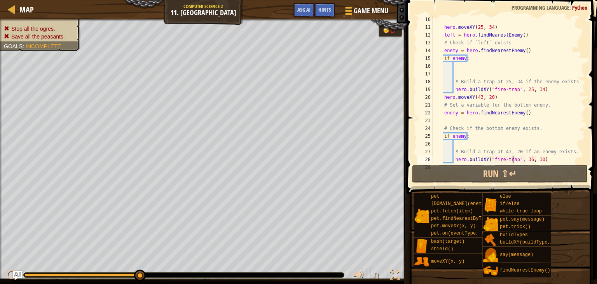
click at [525, 159] on div "hero . moveXY ( 25 , 34 ) left = hero . findNearestEnemy ( ) # Check if `left` …" at bounding box center [506, 97] width 148 height 163
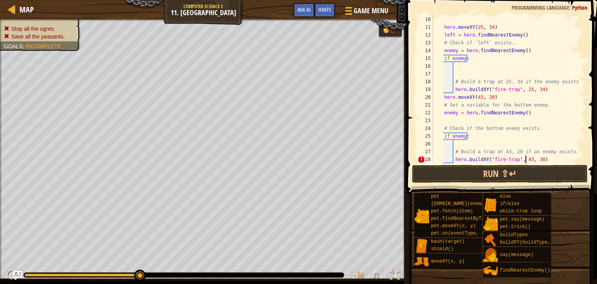
scroll to position [4, 7]
click at [536, 160] on div "hero . moveXY ( 25 , 34 ) left = hero . findNearestEnemy ( ) # Check if `left` …" at bounding box center [506, 97] width 148 height 163
type textarea "hero.buildXY("fire-trap", 43, 19)"
click at [513, 178] on button "Run ⇧↵" at bounding box center [500, 174] width 176 height 18
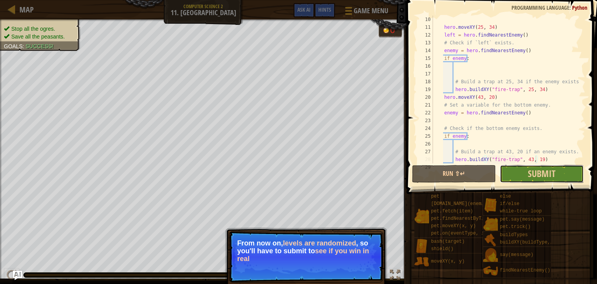
click at [515, 178] on button "Submit" at bounding box center [542, 174] width 84 height 18
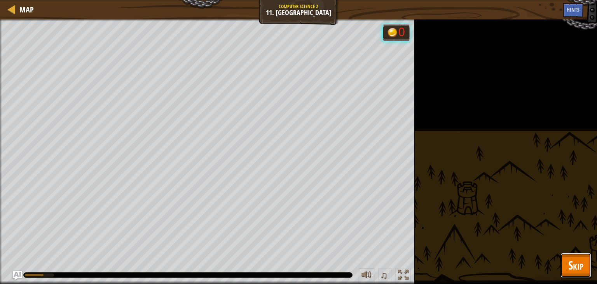
click at [583, 276] on button "Skip" at bounding box center [576, 265] width 31 height 25
